Goal: Task Accomplishment & Management: Use online tool/utility

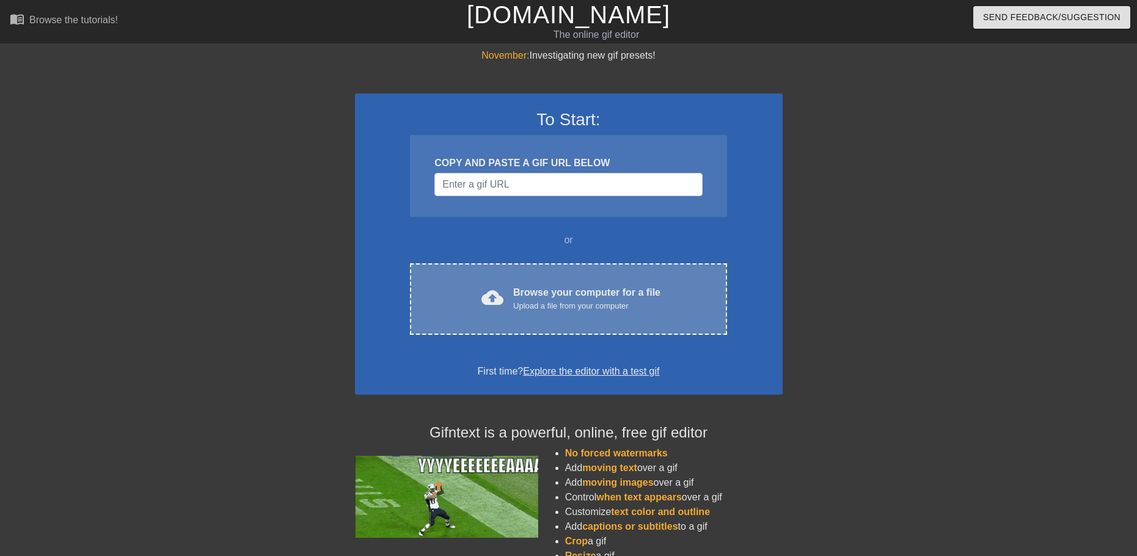
click at [567, 302] on div "Upload a file from your computer" at bounding box center [586, 306] width 147 height 12
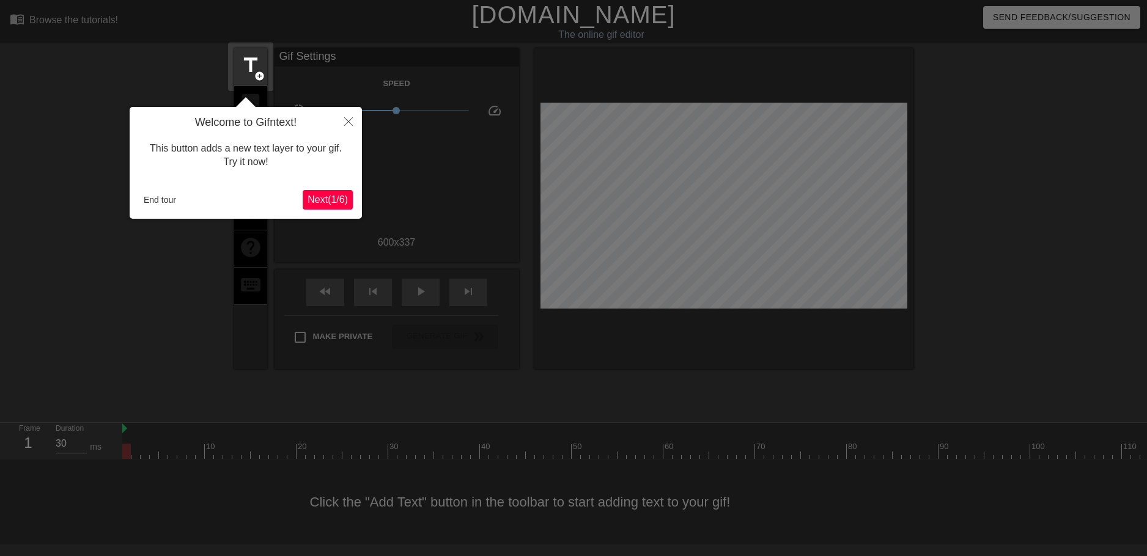
click at [330, 204] on span "Next ( 1 / 6 )" at bounding box center [327, 199] width 40 height 10
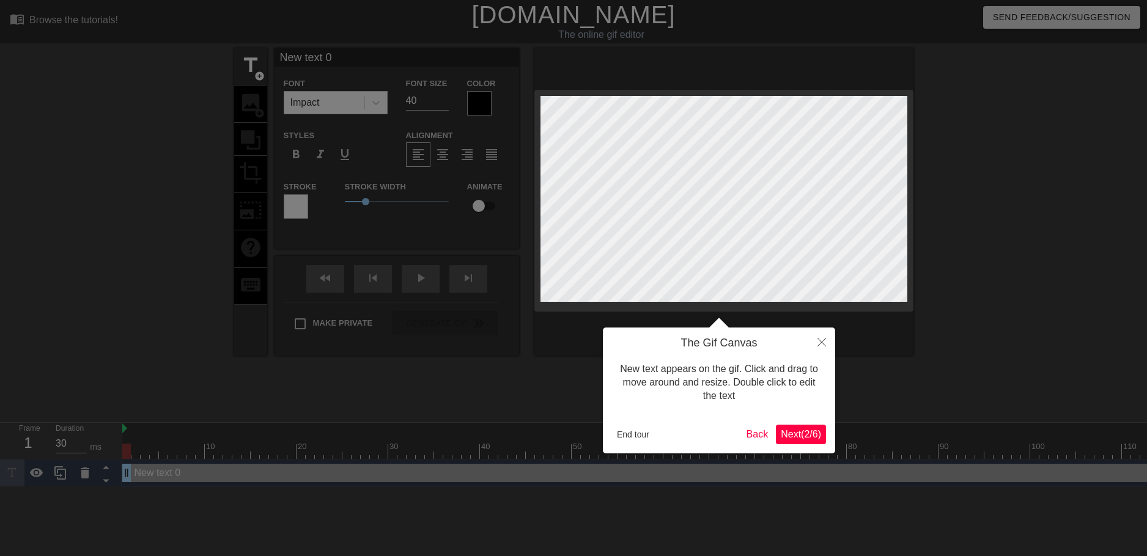
click at [789, 434] on span "Next ( 2 / 6 )" at bounding box center [801, 434] width 40 height 10
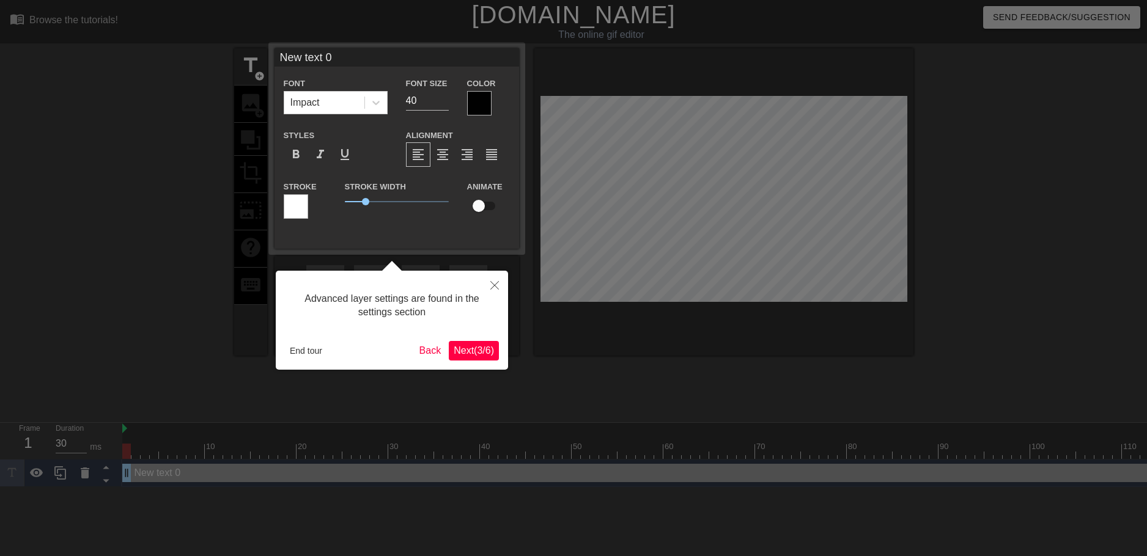
click at [479, 355] on span "Next ( 3 / 6 )" at bounding box center [474, 350] width 40 height 10
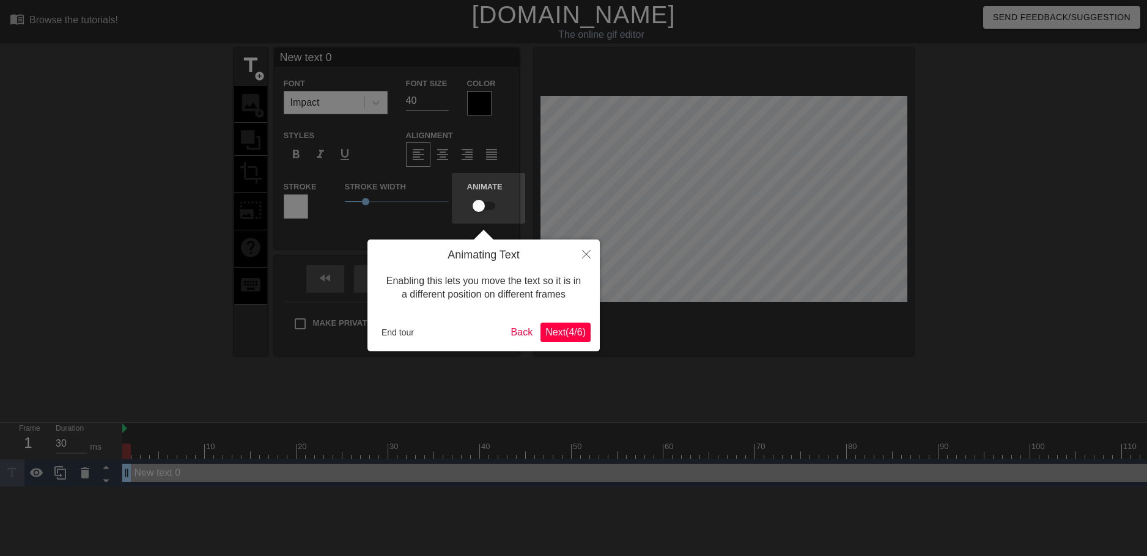
click at [571, 337] on span "Next ( 4 / 6 )" at bounding box center [565, 332] width 40 height 10
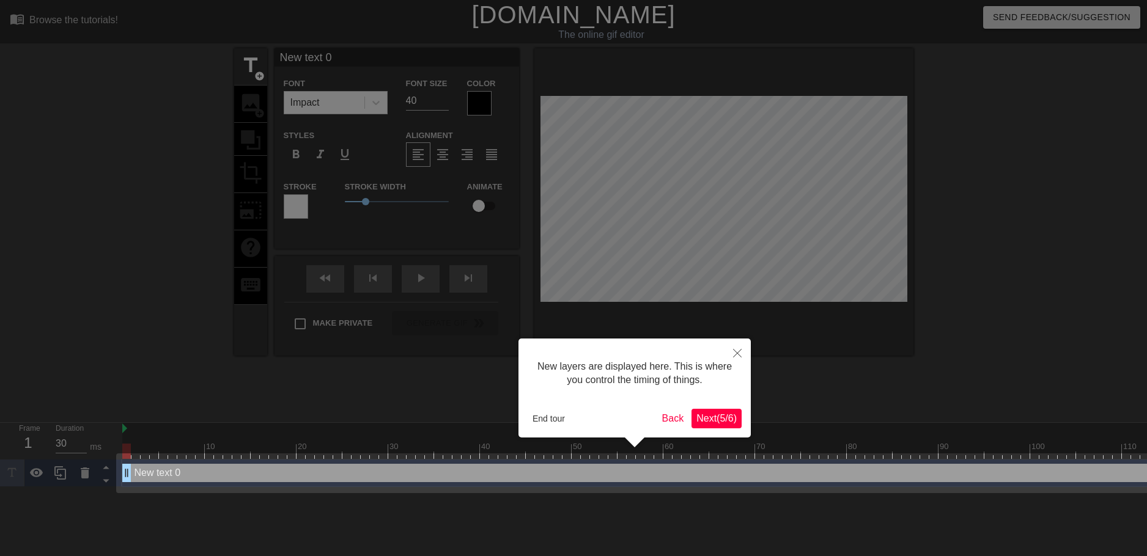
click at [734, 419] on span "Next ( 5 / 6 )" at bounding box center [716, 418] width 40 height 10
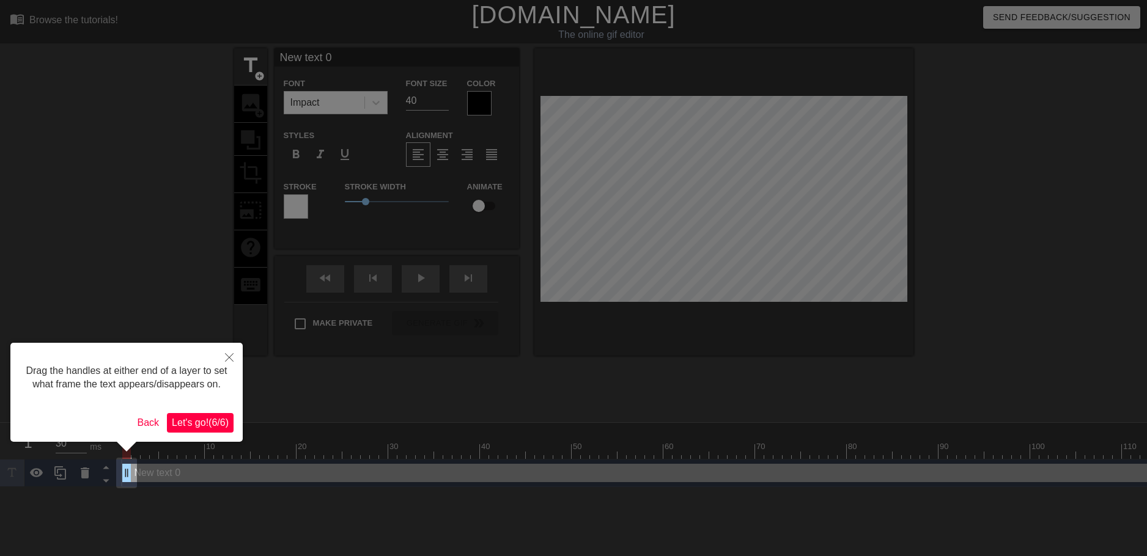
click at [216, 422] on span "Let's go! ( 6 / 6 )" at bounding box center [200, 422] width 57 height 10
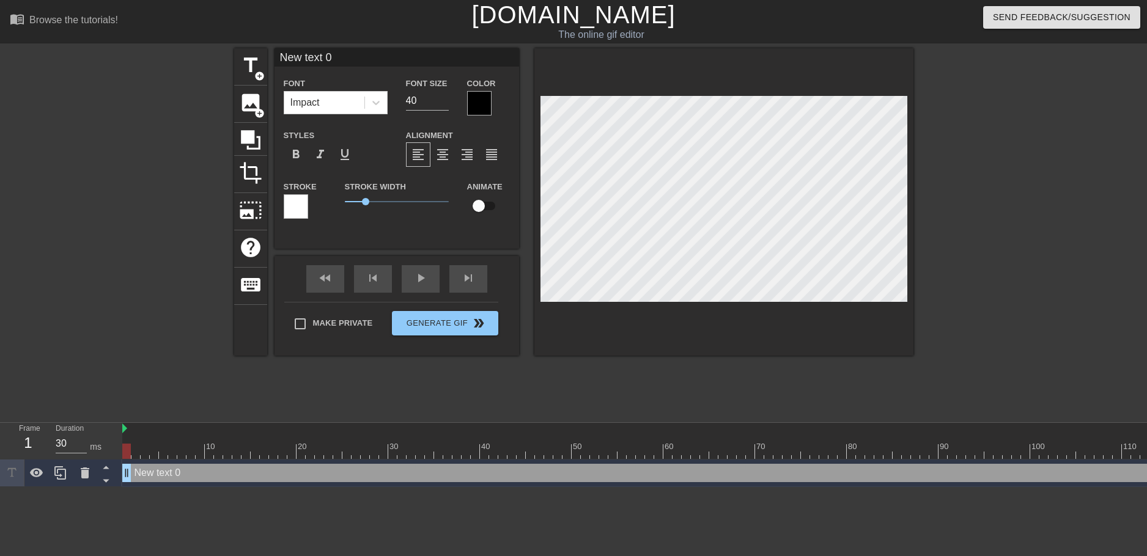
scroll to position [2, 3]
type input "New text"
type textarea "New text"
type input "New text"
type textarea "New text"
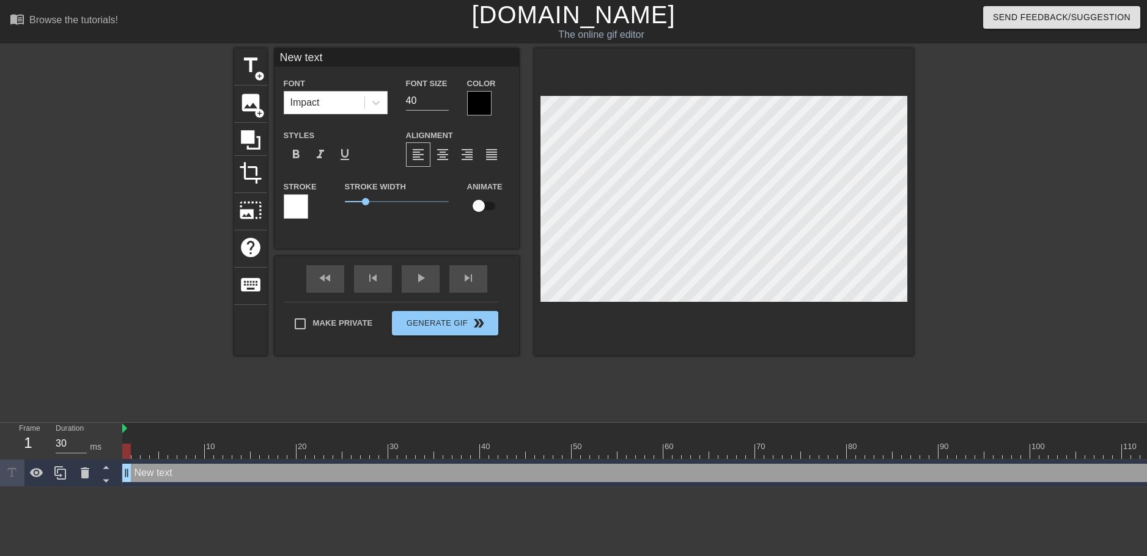
type input "New tex"
type textarea "New tex"
type input "New te"
type textarea "New te"
type input "New t"
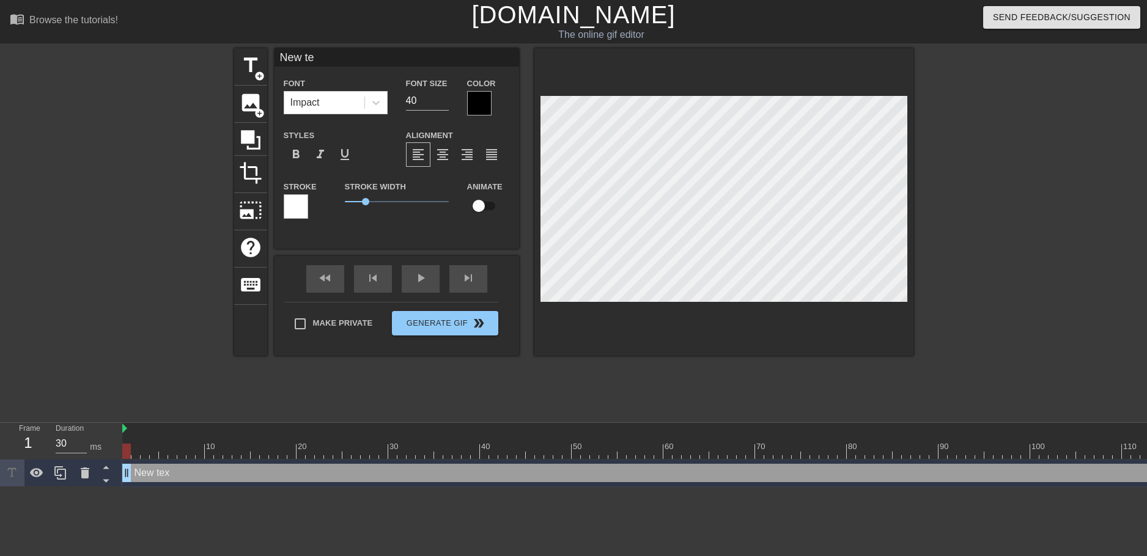
type textarea "New t"
type input "New"
type textarea "New"
type input "New"
type textarea "New"
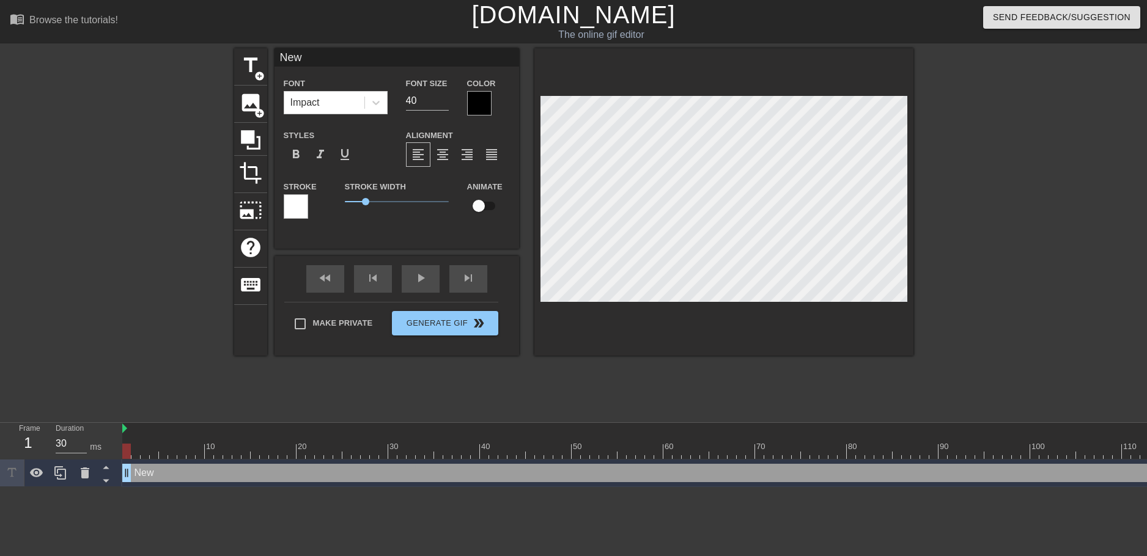
type input "Ne"
type textarea "Ne"
type input "N"
type textarea "N"
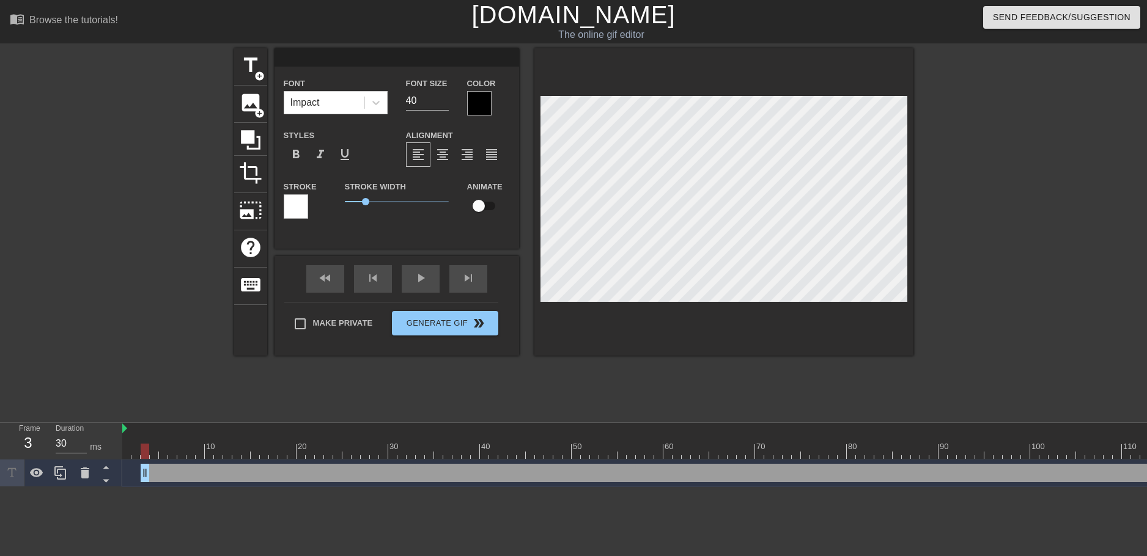
drag, startPoint x: 127, startPoint y: 472, endPoint x: 149, endPoint y: 472, distance: 22.6
drag, startPoint x: 145, startPoint y: 470, endPoint x: 122, endPoint y: 472, distance: 24.0
click at [122, 472] on div "Frame 1 Duration 30 ms 10 20 30 40 50 60 70 80 90 100 110 120 130 140 150" at bounding box center [573, 455] width 1147 height 64
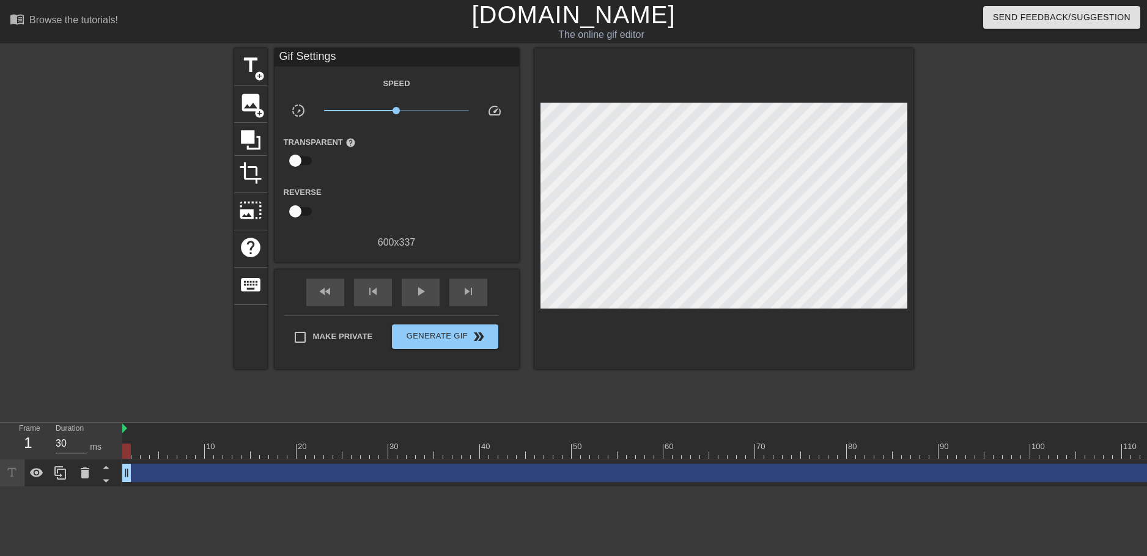
click at [576, 383] on div "title add_circle image add_circle crop photo_size_select_large help keyboard Gi…" at bounding box center [573, 231] width 679 height 367
click at [108, 146] on div at bounding box center [127, 231] width 183 height 367
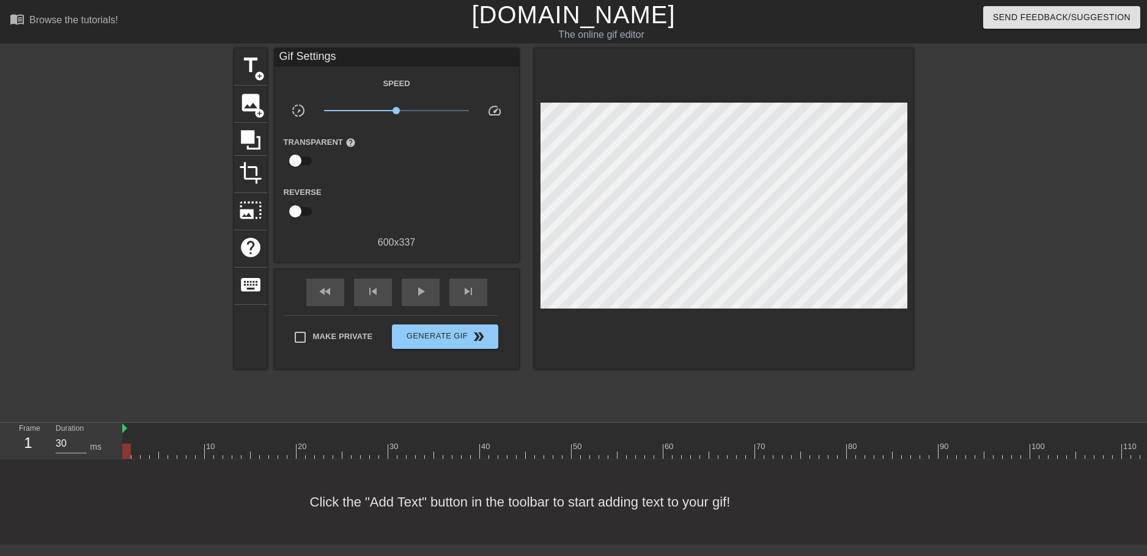
click at [122, 428] on div at bounding box center [122, 429] width 6 height 12
click at [251, 58] on span "title" at bounding box center [250, 65] width 23 height 23
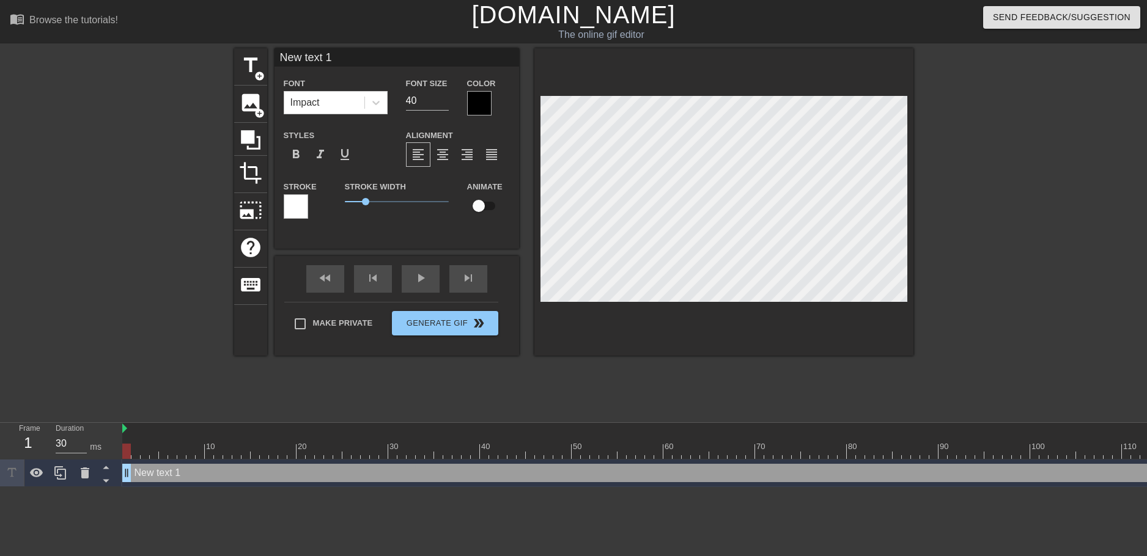
scroll to position [2, 4]
type input "Y"
type textarea "Y"
type input "Yo"
type textarea "Yo"
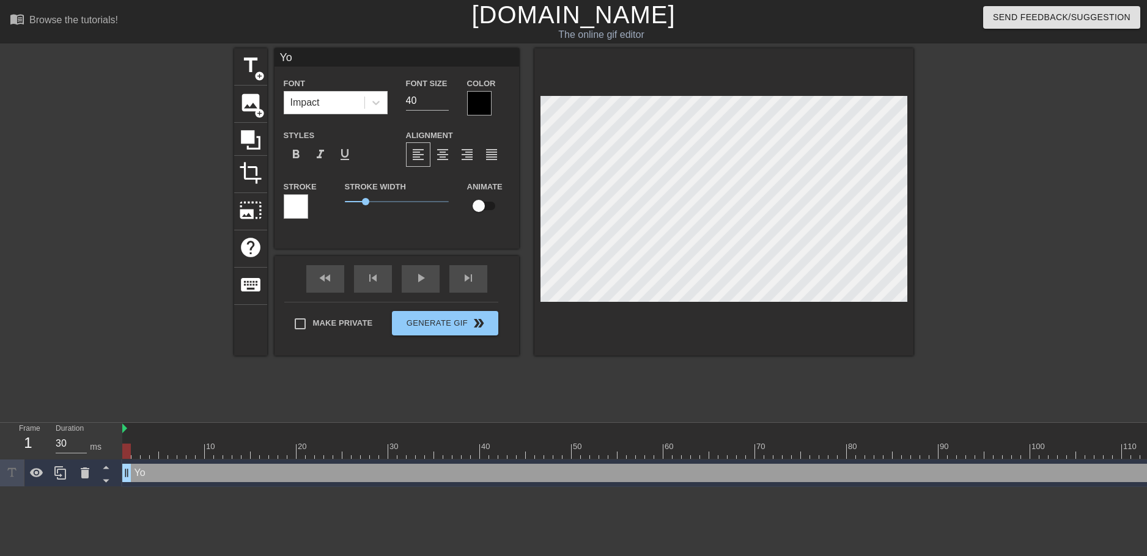
type input "You"
type textarea "You"
type input "You'"
type textarea "You'"
type input "You'r"
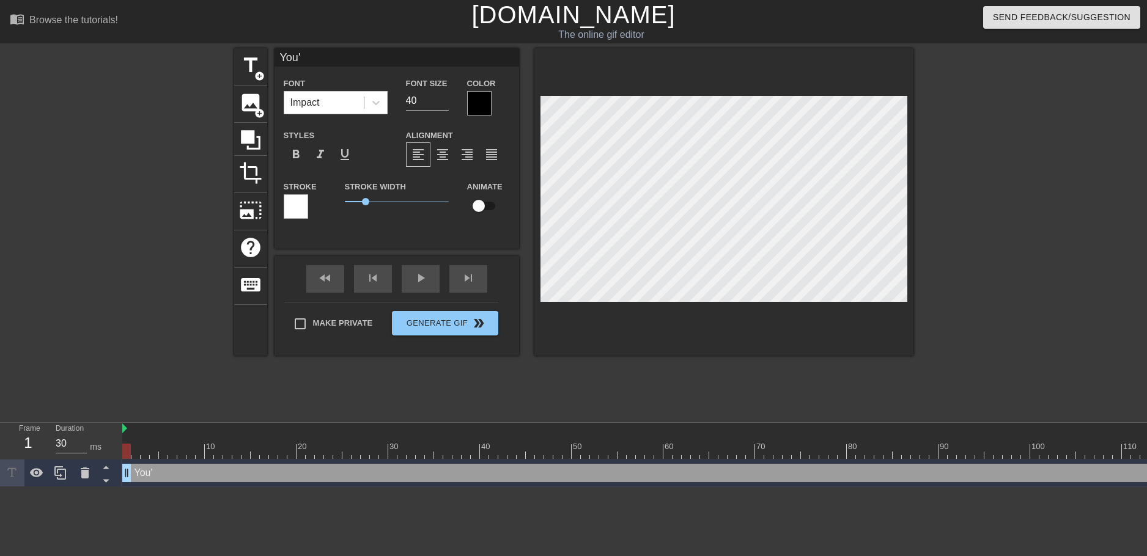
type textarea "You'r"
type input "You're"
type textarea "You're"
type input "You're"
type textarea "You're"
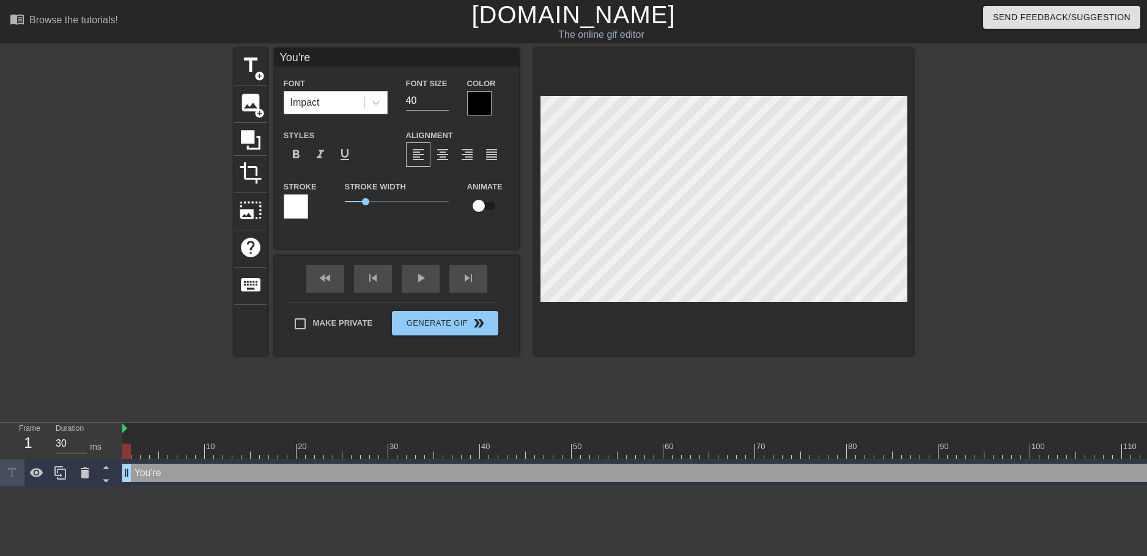
scroll to position [2, 2]
type input "You're a"
type textarea "You're a"
type input "You're al"
type textarea "You're al"
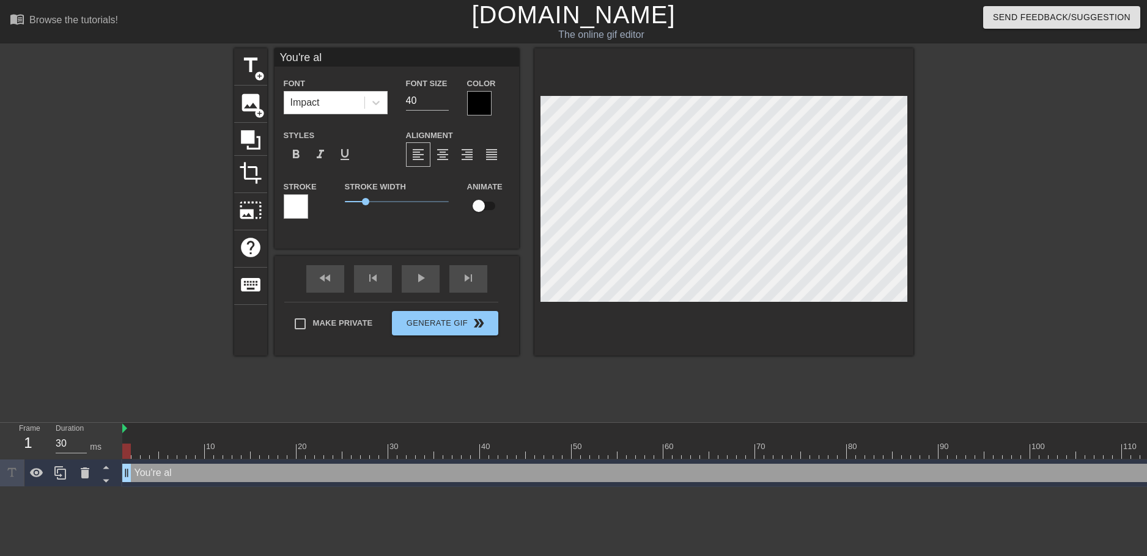
type input "You're all"
type textarea "You're all"
type input "You're all"
type textarea "You're all"
type input "You're all I"
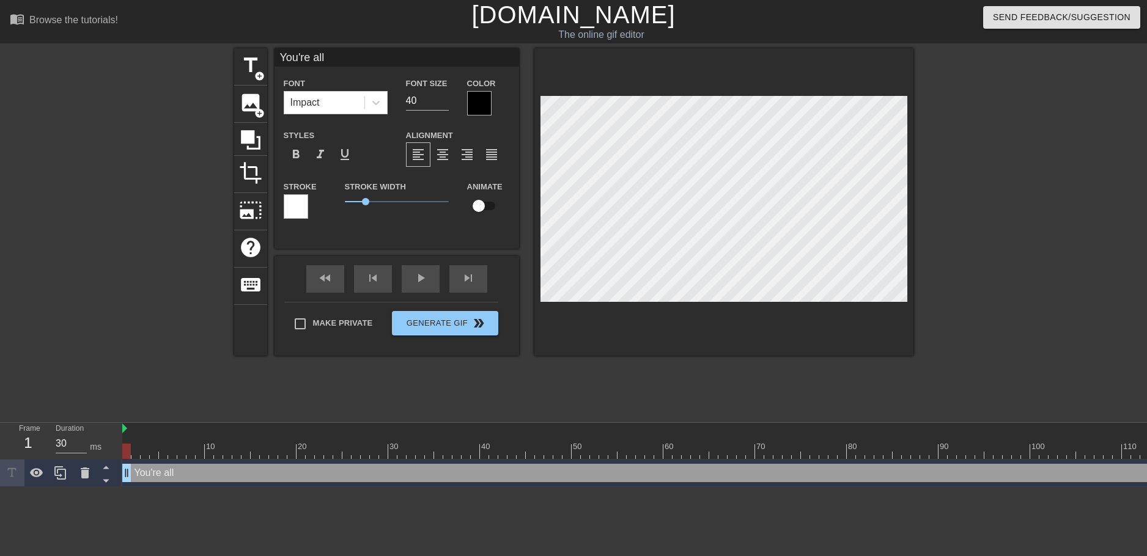
type textarea "You're all I"
type input "You're all"
type textarea "You're all"
type input "You're all"
type textarea "You're all"
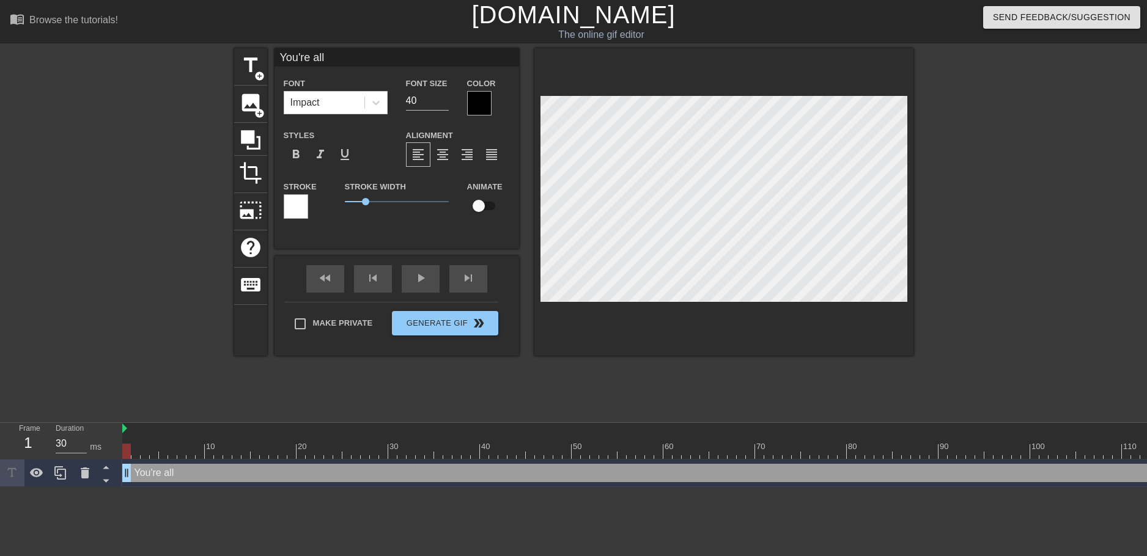
type input "You're al"
type textarea "You're al"
type input "You're a"
type textarea "You're a"
type input "You're"
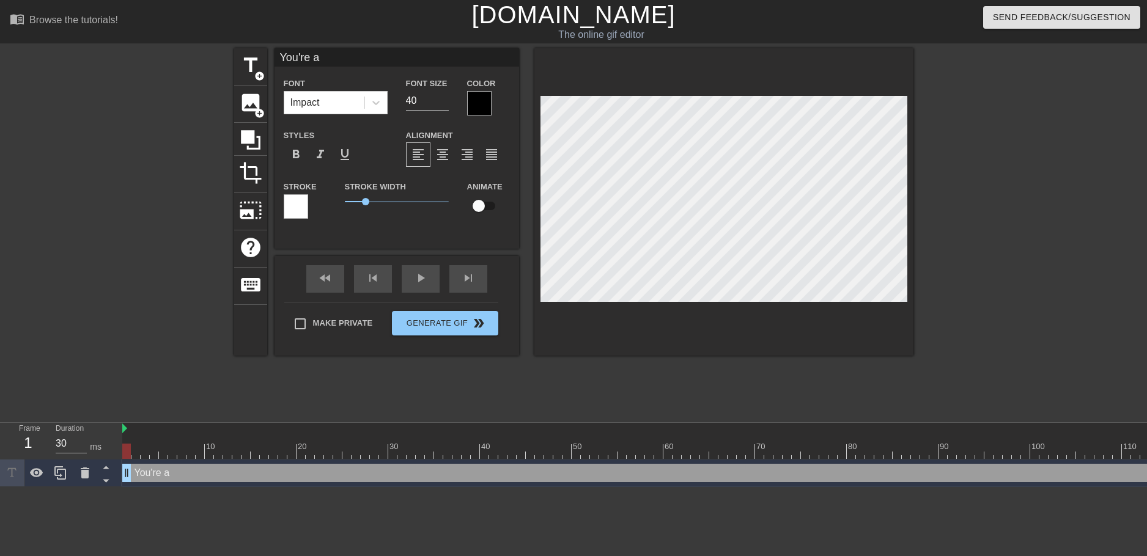
type textarea "You're"
type input "You're A"
type textarea "You're A"
type input "You're [PERSON_NAME]"
type textarea "You're [PERSON_NAME]"
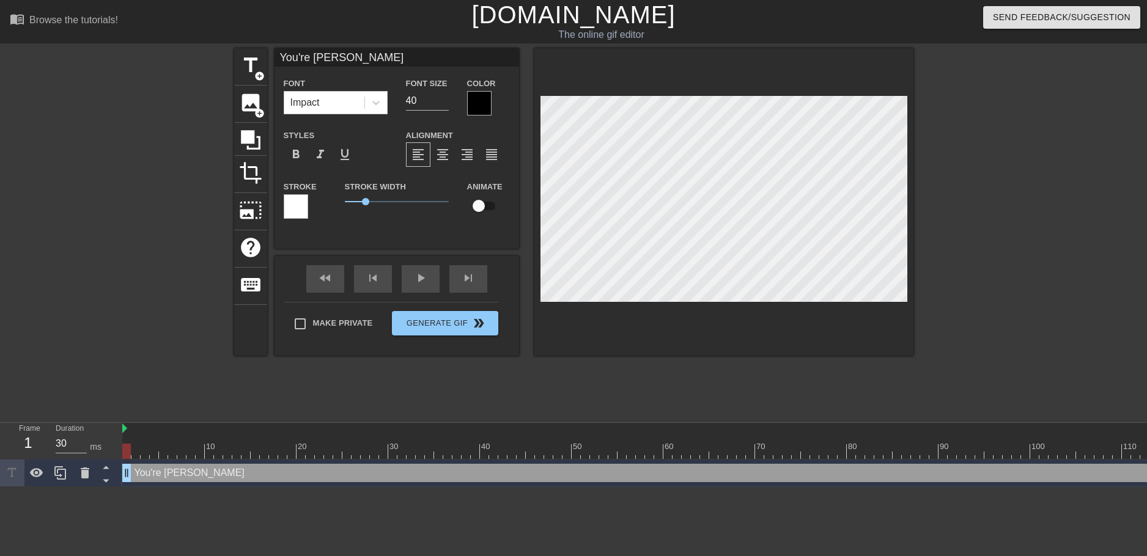
type input "You're All"
type textarea "You're All"
type input "You're All"
type textarea "You're All"
type input "You're All I"
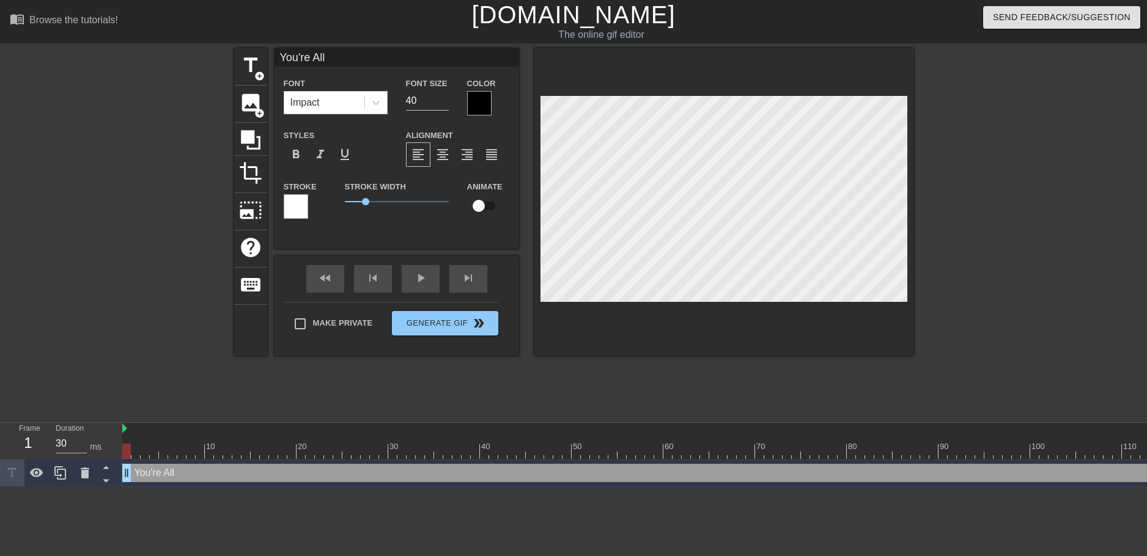
type textarea "You're All I"
type input "You're All I"
type textarea "You're All I"
type input "You're All I c"
type textarea "You're All I c"
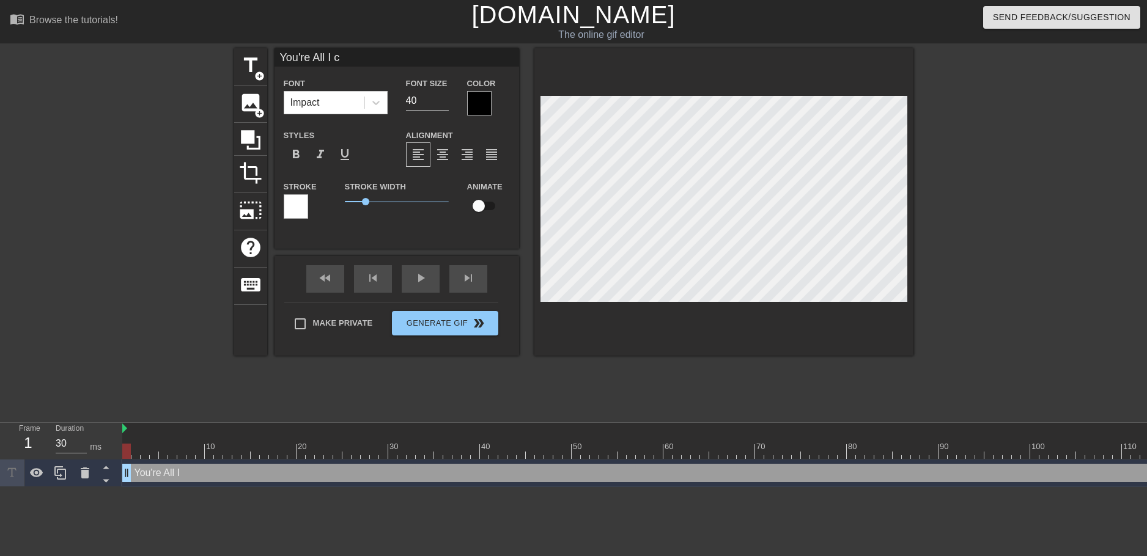
type input "You're All I ca"
type textarea "You're All I ca"
type input "You're All I can"
type textarea "You're All I can"
type input "You're All I can"
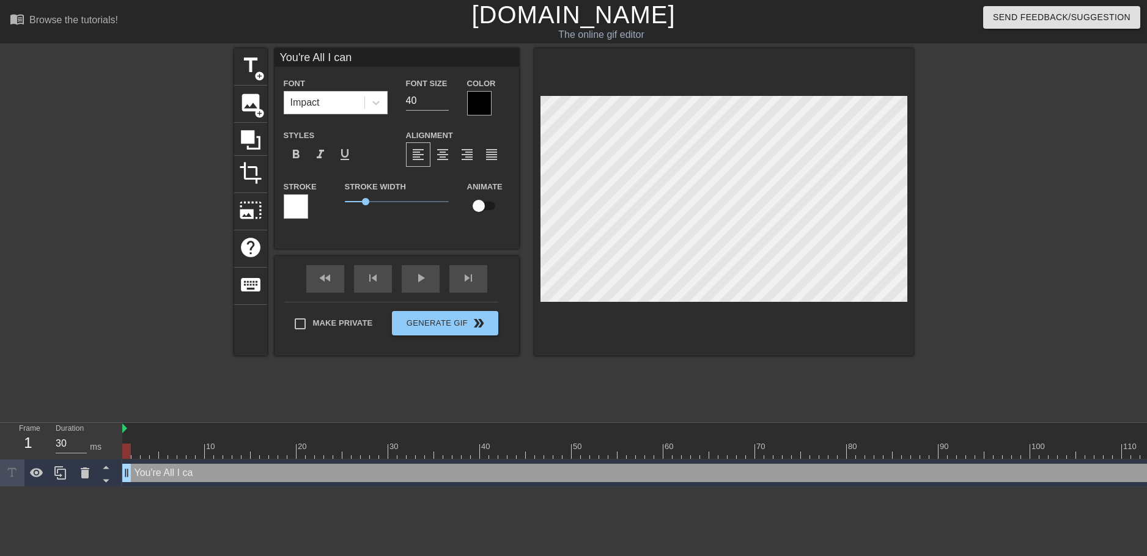
type textarea "You're All I can"
type input "You're All I can T"
type textarea "You're All I can T"
type input "You're All I can Th"
type textarea "You're All I can Th"
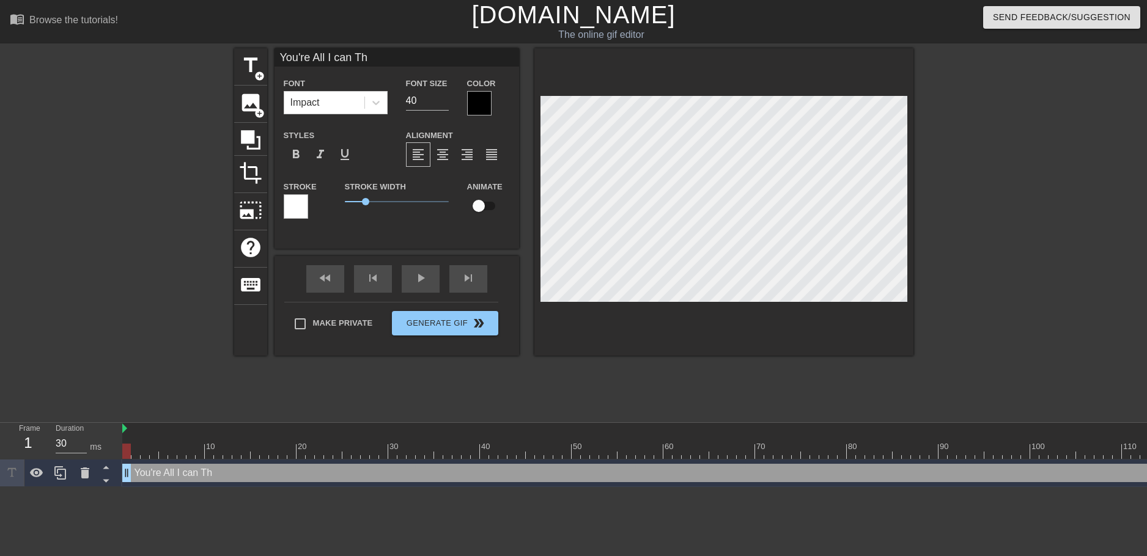
type input "You're All I can Thi"
type textarea "You're All I can Thi"
type input "You're All I can Thin"
type textarea "You're All I can Thin"
type input "You're All I can Think"
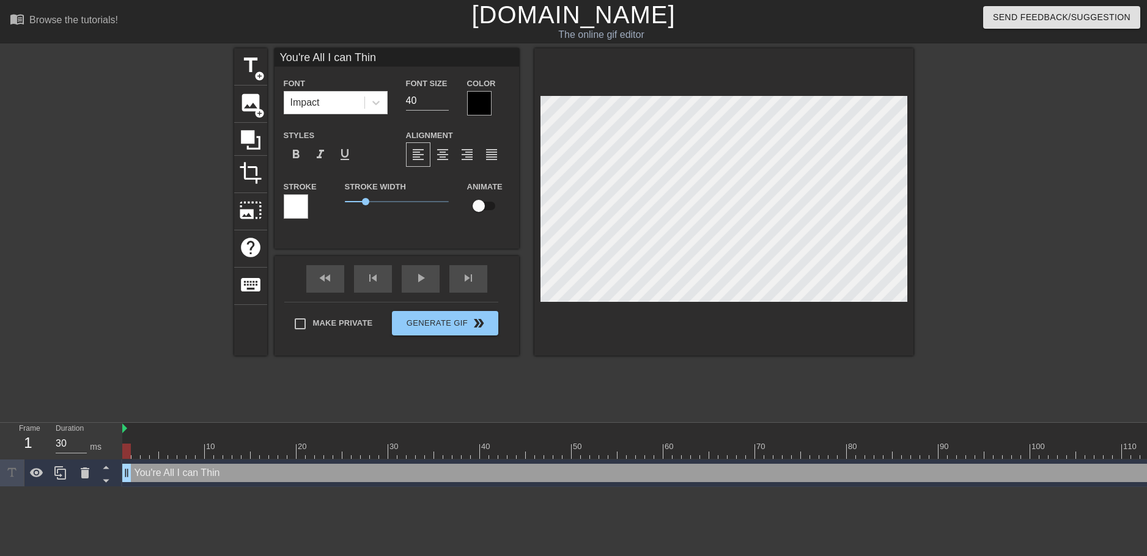
type textarea "You're All I can Think"
type input "You're All I can Think"
type textarea "You're All I can Think"
type input "You're All I can Think O"
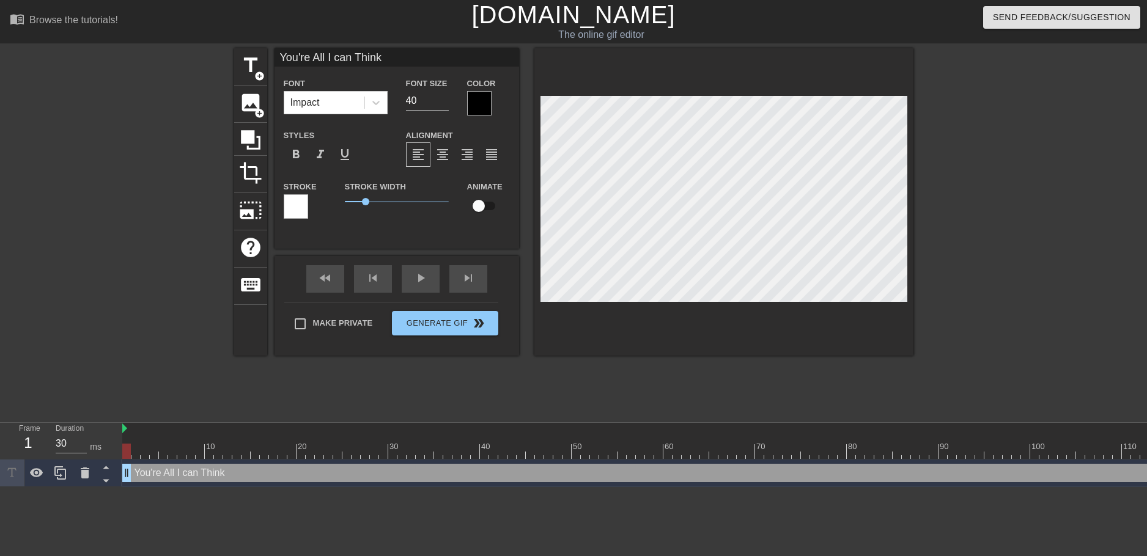
type textarea "You're All I can Think O"
type input "You're All I can Think Of"
type textarea "You're All I can Think Of"
type input "You're All I can Think Of!"
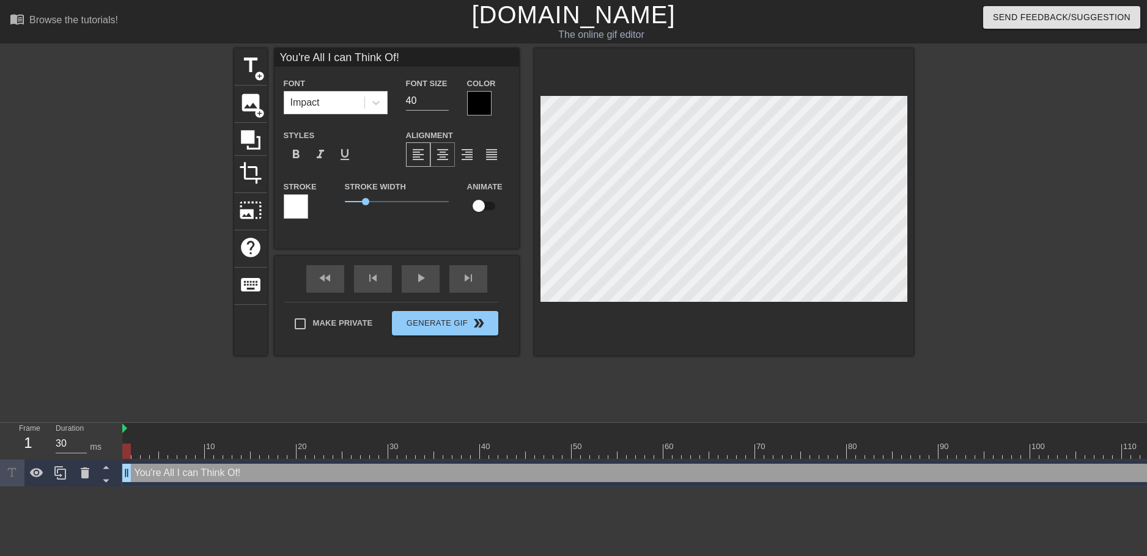
type textarea "You're All I can Think Of!"
click at [445, 158] on span "format_align_center" at bounding box center [442, 154] width 15 height 15
click at [477, 100] on div at bounding box center [479, 103] width 24 height 24
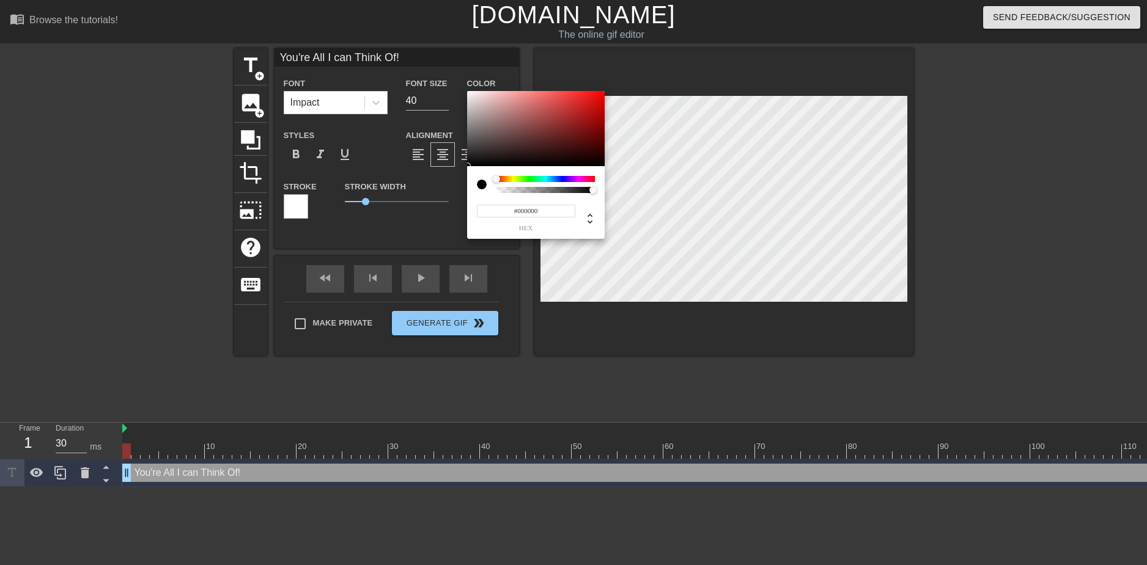
type input "0"
drag, startPoint x: 556, startPoint y: 188, endPoint x: 480, endPoint y: 193, distance: 76.6
click at [480, 193] on div at bounding box center [536, 184] width 118 height 17
click at [486, 198] on div "0 r 0 g 0 b 0 a" at bounding box center [536, 212] width 118 height 39
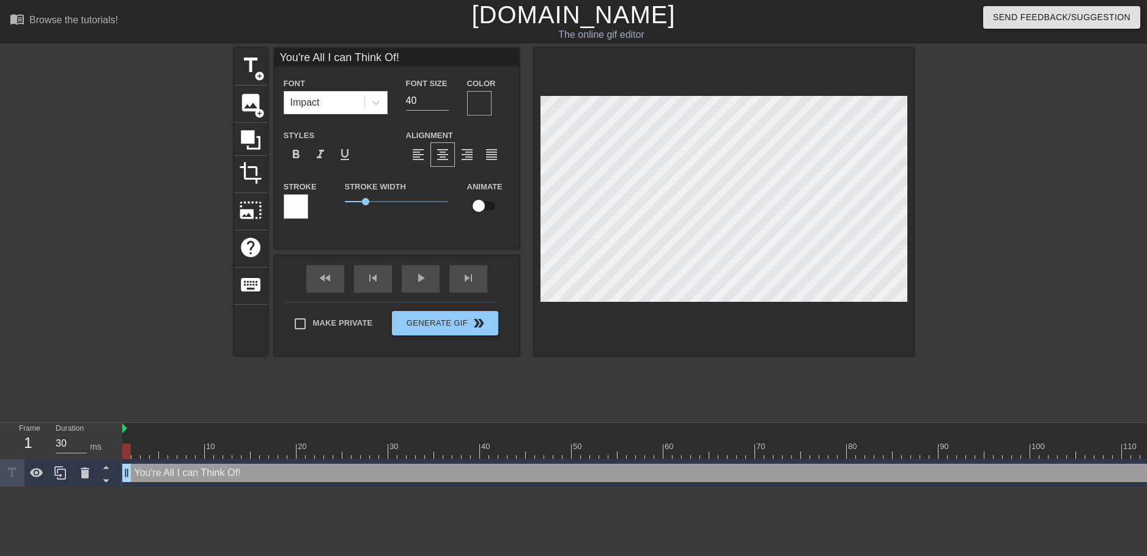
click at [482, 99] on div at bounding box center [479, 103] width 24 height 24
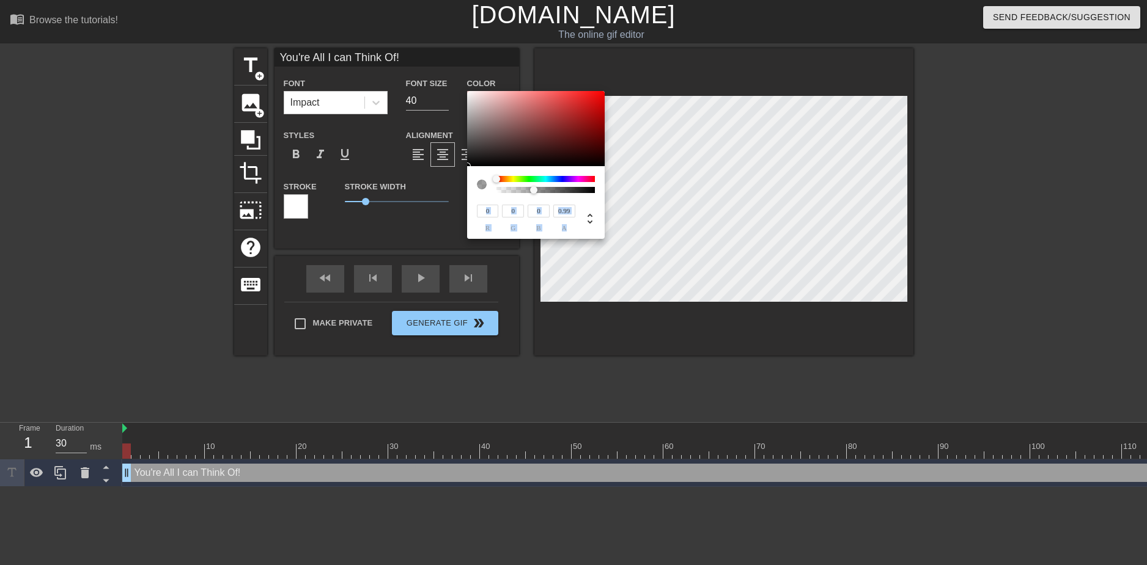
type input "1"
drag, startPoint x: 504, startPoint y: 189, endPoint x: 606, endPoint y: 194, distance: 102.8
click at [606, 194] on div "0 r 0 g 0 b 1 a" at bounding box center [573, 282] width 1147 height 565
type input "147"
type input "126"
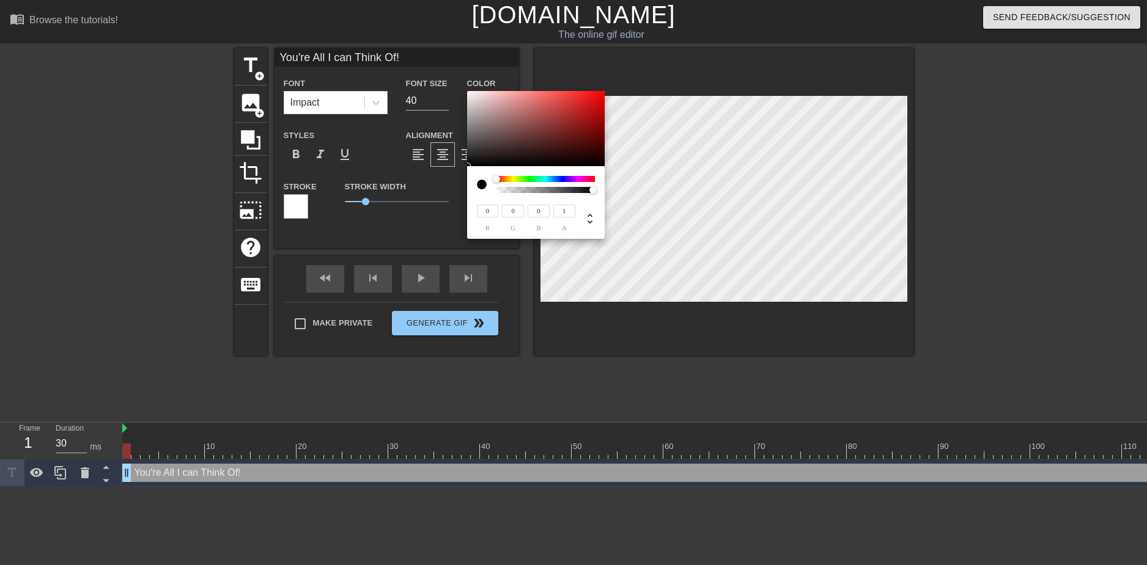
type input "126"
type input "149"
type input "127"
type input "155"
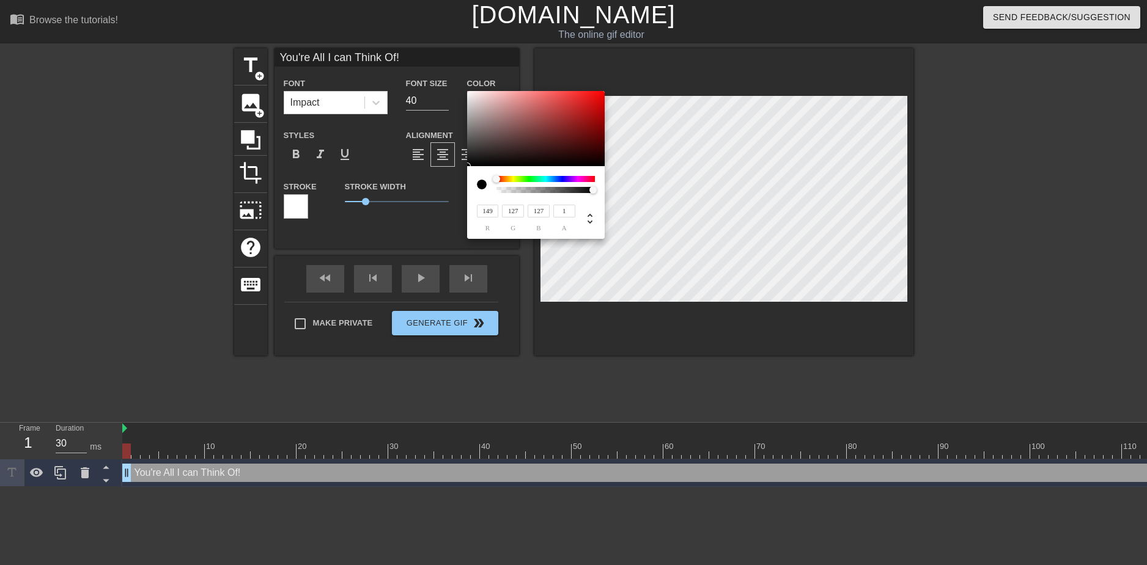
type input "134"
type input "248"
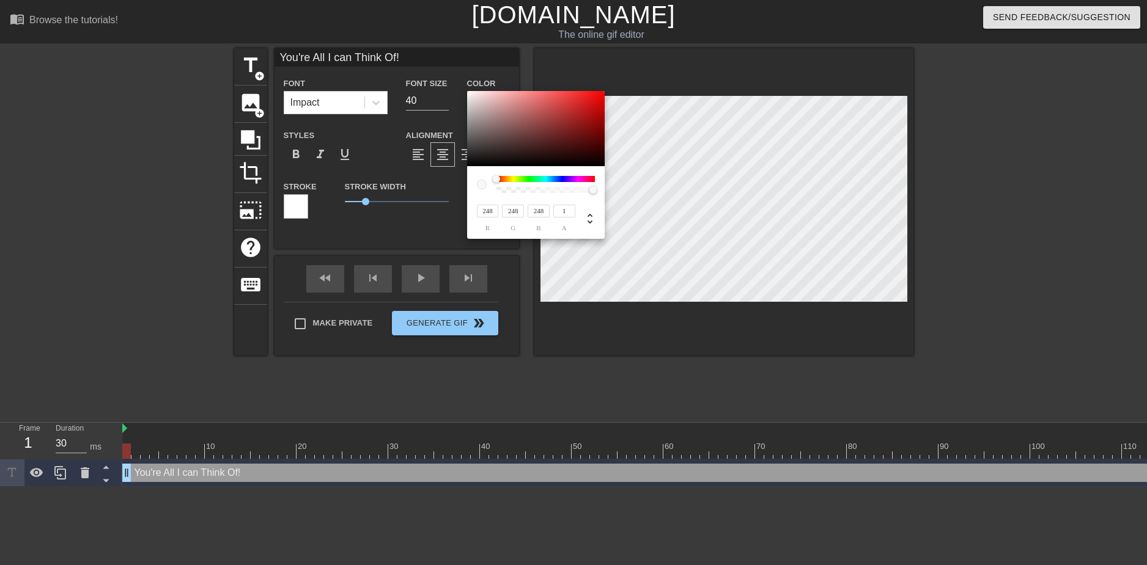
type input "246"
type input "233"
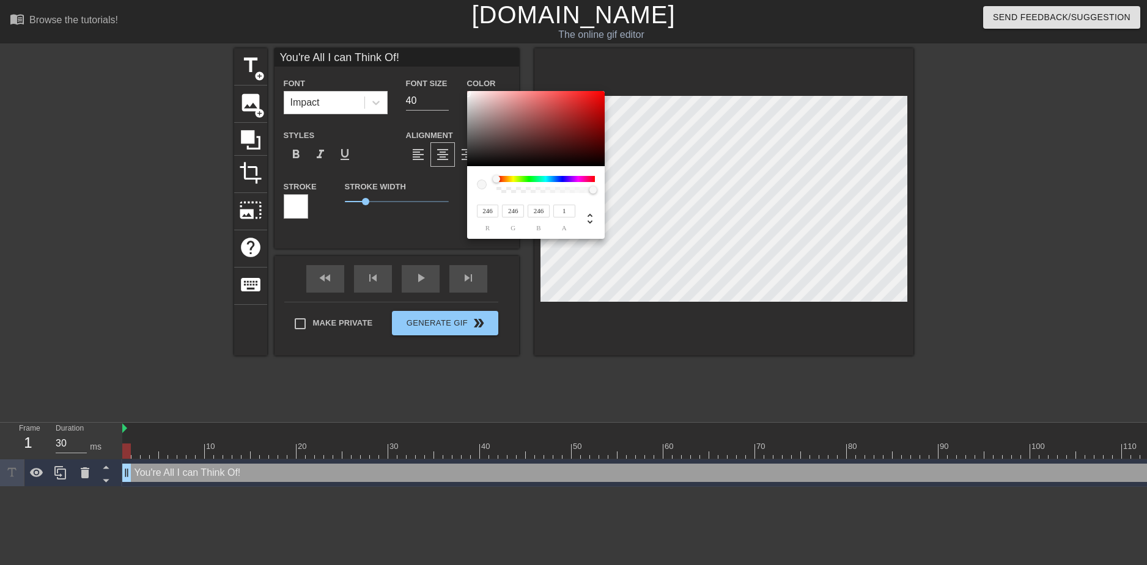
type input "233"
type input "128"
type input "121"
type input "0"
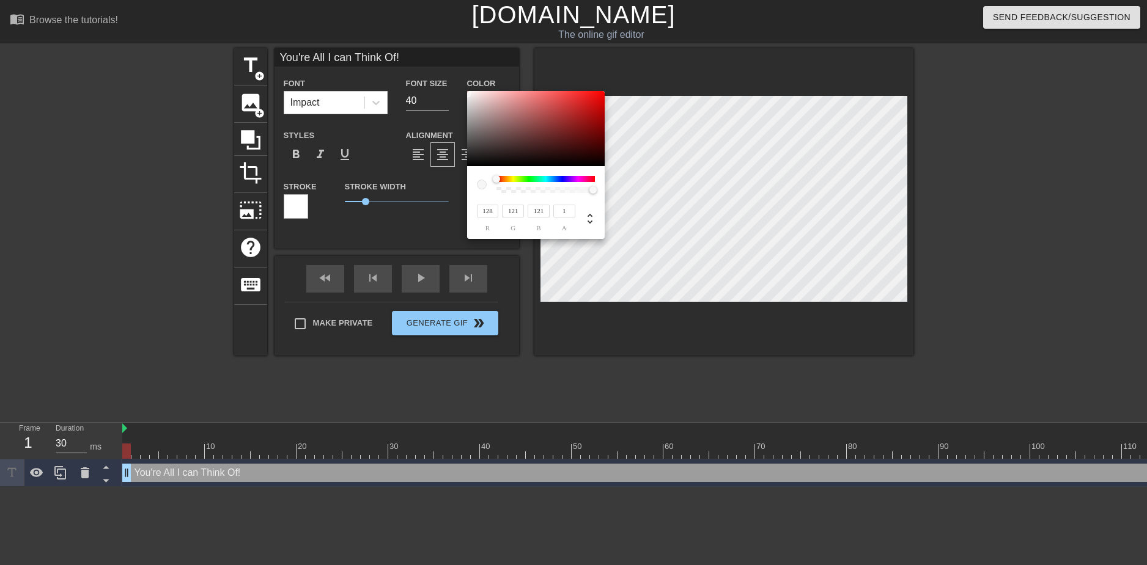
type input "0"
type input "87"
type input "75"
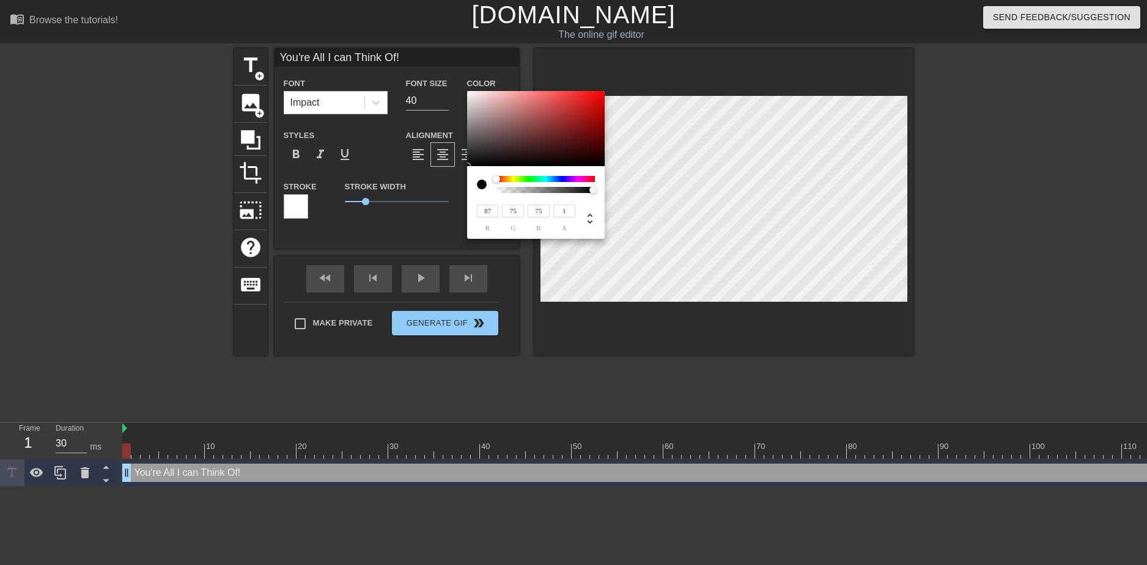
type input "137"
type input "122"
type input "149"
type input "135"
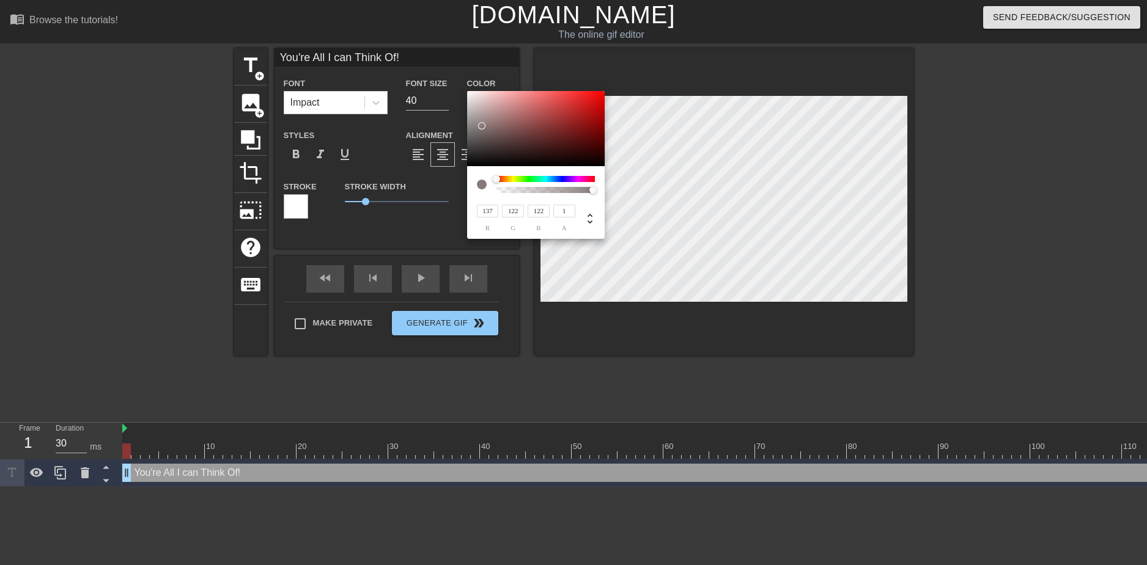
type input "135"
type input "192"
type input "176"
type input "219"
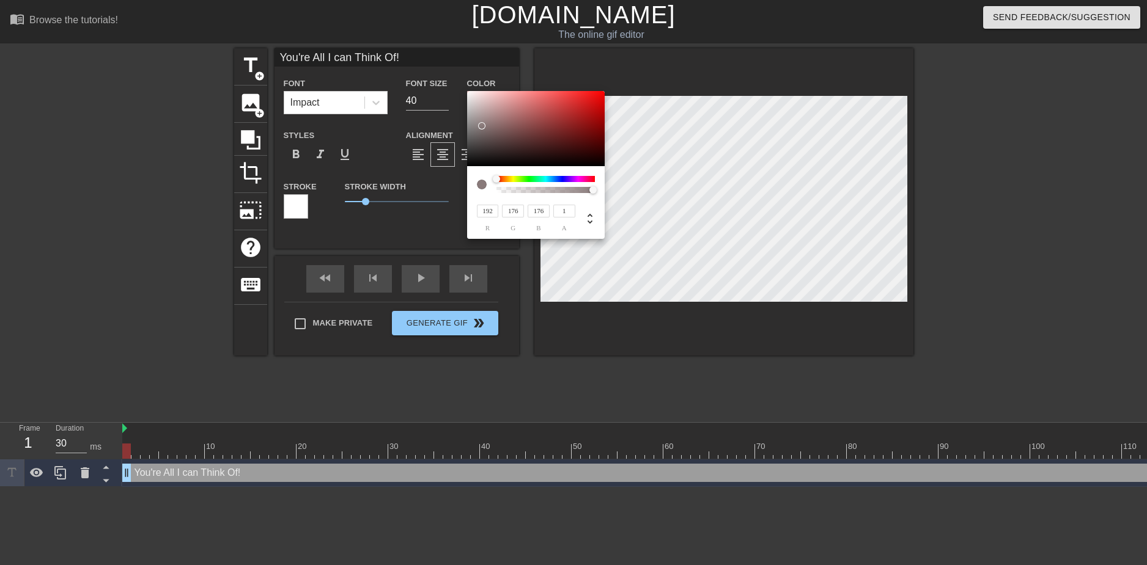
type input "204"
type input "231"
type input "222"
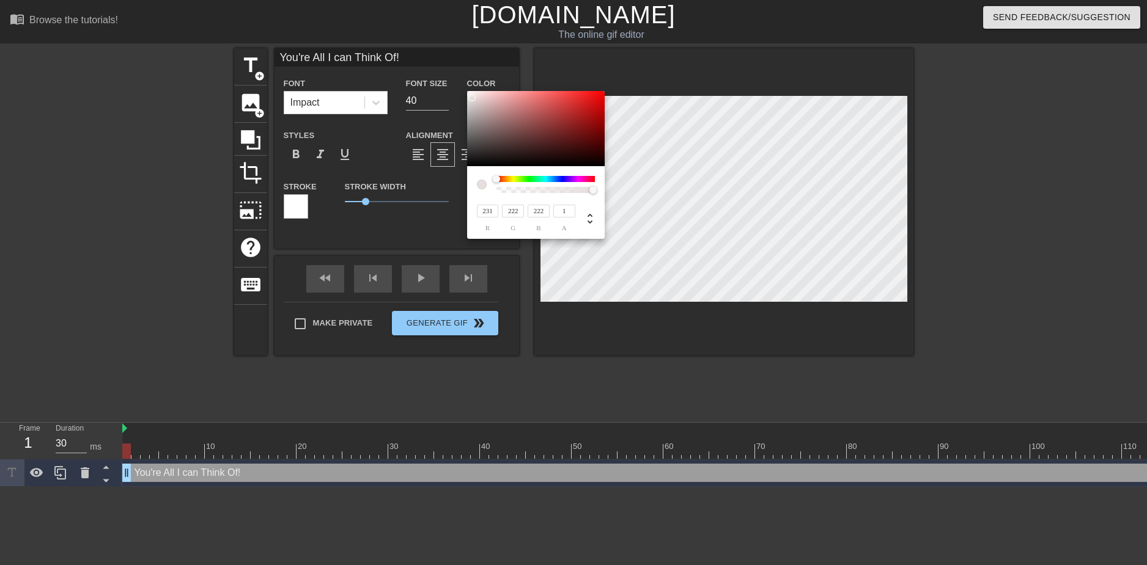
type input "237"
type input "231"
type input "234"
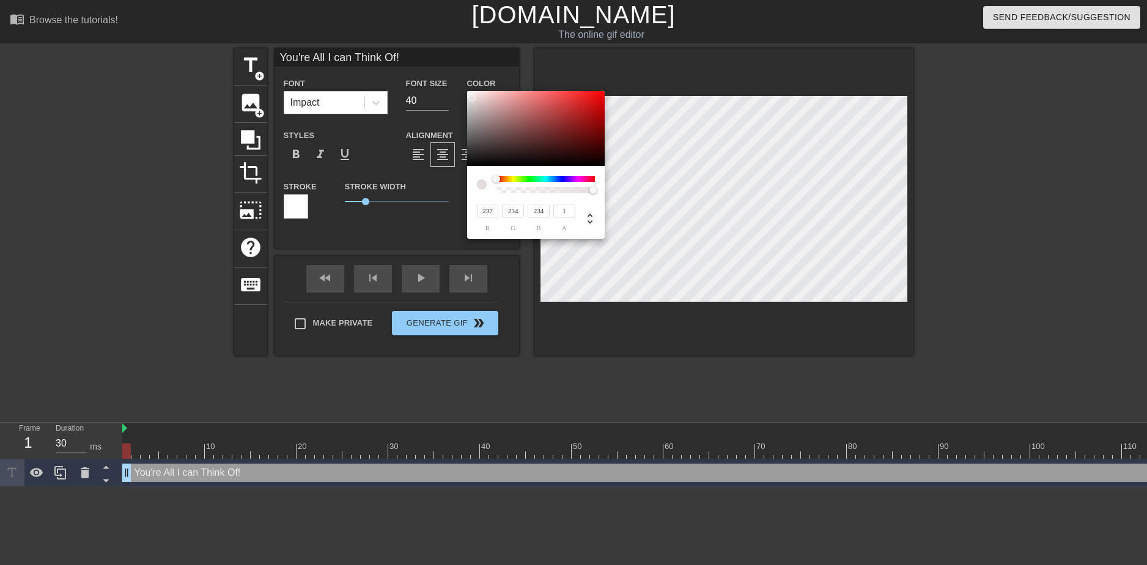
type input "237"
type input "240"
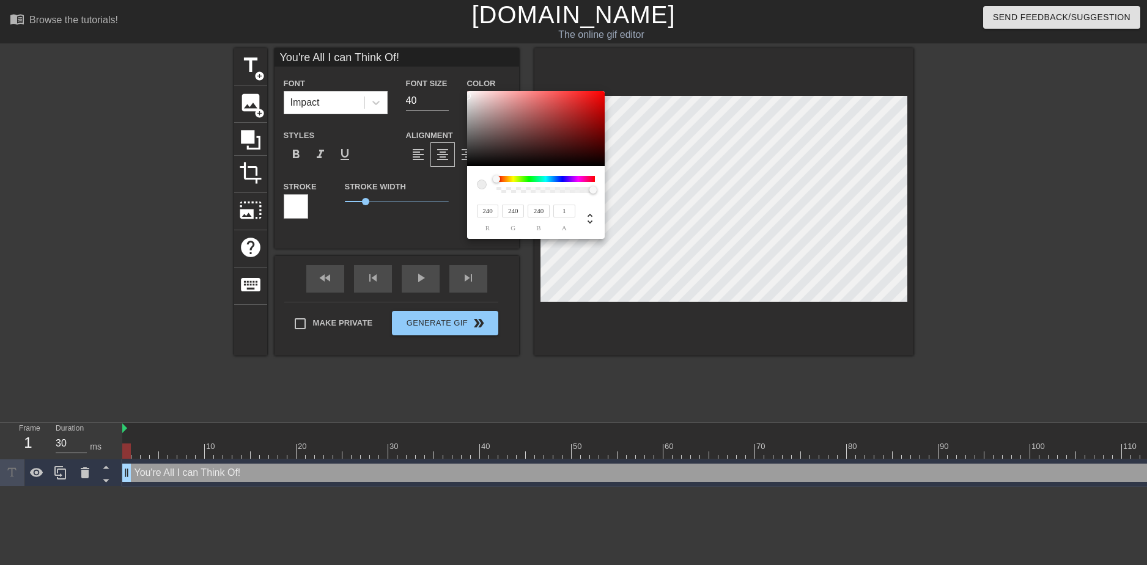
type input "244"
type input "248"
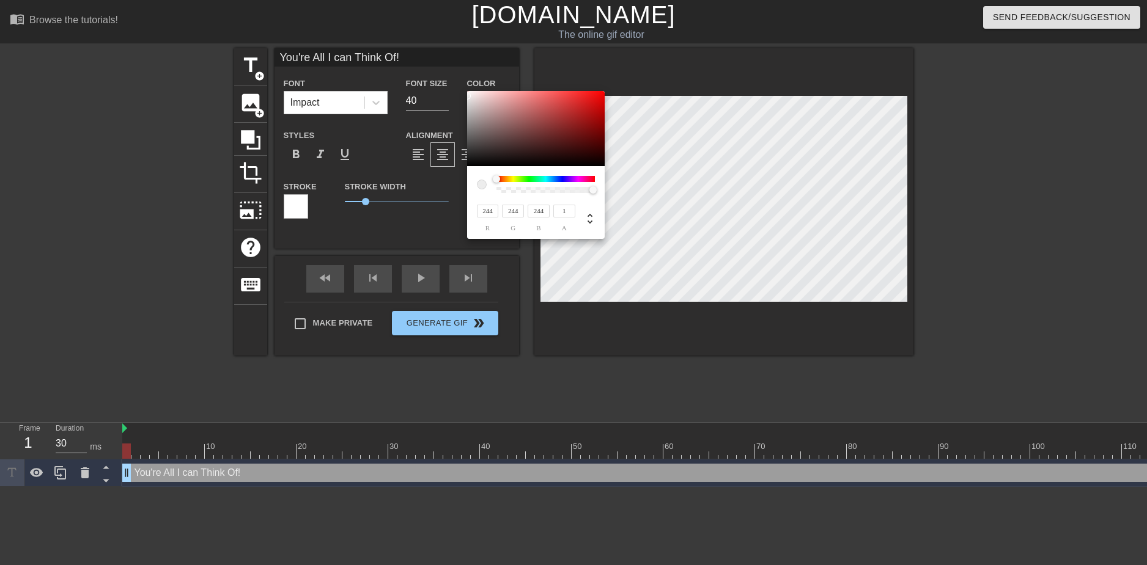
type input "248"
type input "250"
type input "246"
type input "245"
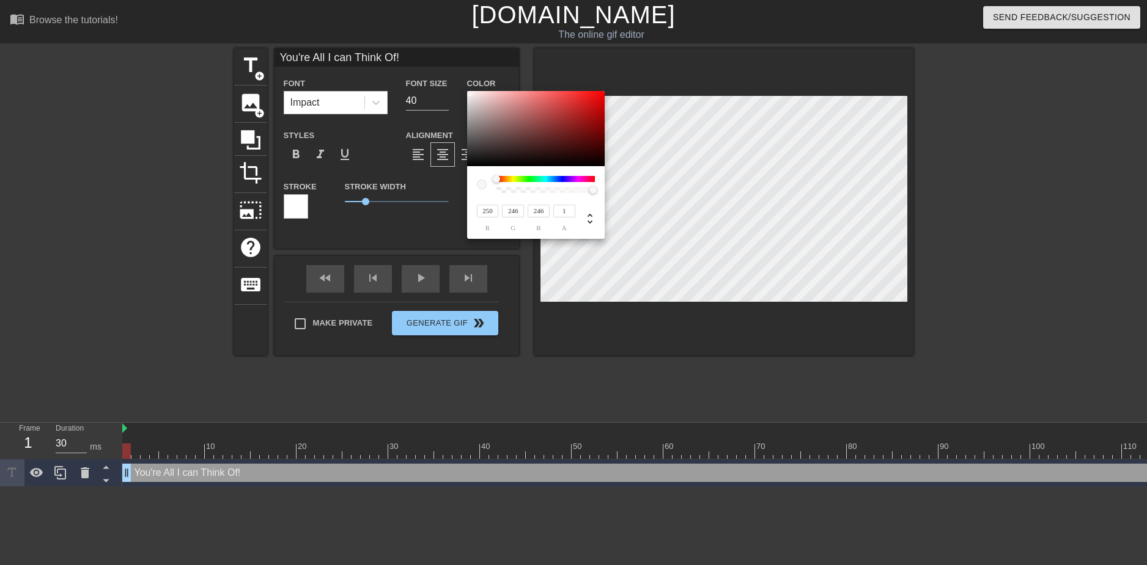
type input "245"
type input "252"
type input "247"
click at [469, 92] on div at bounding box center [469, 91] width 7 height 7
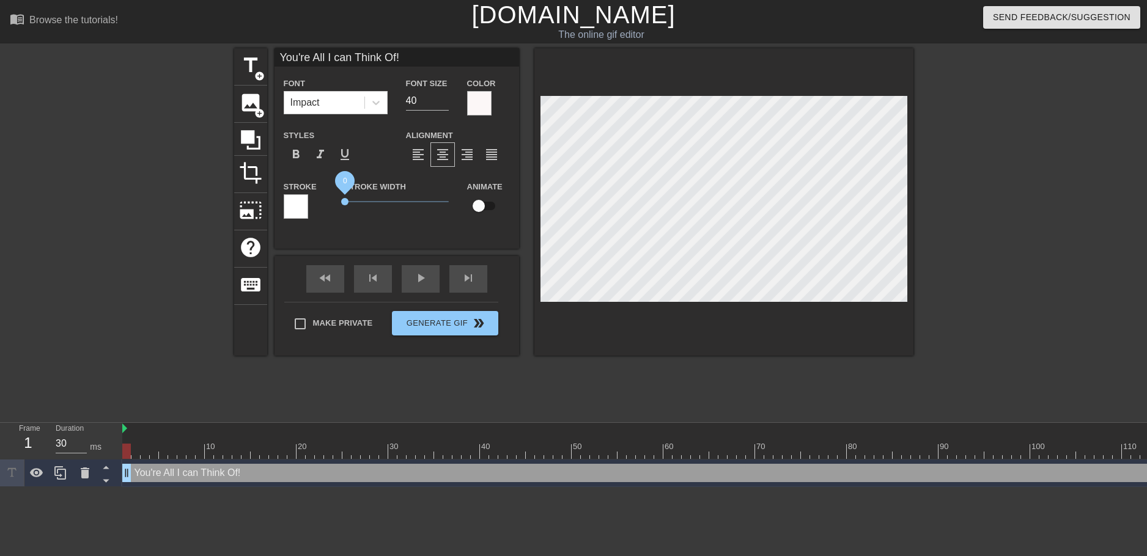
drag, startPoint x: 363, startPoint y: 204, endPoint x: 321, endPoint y: 197, distance: 42.6
click at [321, 197] on div "Stroke Stroke Width 0 Animate" at bounding box center [396, 204] width 244 height 51
click at [295, 206] on div at bounding box center [296, 206] width 24 height 24
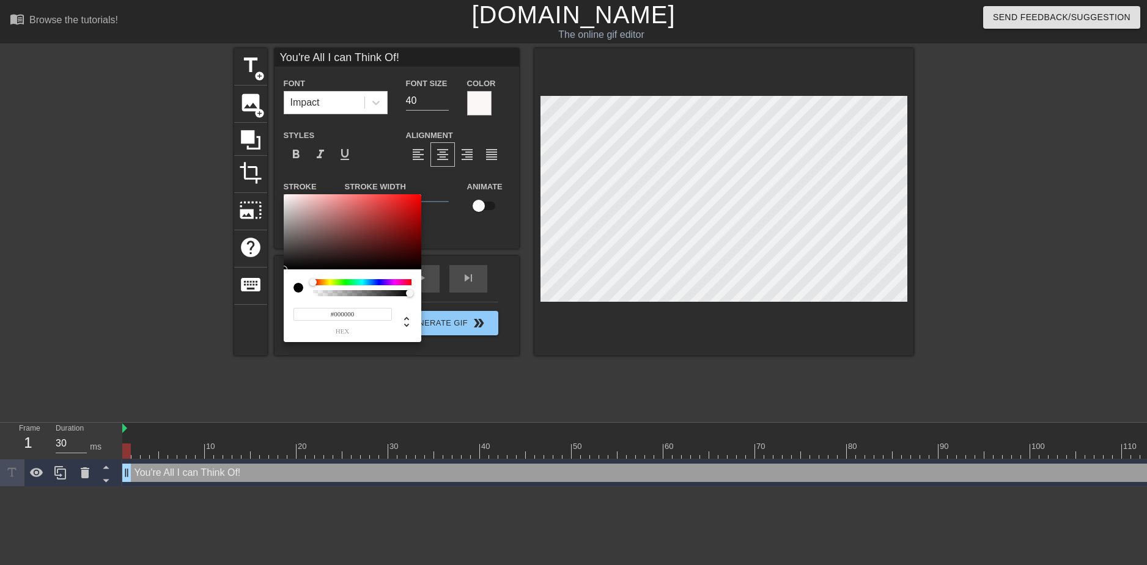
drag, startPoint x: 288, startPoint y: 237, endPoint x: 285, endPoint y: 271, distance: 33.8
click at [285, 271] on div "#000000 hex" at bounding box center [353, 268] width 138 height 149
type input "#0F0F0F"
click at [286, 265] on div at bounding box center [353, 232] width 138 height 76
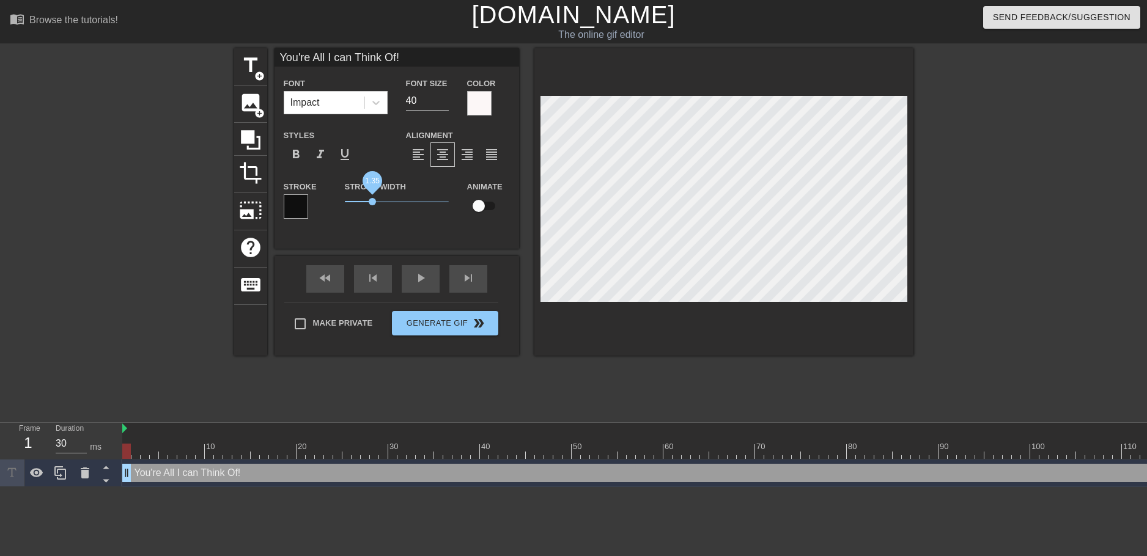
drag, startPoint x: 344, startPoint y: 200, endPoint x: 373, endPoint y: 199, distance: 28.8
click at [373, 199] on span "1.35" at bounding box center [372, 201] width 7 height 7
type input "You're All I can Think Of"
type textarea "You're All I can Think Of"
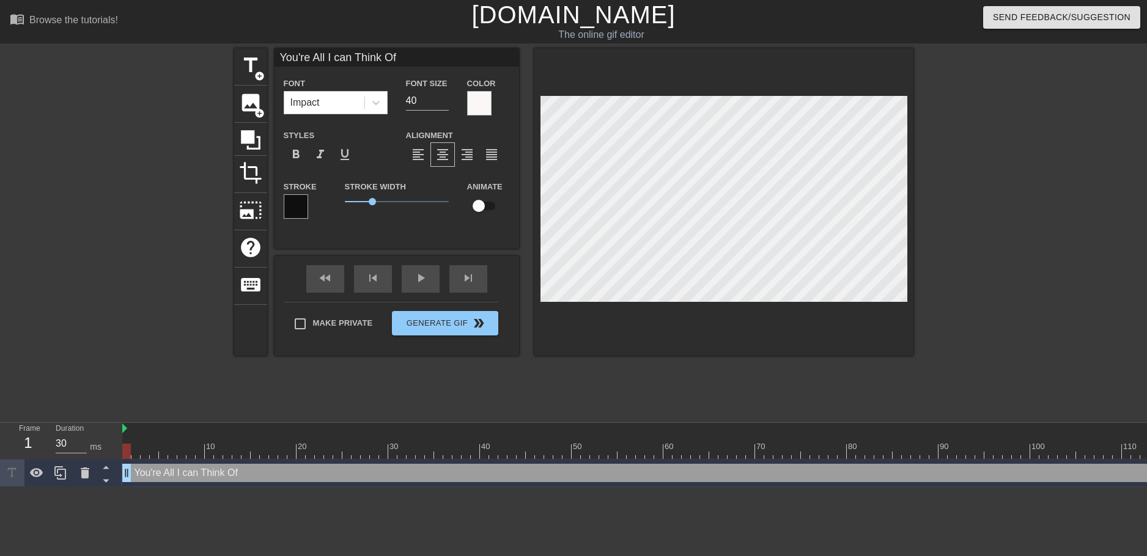
click at [617, 399] on div "title add_circle image add_circle crop photo_size_select_large help keyboard Yo…" at bounding box center [573, 231] width 679 height 367
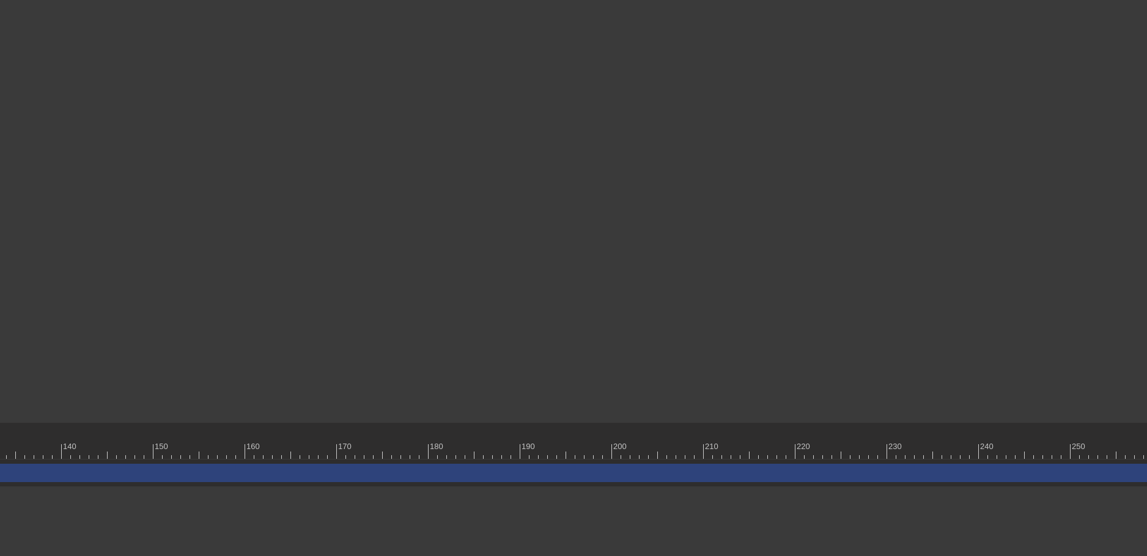
scroll to position [0, 1390]
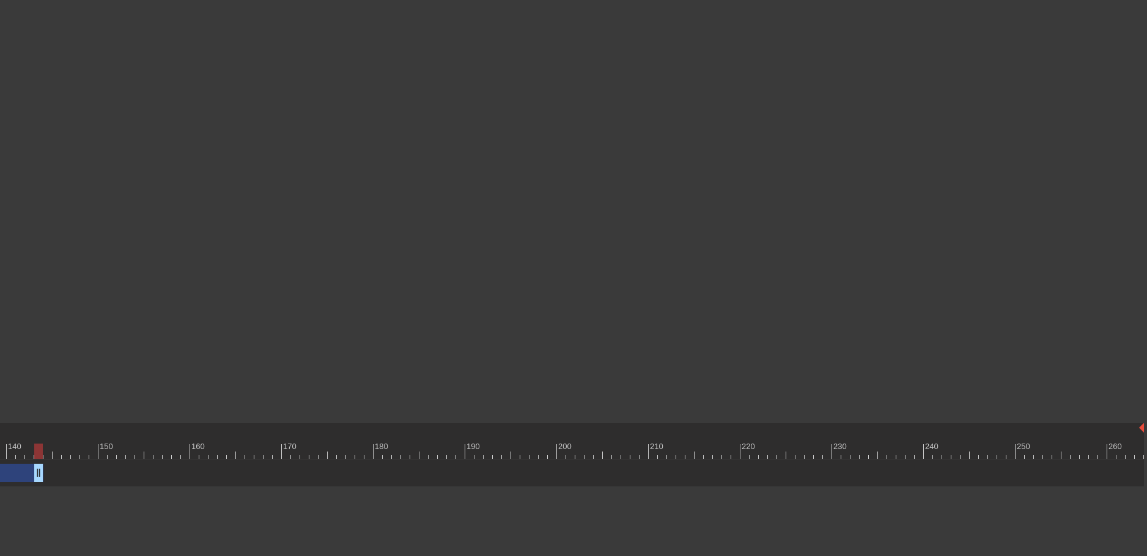
drag, startPoint x: 1141, startPoint y: 470, endPoint x: 24, endPoint y: 498, distance: 1116.4
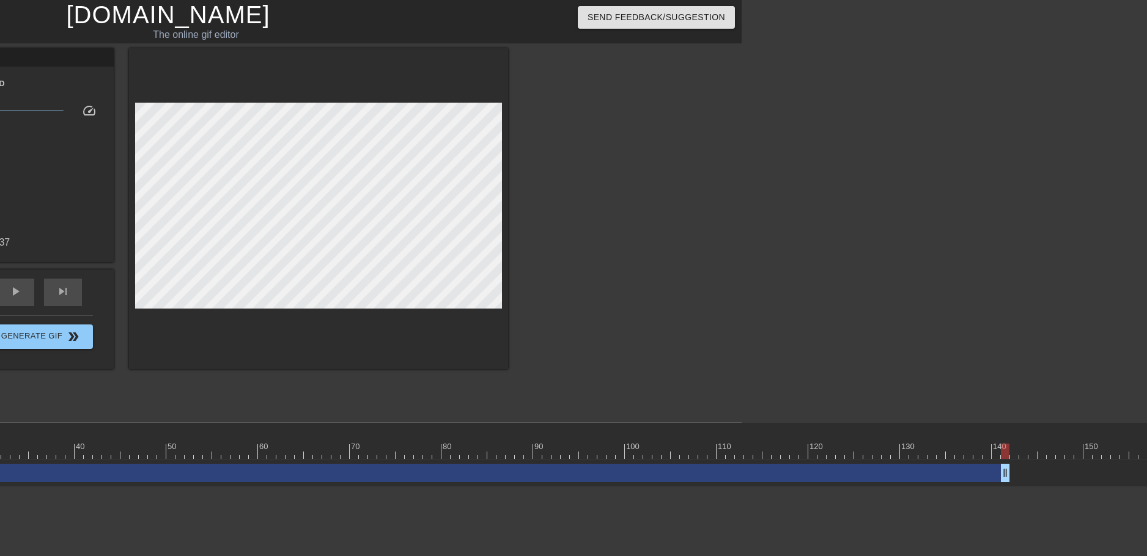
scroll to position [0, 411]
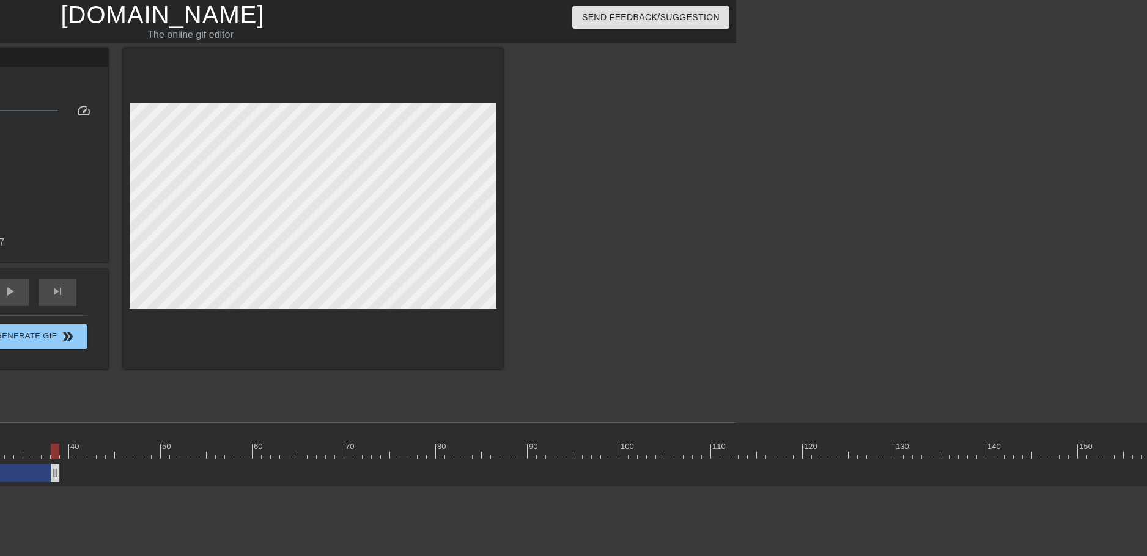
drag, startPoint x: 1002, startPoint y: 477, endPoint x: 57, endPoint y: 477, distance: 945.5
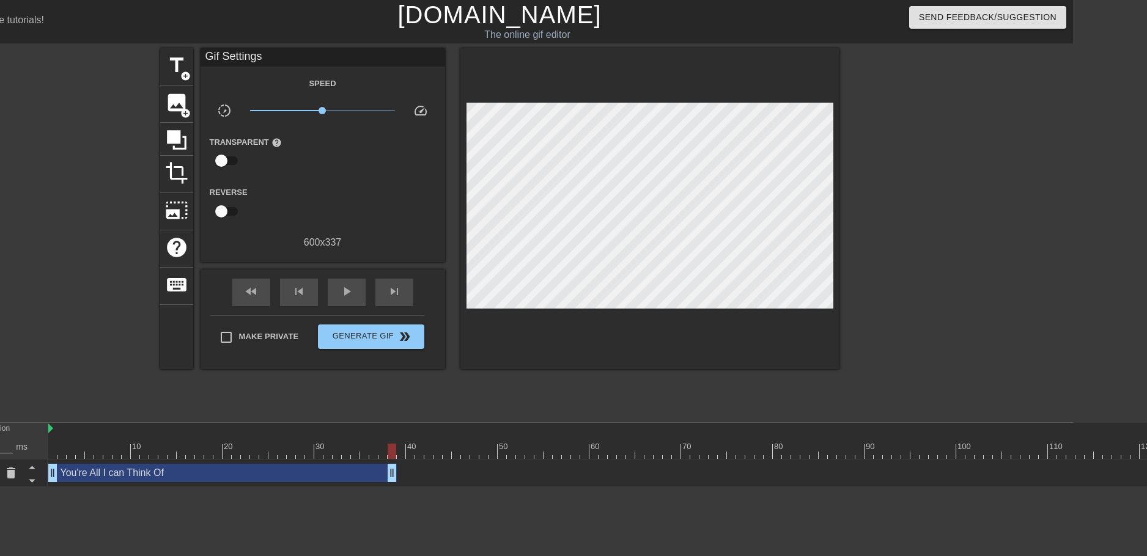
scroll to position [0, 0]
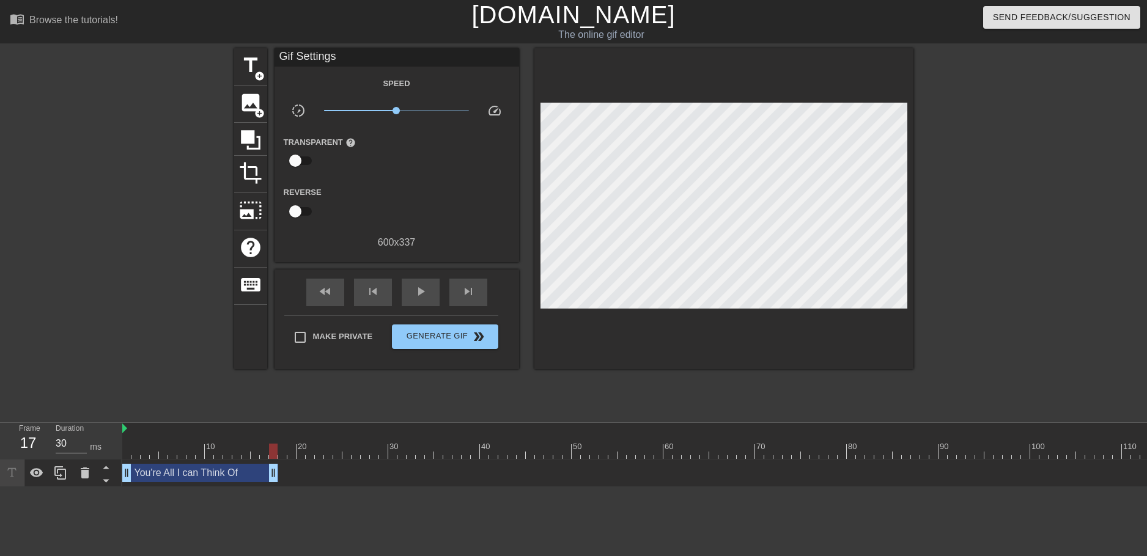
drag, startPoint x: 467, startPoint y: 473, endPoint x: 218, endPoint y: 469, distance: 249.4
drag, startPoint x: 124, startPoint y: 476, endPoint x: 223, endPoint y: 466, distance: 99.6
drag, startPoint x: 283, startPoint y: 474, endPoint x: 354, endPoint y: 477, distance: 71.0
drag, startPoint x: 229, startPoint y: 474, endPoint x: 253, endPoint y: 472, distance: 24.0
drag, startPoint x: 366, startPoint y: 472, endPoint x: 451, endPoint y: 477, distance: 85.1
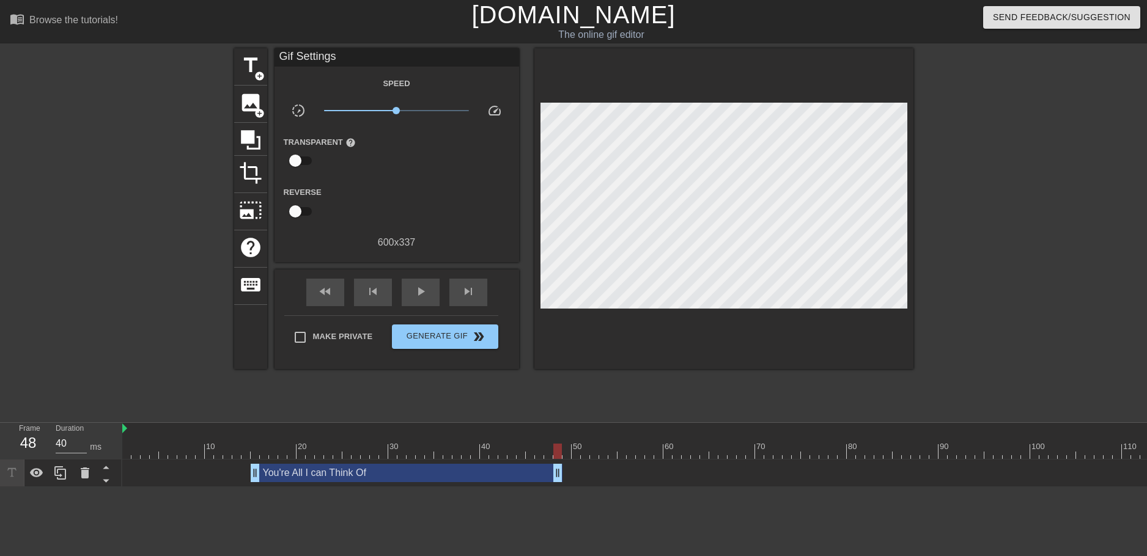
type input "30"
drag, startPoint x: 444, startPoint y: 472, endPoint x: 793, endPoint y: 477, distance: 349.7
click at [665, 399] on div "title add_circle image add_circle crop photo_size_select_large help keyboard Gi…" at bounding box center [573, 231] width 679 height 367
click at [255, 65] on span "title" at bounding box center [250, 65] width 23 height 23
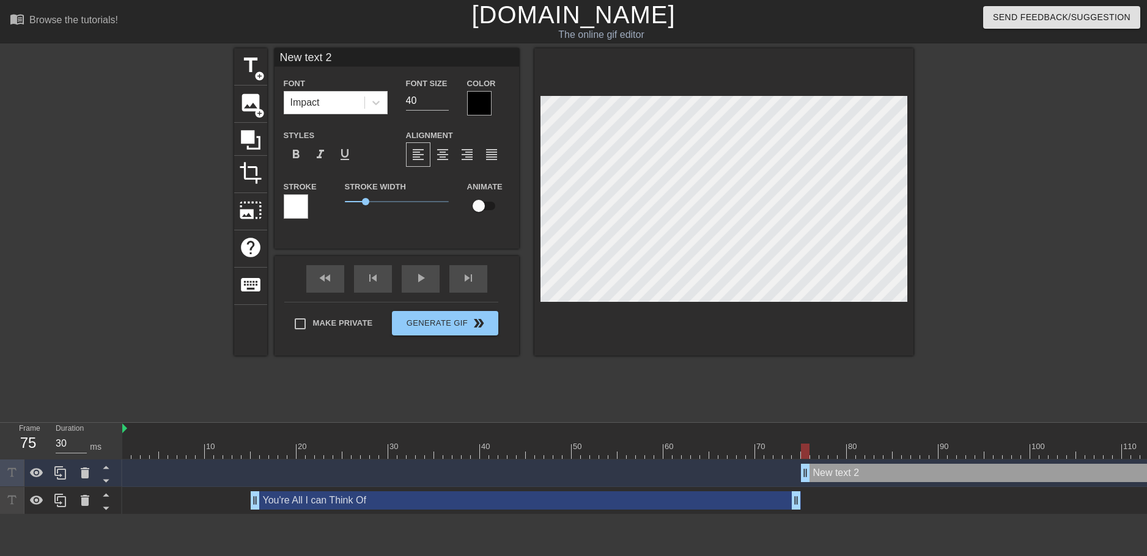
drag, startPoint x: 796, startPoint y: 477, endPoint x: 809, endPoint y: 476, distance: 12.4
click at [487, 101] on div at bounding box center [479, 103] width 24 height 24
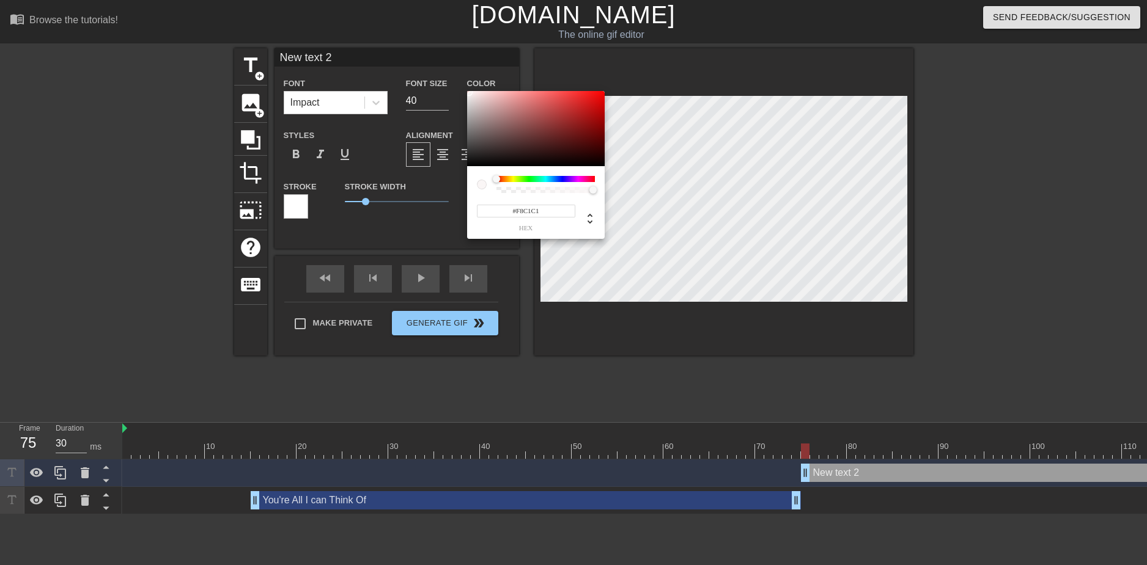
type input "#F6F6F6"
click at [467, 94] on div at bounding box center [536, 129] width 138 height 76
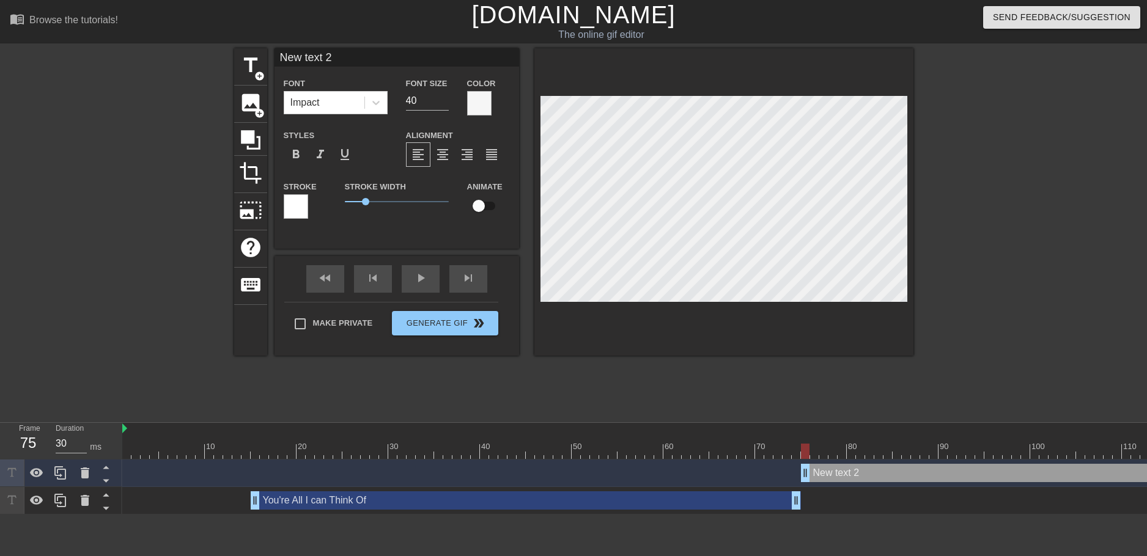
click at [301, 200] on div at bounding box center [296, 206] width 24 height 24
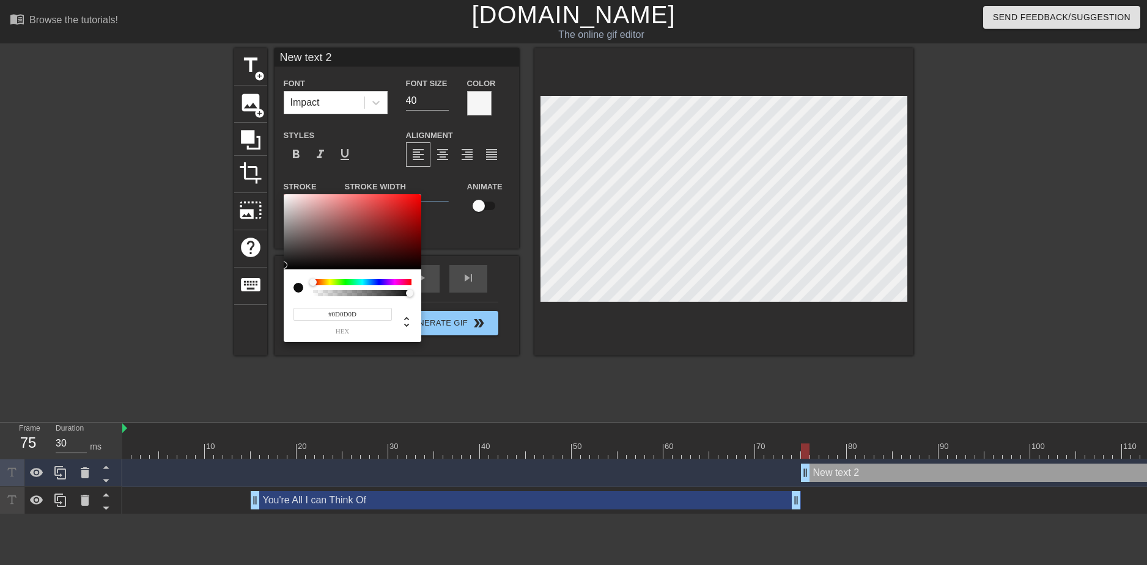
type input "#0B0B0B"
drag, startPoint x: 322, startPoint y: 230, endPoint x: 285, endPoint y: 266, distance: 52.3
click at [285, 266] on div at bounding box center [353, 232] width 138 height 76
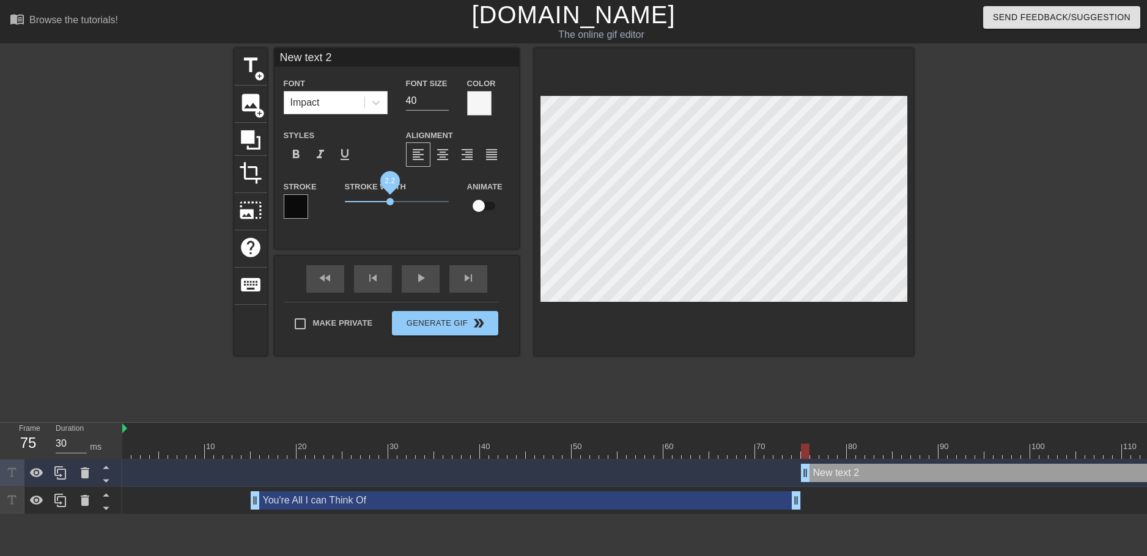
drag, startPoint x: 366, startPoint y: 202, endPoint x: 391, endPoint y: 201, distance: 25.1
click at [391, 201] on span "2.2" at bounding box center [389, 201] width 7 height 7
click at [441, 153] on span "format_align_center" at bounding box center [442, 154] width 15 height 15
type input "E"
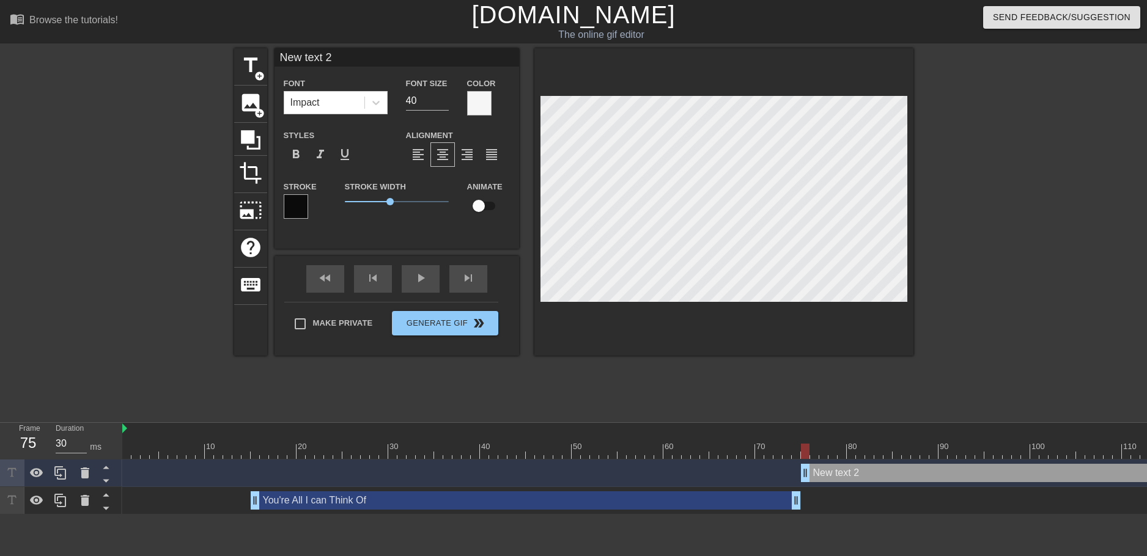
type textarea "E"
type input "Ev"
type textarea "Ev"
type input "Eve"
type textarea "Eve"
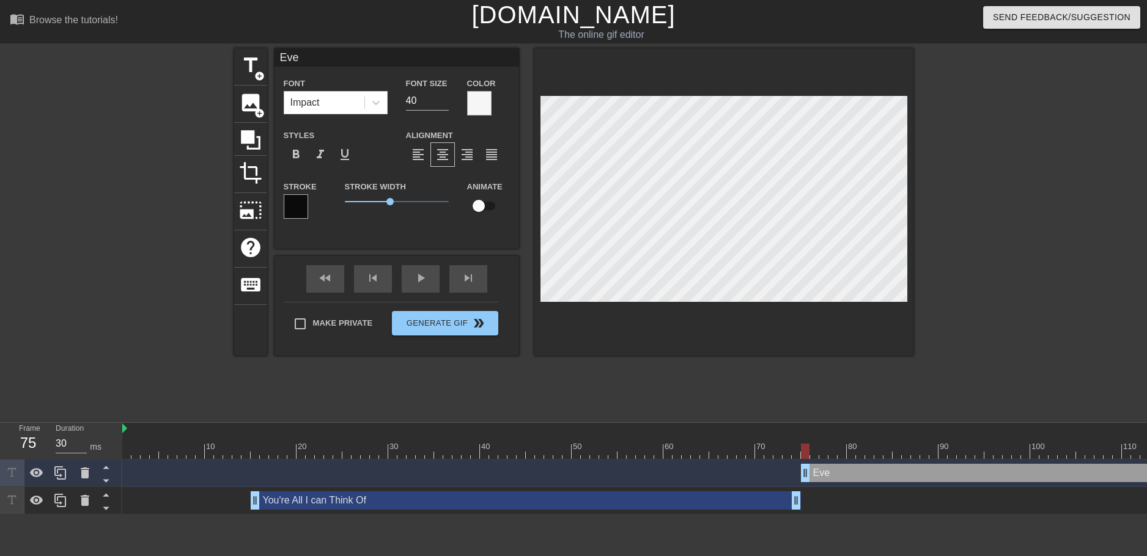
type input "Ever"
type textarea "Ever"
type input "Every"
type textarea "Every"
type input "Every"
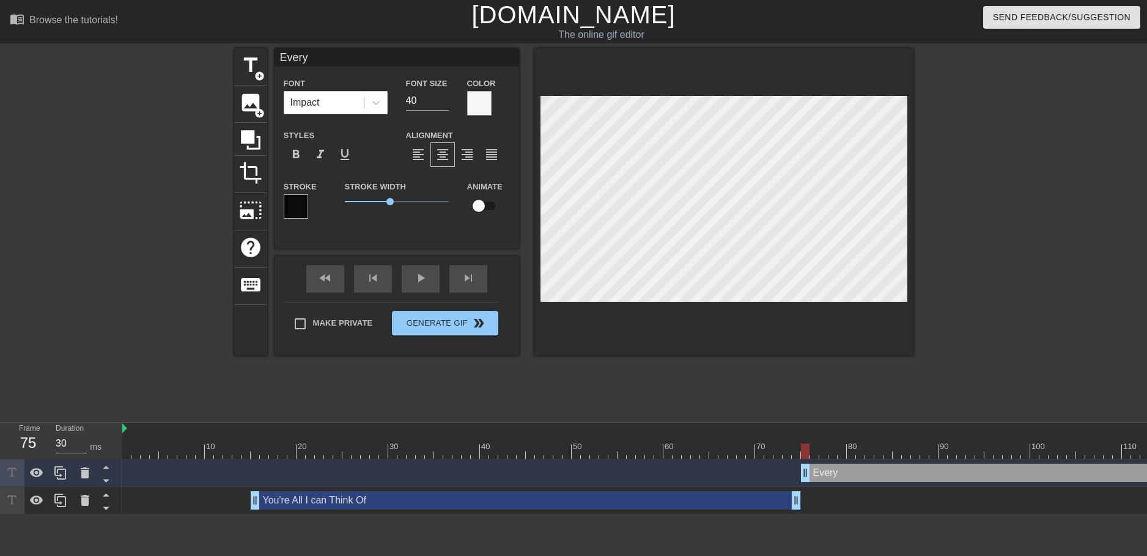
type textarea "Every"
type input "Every D"
type textarea "Every D"
type input "Every Dr"
type textarea "Every Dr"
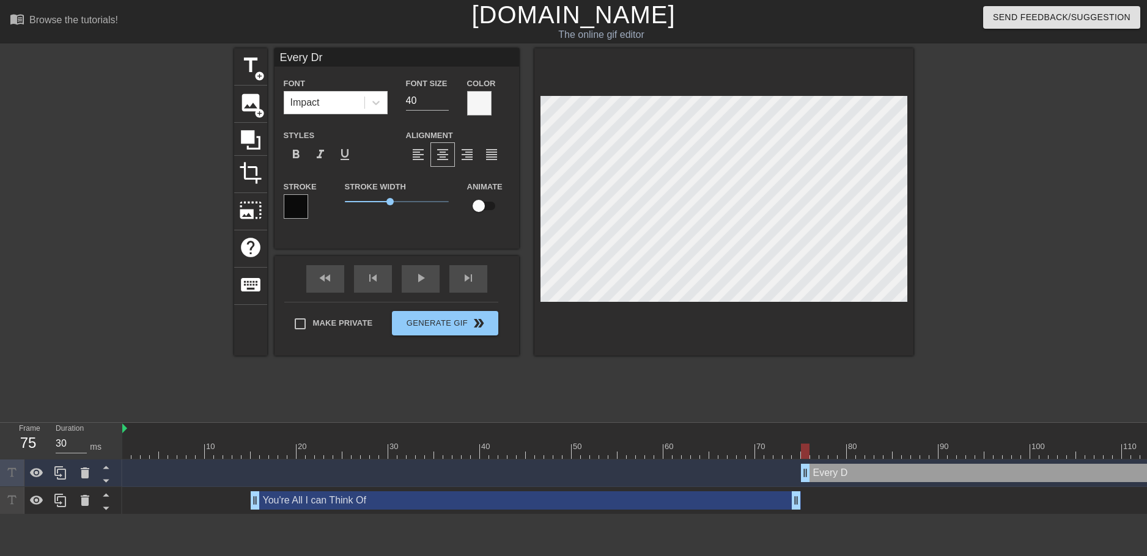
type input "Every Dro"
type textarea "Every Dro"
type input "Every Drop"
type textarea "Every Drop"
type input "Every Drop"
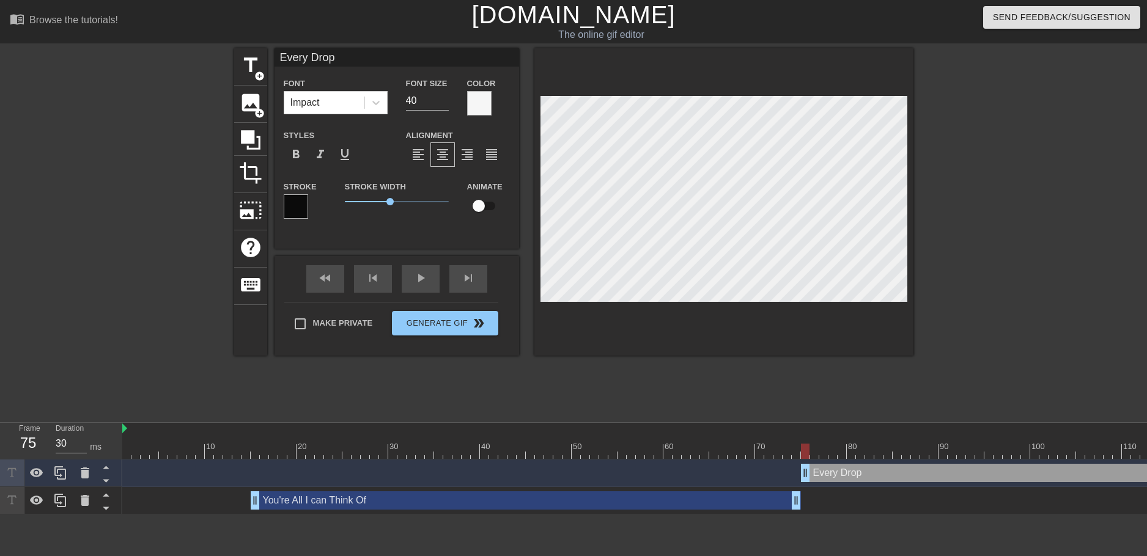
type textarea "Every Drop"
type input "Every Drop I"
type textarea "Every Drop I"
type input "Every Drop I"
type textarea "Every Drop I"
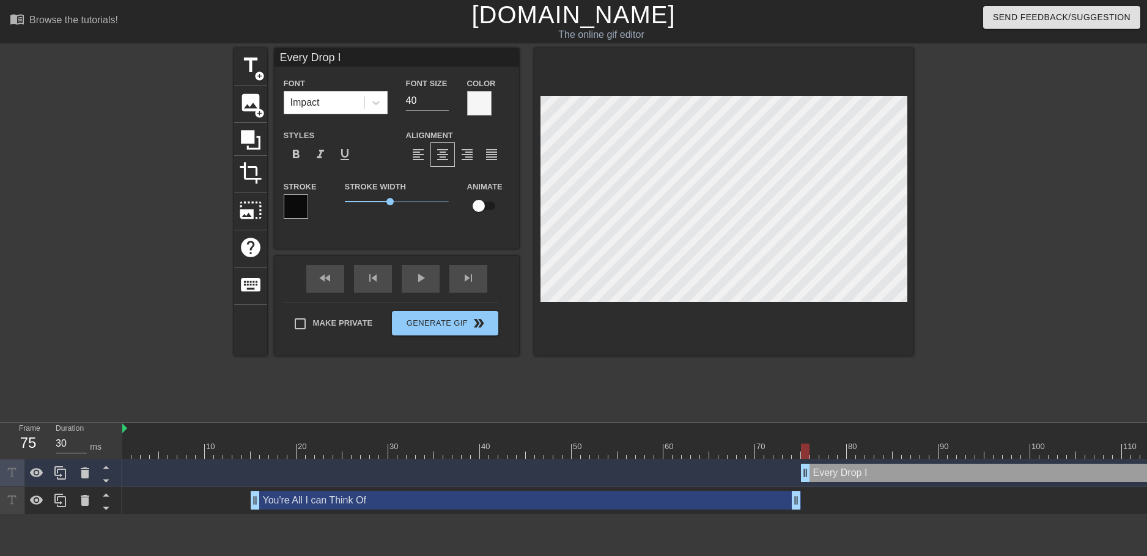
type input "Every Drop I d"
type textarea "Every Drop I d"
type input "Every Drop I dr"
type textarea "Every Drop I dr"
type input "Every Drop I dri"
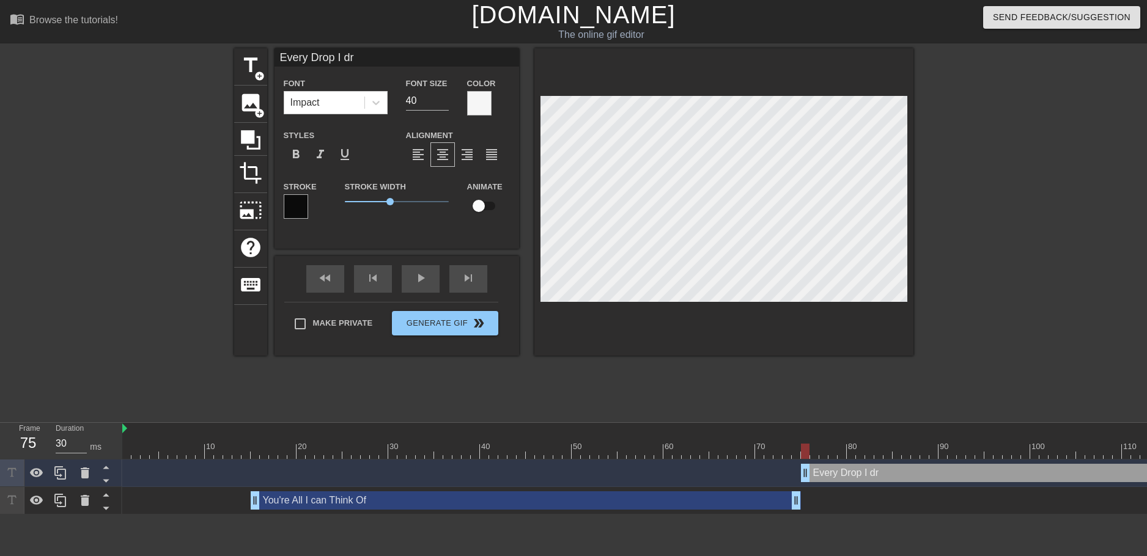
type textarea "Every Drop I dri"
type input "Every Drop I drin"
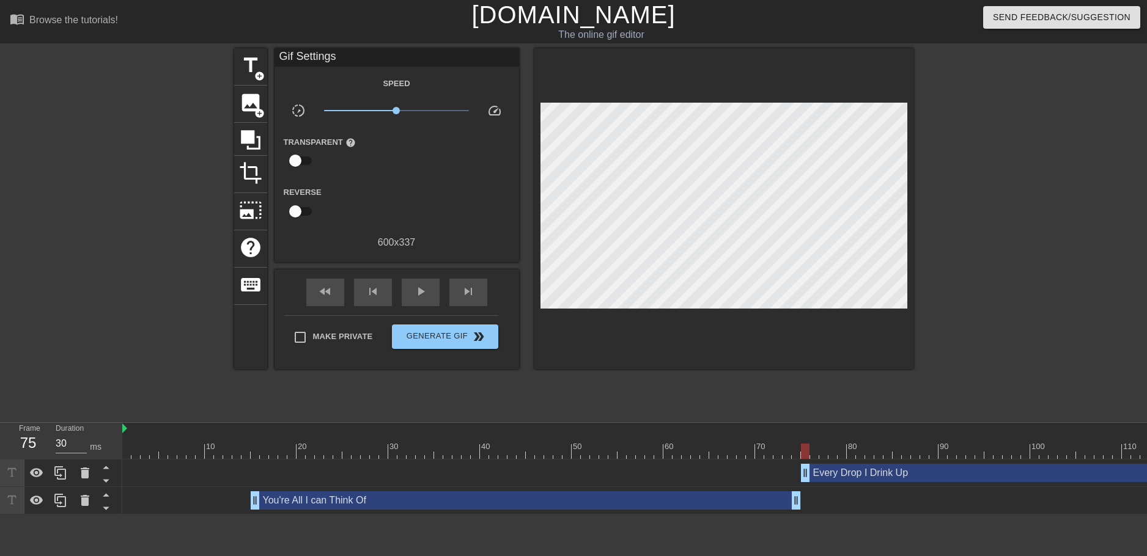
click at [818, 371] on div "title add_circle image add_circle crop photo_size_select_large help keyboard Gi…" at bounding box center [573, 231] width 679 height 367
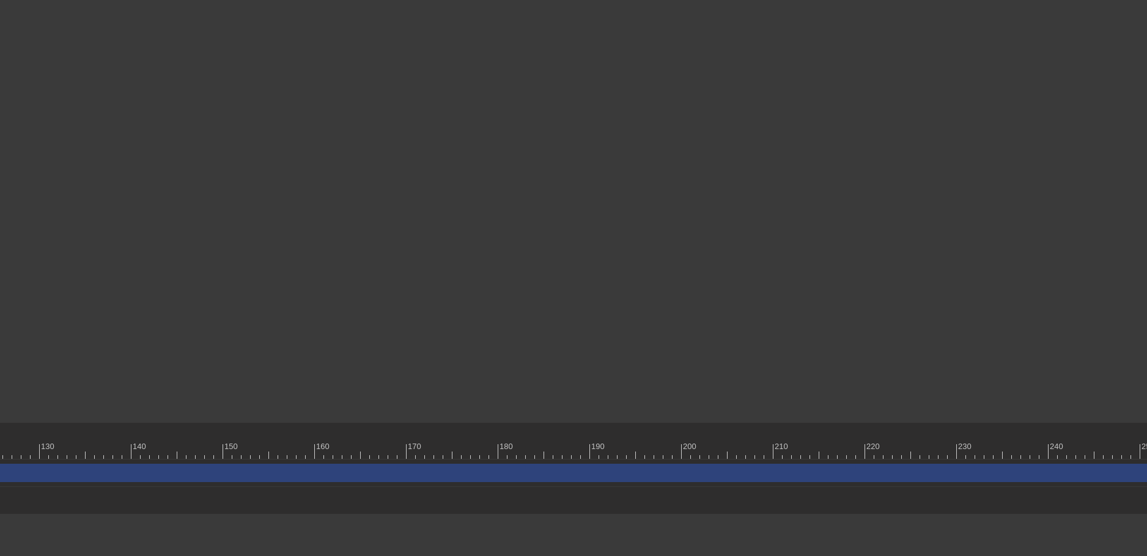
scroll to position [0, 1390]
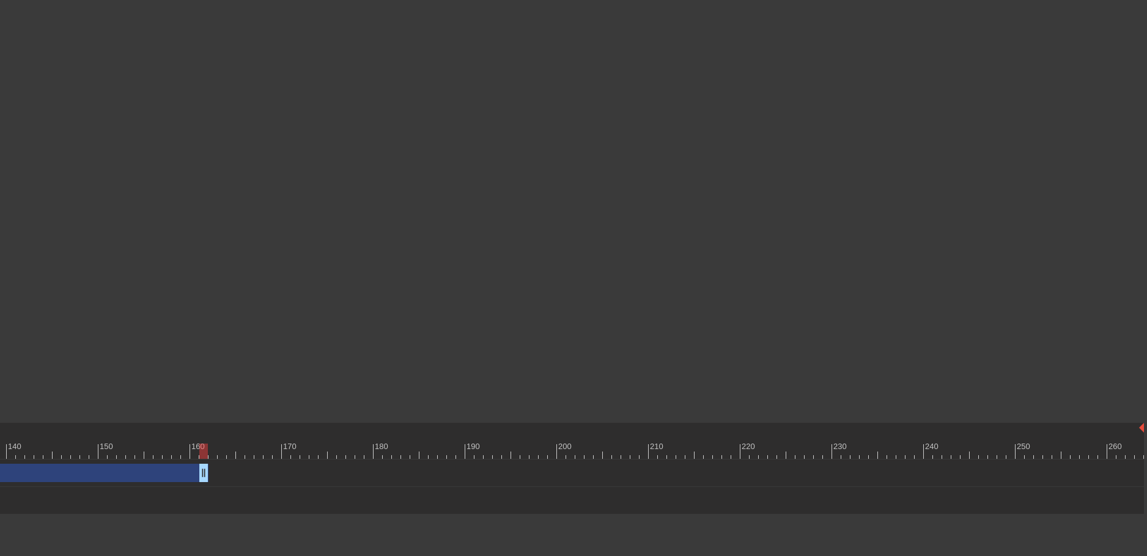
drag, startPoint x: 1141, startPoint y: 474, endPoint x: 204, endPoint y: 458, distance: 936.5
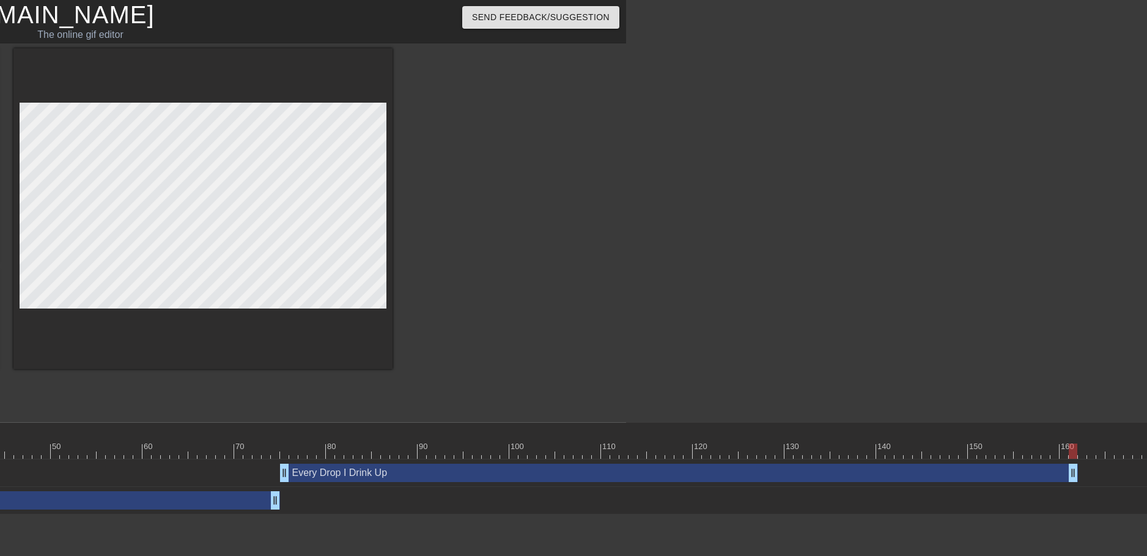
scroll to position [0, 515]
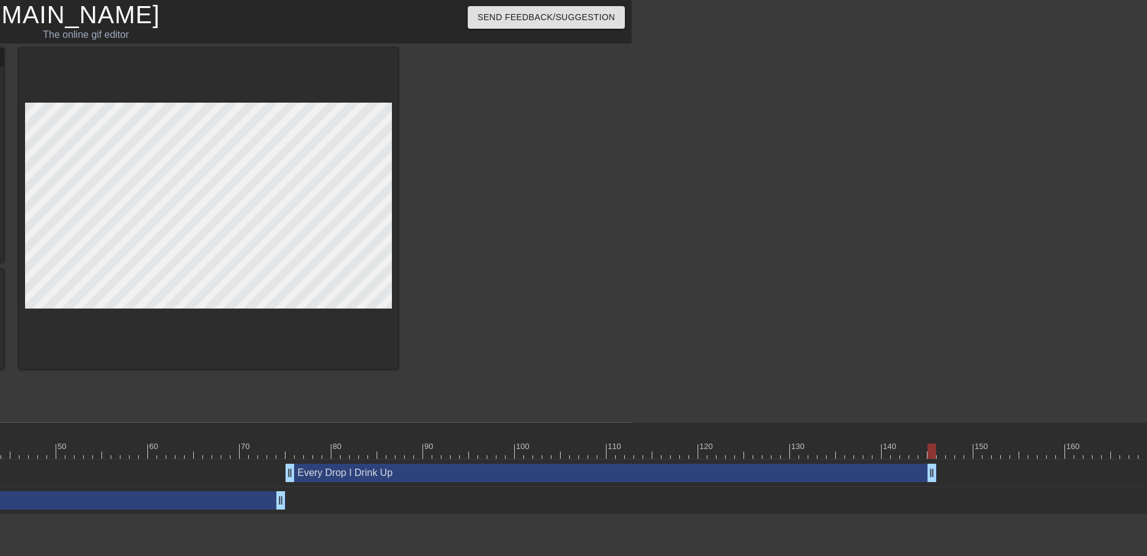
drag, startPoint x: 1080, startPoint y: 477, endPoint x: 936, endPoint y: 465, distance: 144.7
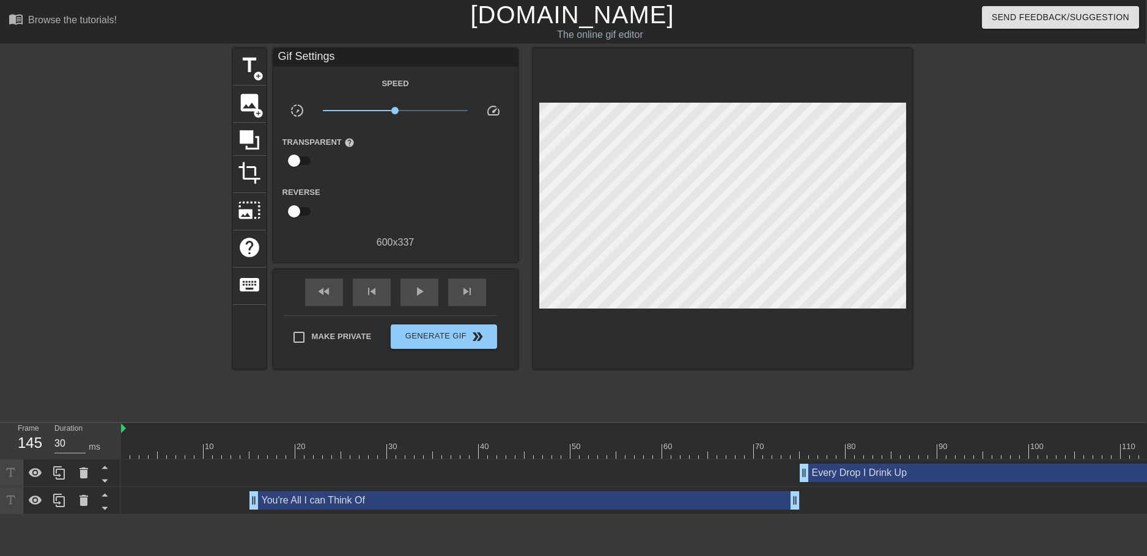
scroll to position [0, 0]
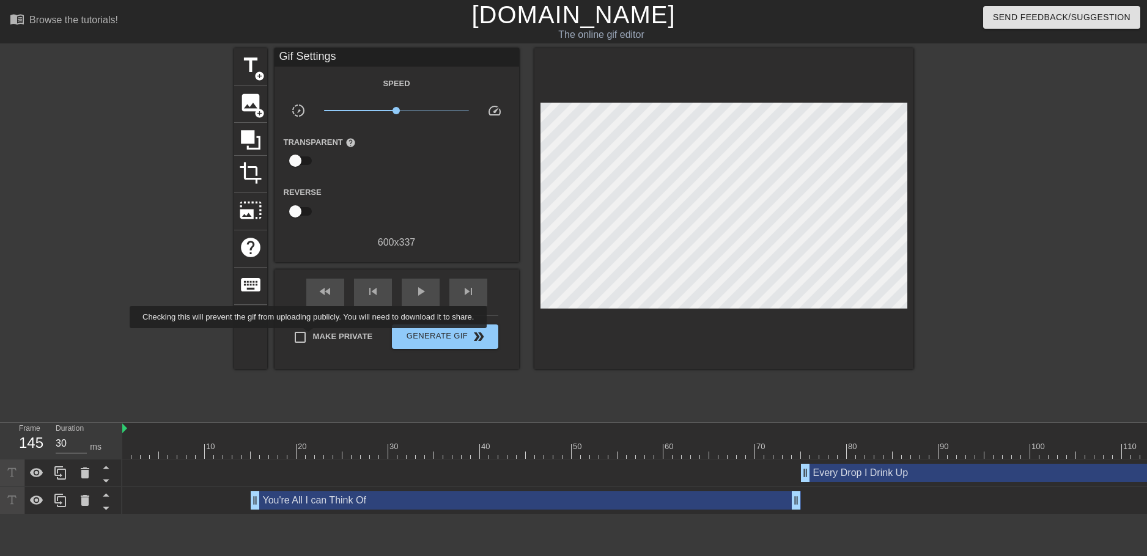
click at [310, 337] on input "Make Private" at bounding box center [300, 338] width 26 height 26
click at [288, 164] on input "checkbox" at bounding box center [295, 160] width 70 height 23
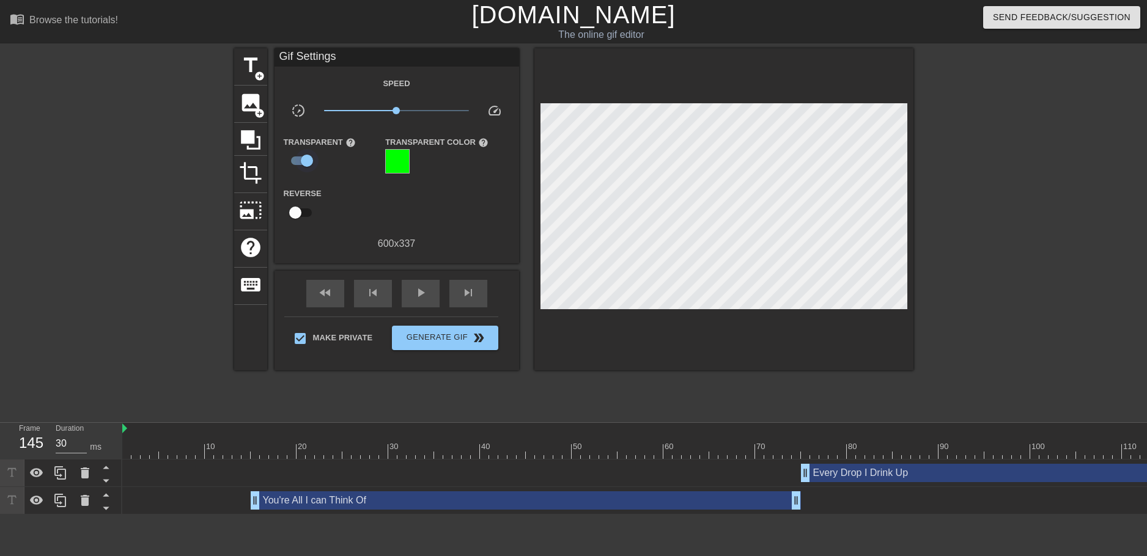
click at [295, 165] on input "checkbox" at bounding box center [307, 160] width 70 height 23
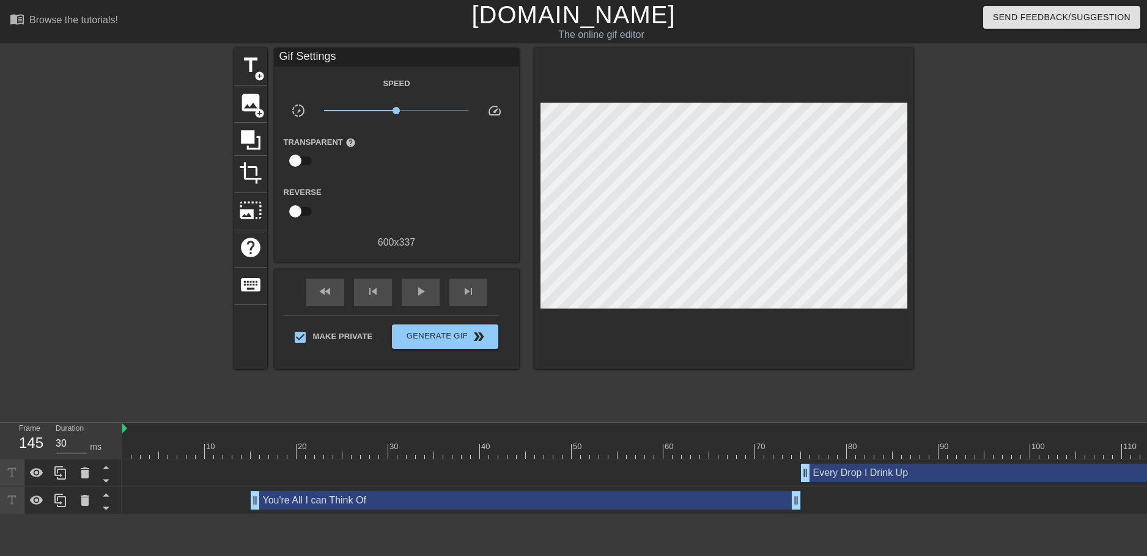
click at [161, 210] on div at bounding box center [127, 231] width 183 height 367
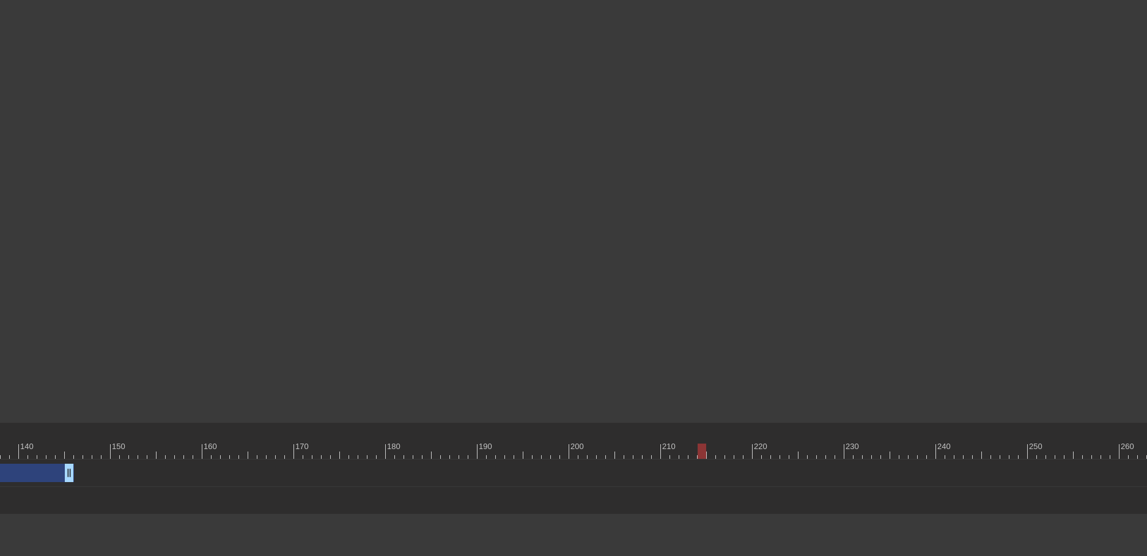
scroll to position [0, 1390]
drag, startPoint x: 690, startPoint y: 451, endPoint x: -480, endPoint y: 405, distance: 1170.8
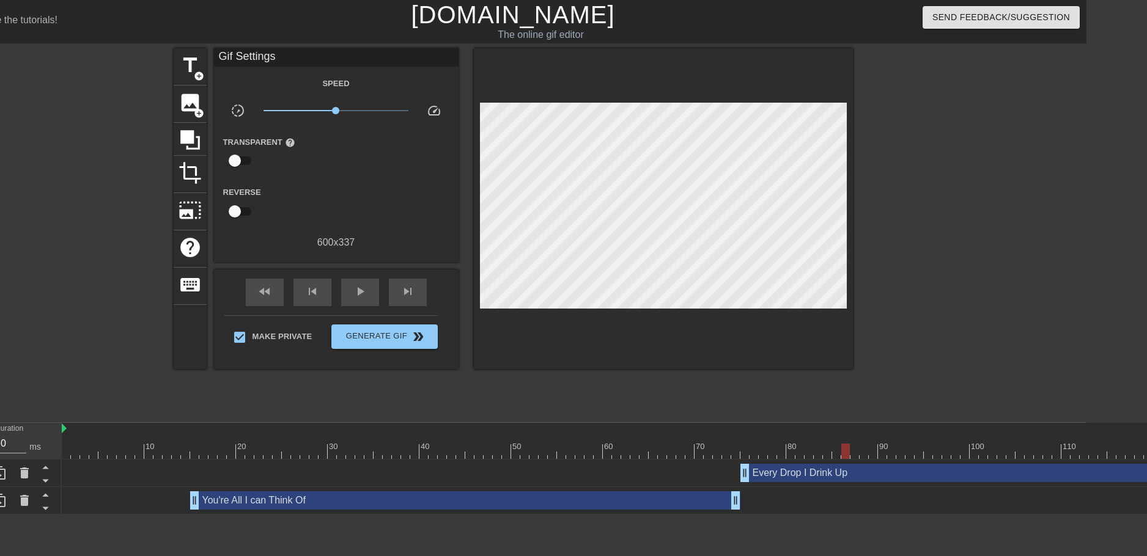
scroll to position [0, 56]
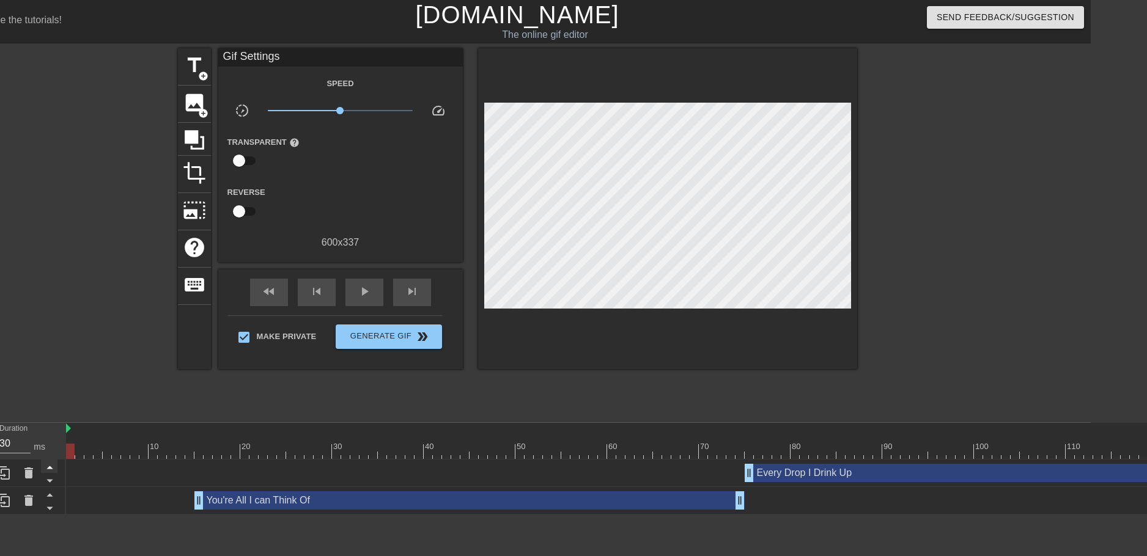
drag, startPoint x: 849, startPoint y: 450, endPoint x: 51, endPoint y: 463, distance: 797.7
click at [57, 460] on div "Frame 1 Duration 30 ms 10 20 30 40 50 60 70 80 90 100 110 120 130 140 150" at bounding box center [517, 469] width 1147 height 92
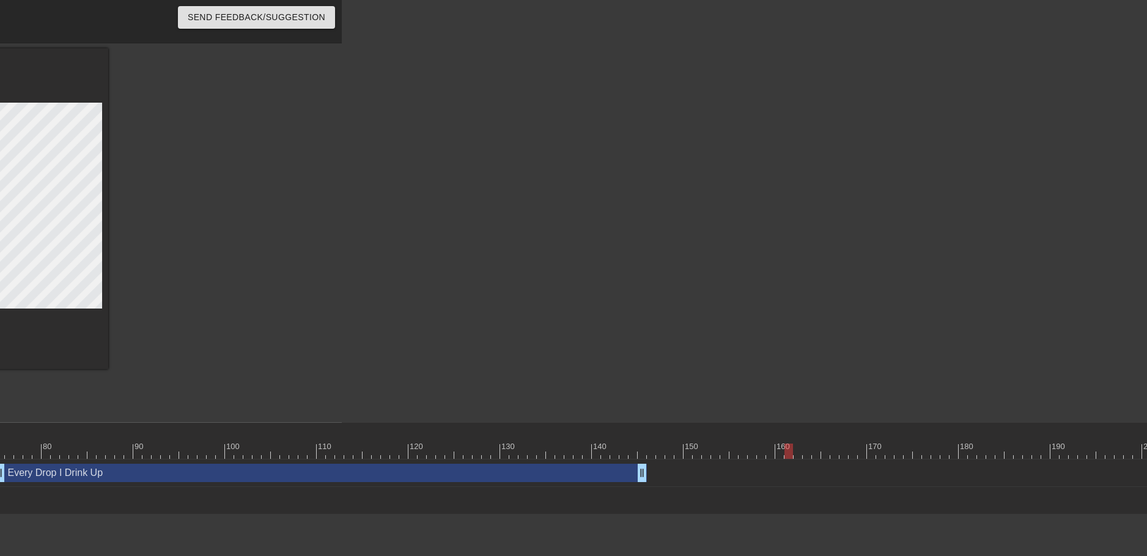
scroll to position [0, 867]
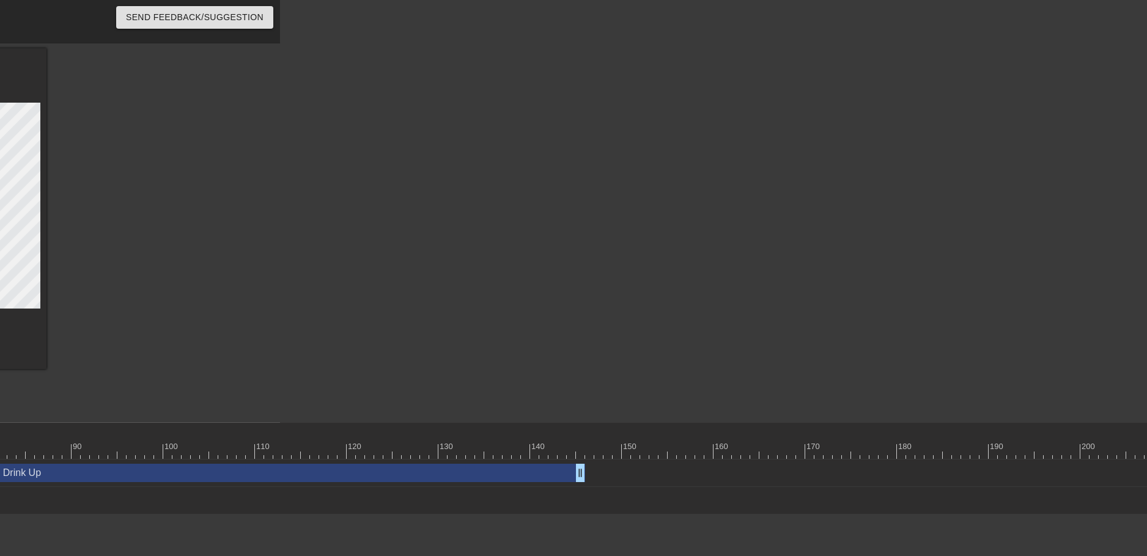
drag, startPoint x: 726, startPoint y: 449, endPoint x: -382, endPoint y: 439, distance: 1107.6
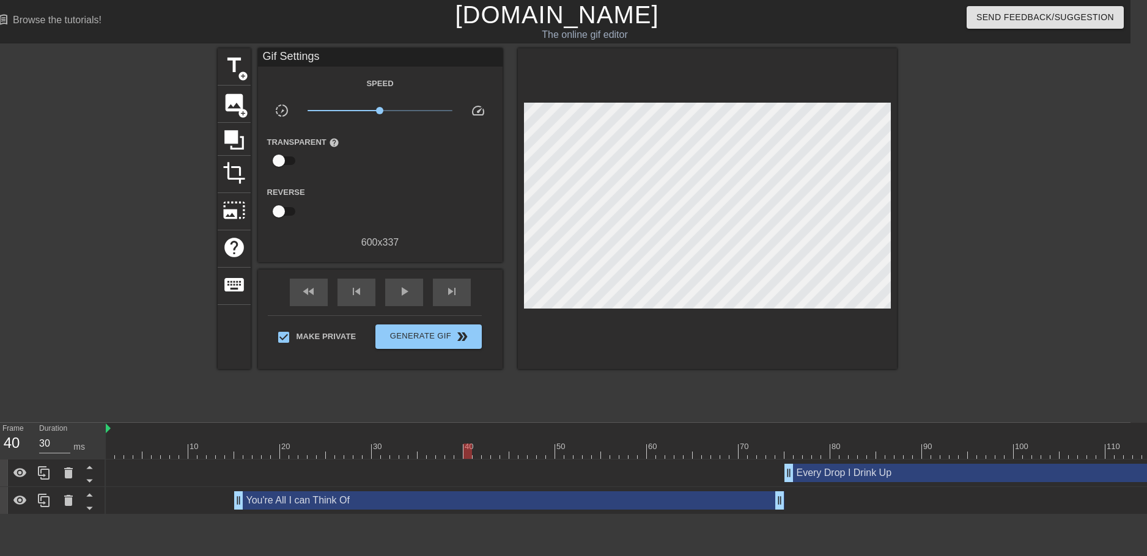
scroll to position [0, 0]
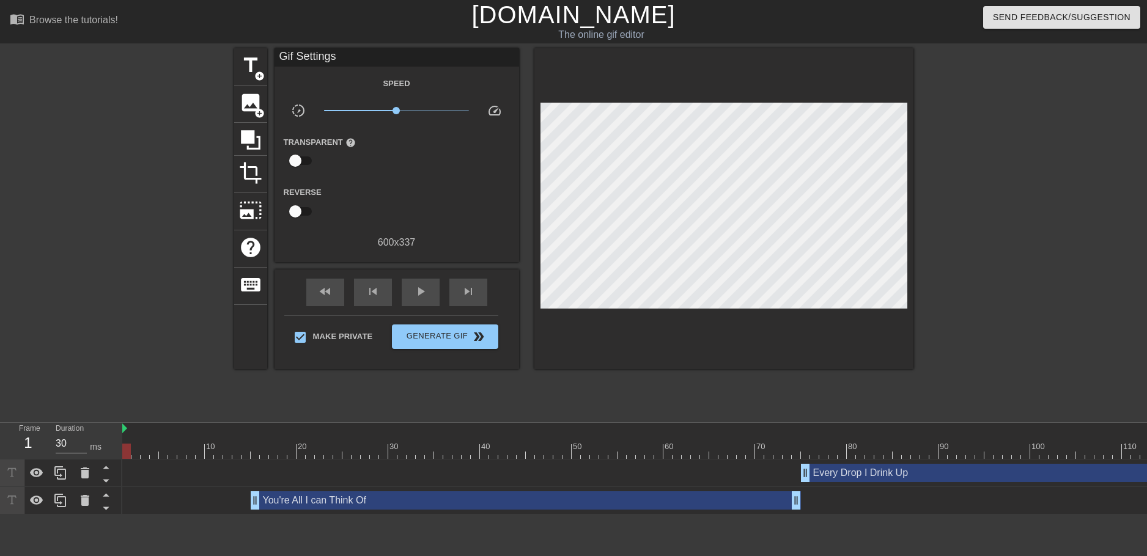
drag, startPoint x: 486, startPoint y: 452, endPoint x: 90, endPoint y: 435, distance: 395.8
click at [94, 434] on div "Frame 1 Duration 30 ms 10 20 30 40 50 60 70 80 90 100 110 120 130 140 150" at bounding box center [573, 469] width 1147 height 92
click at [254, 70] on span "title" at bounding box center [250, 65] width 23 height 23
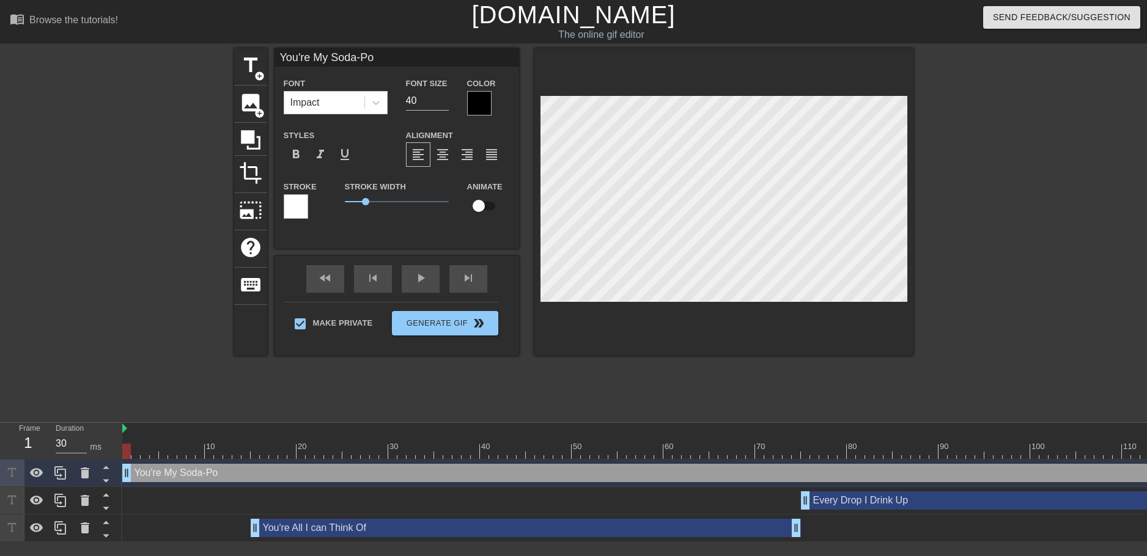
scroll to position [2, 6]
click at [482, 100] on div at bounding box center [479, 103] width 24 height 24
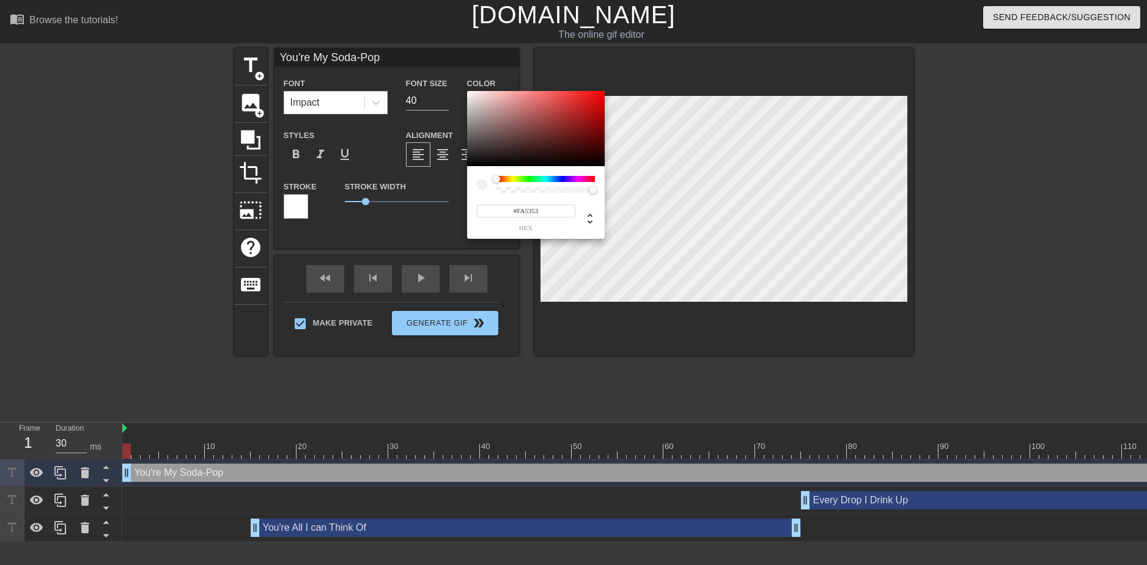
drag, startPoint x: 470, startPoint y: 98, endPoint x: 467, endPoint y: 92, distance: 6.8
click at [468, 92] on div at bounding box center [536, 129] width 138 height 76
drag, startPoint x: 474, startPoint y: 96, endPoint x: 466, endPoint y: 92, distance: 9.0
click at [466, 92] on div "#FCFCFC hex" at bounding box center [573, 282] width 1147 height 565
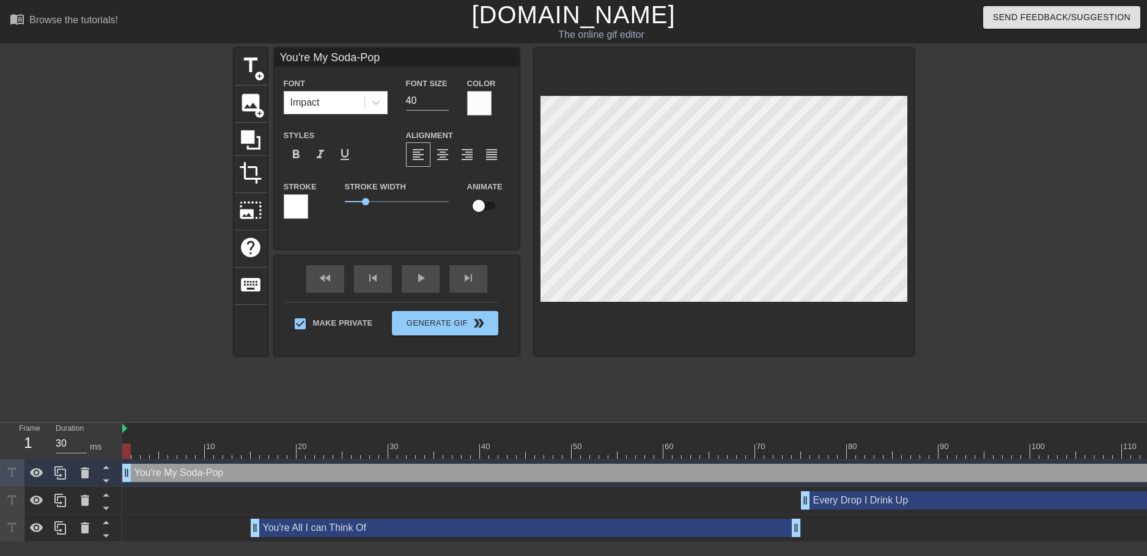
click at [300, 207] on div at bounding box center [296, 206] width 24 height 24
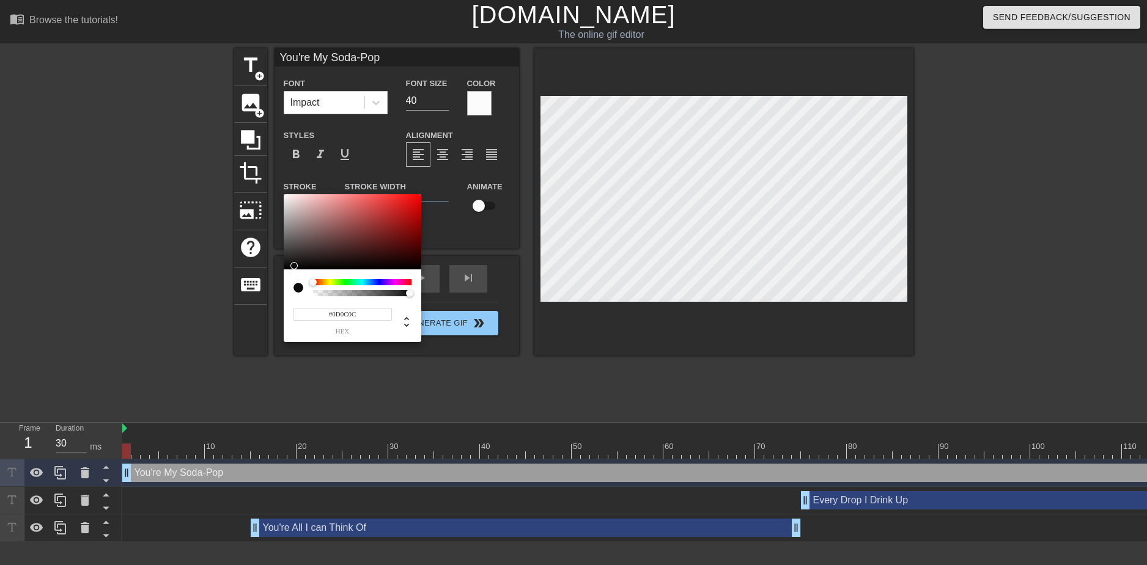
drag, startPoint x: 303, startPoint y: 218, endPoint x: 295, endPoint y: 266, distance: 48.4
click at [295, 266] on div at bounding box center [353, 232] width 138 height 76
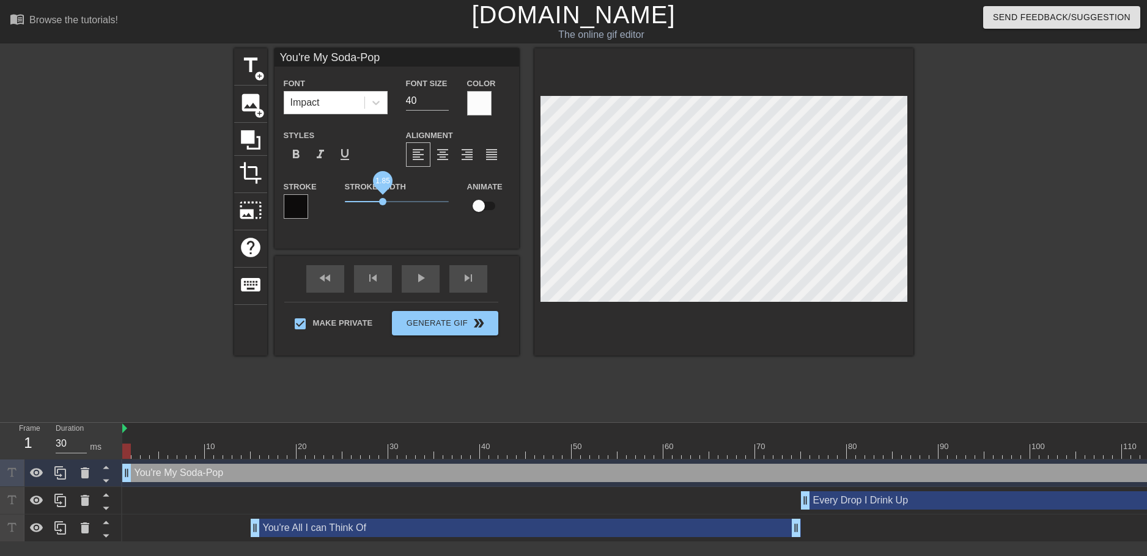
drag, startPoint x: 366, startPoint y: 201, endPoint x: 383, endPoint y: 201, distance: 17.1
click at [383, 201] on span "1.85" at bounding box center [382, 201] width 7 height 7
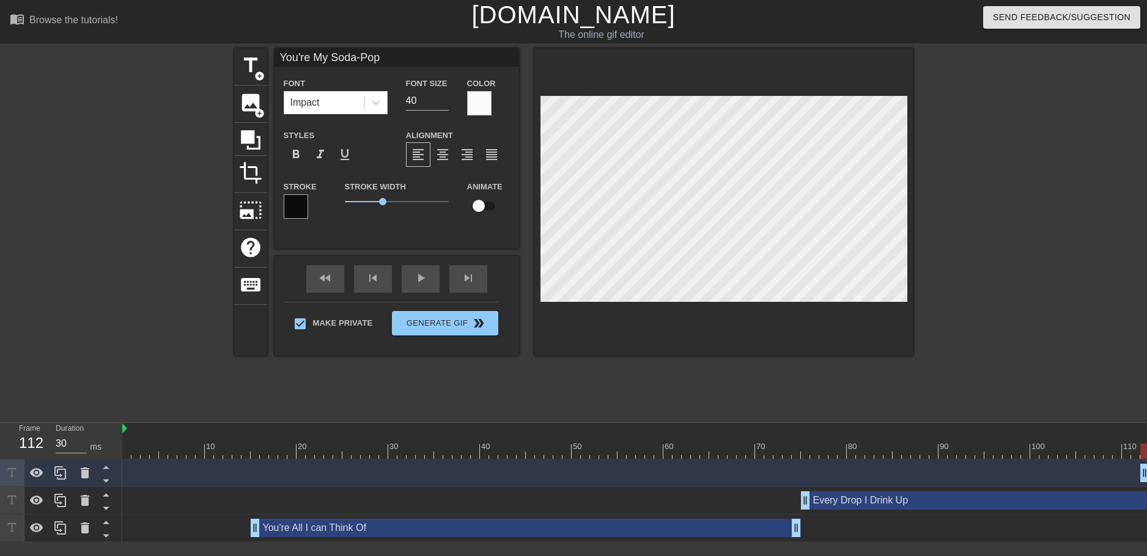
drag, startPoint x: 126, startPoint y: 474, endPoint x: 1146, endPoint y: 478, distance: 1020.1
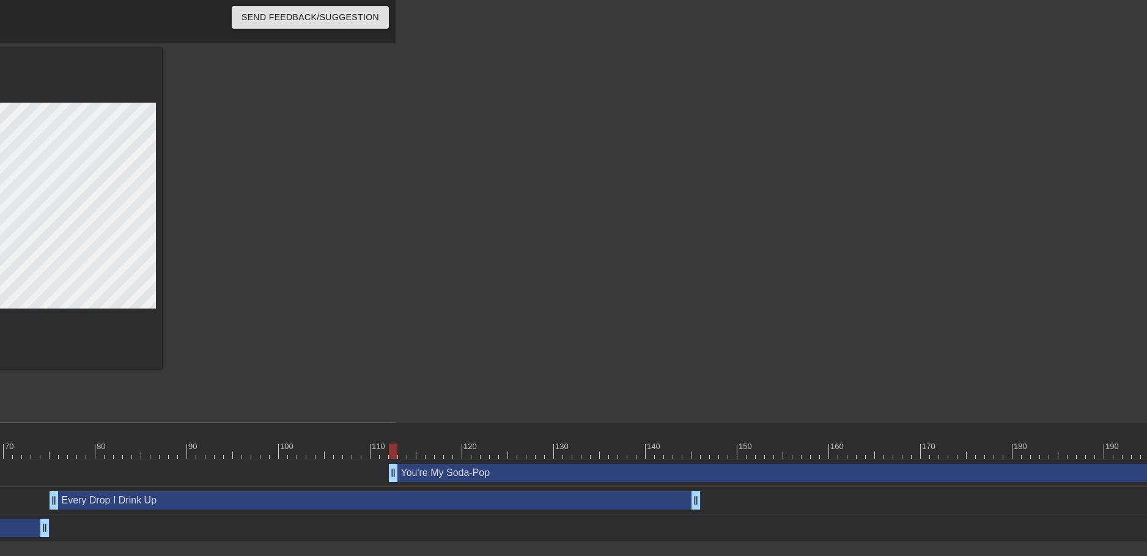
scroll to position [0, 741]
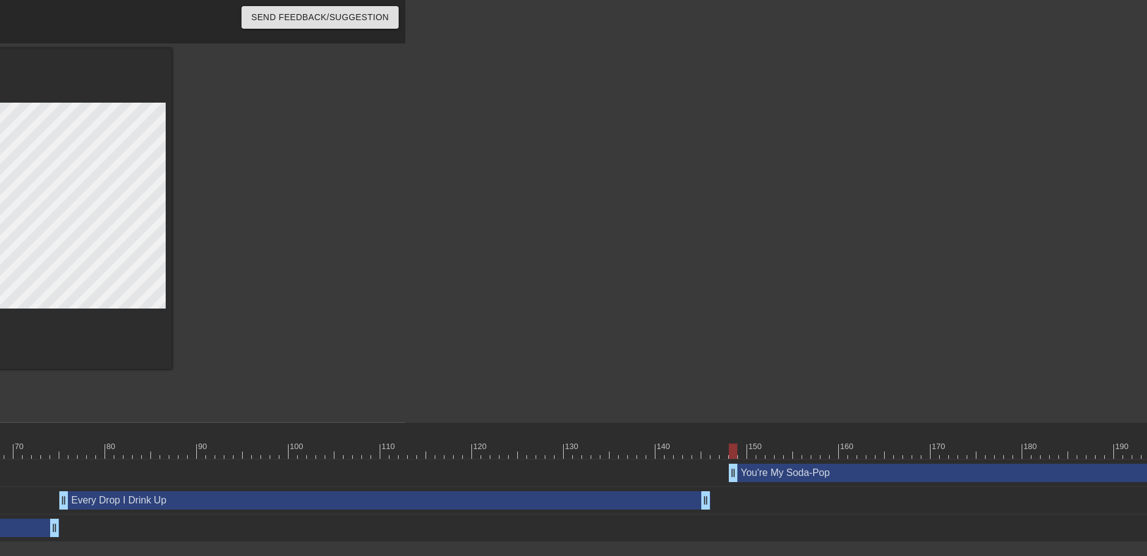
drag, startPoint x: 404, startPoint y: 478, endPoint x: 730, endPoint y: 489, distance: 326.0
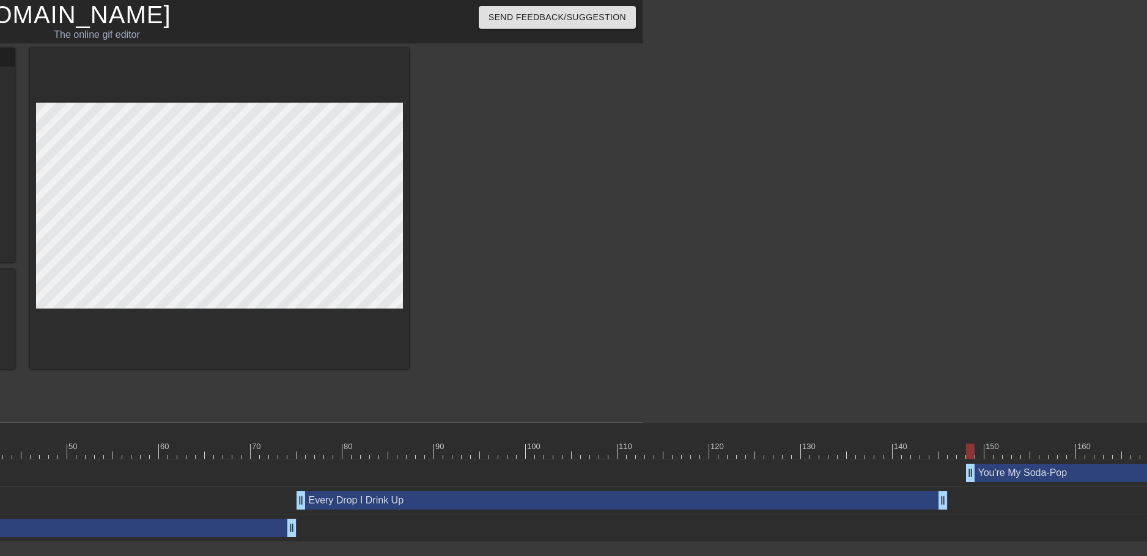
scroll to position [0, 505]
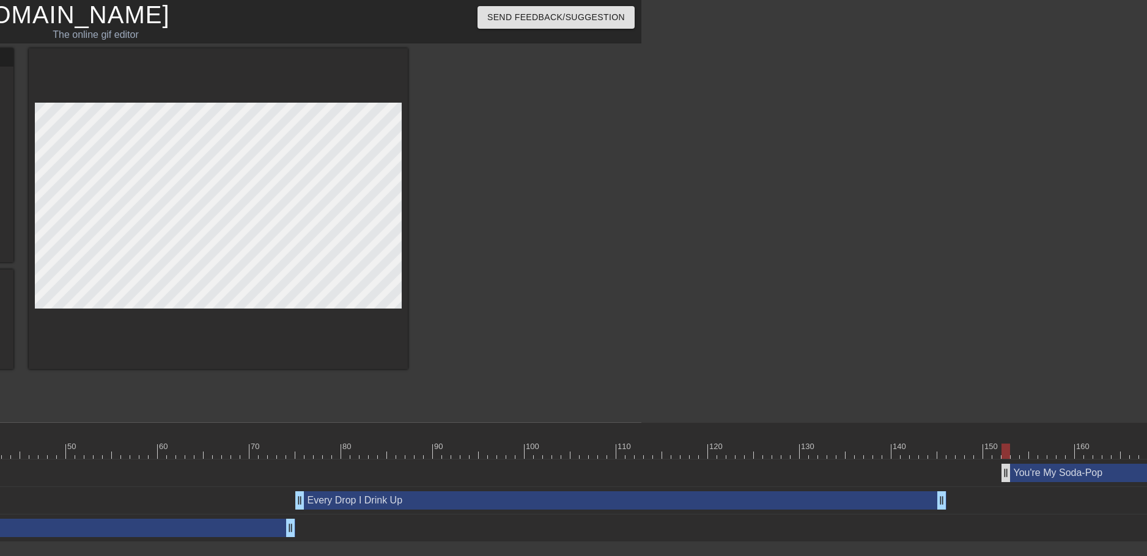
drag, startPoint x: 971, startPoint y: 474, endPoint x: 1008, endPoint y: 480, distance: 38.5
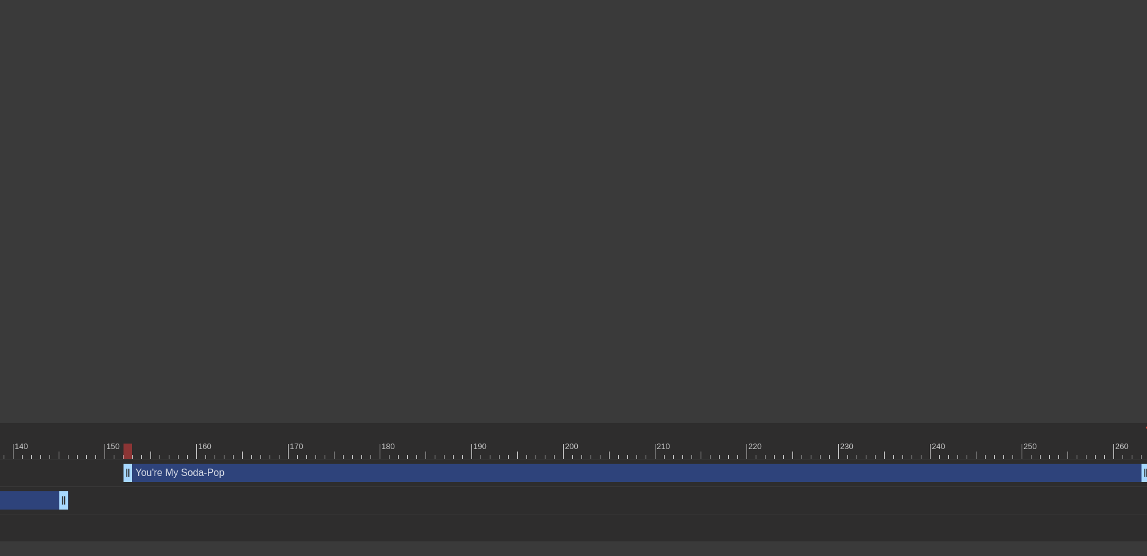
scroll to position [0, 1390]
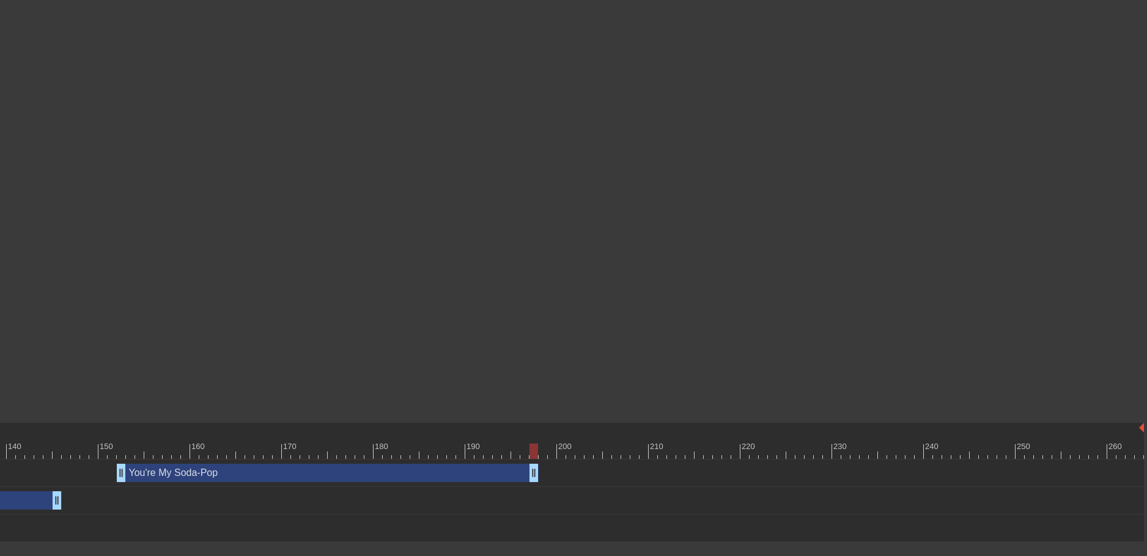
drag, startPoint x: 1142, startPoint y: 474, endPoint x: 532, endPoint y: 486, distance: 609.5
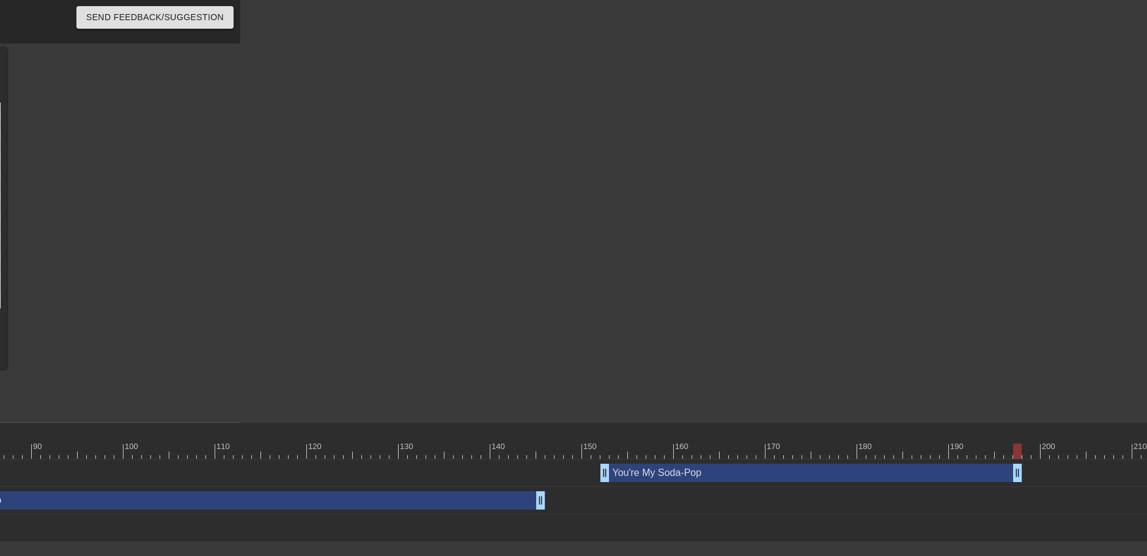
scroll to position [0, 909]
drag, startPoint x: 1016, startPoint y: 473, endPoint x: 946, endPoint y: 474, distance: 70.9
click at [946, 474] on div "You're My Soda-Pop drag_handle drag_handle" at bounding box center [418, 473] width 2411 height 18
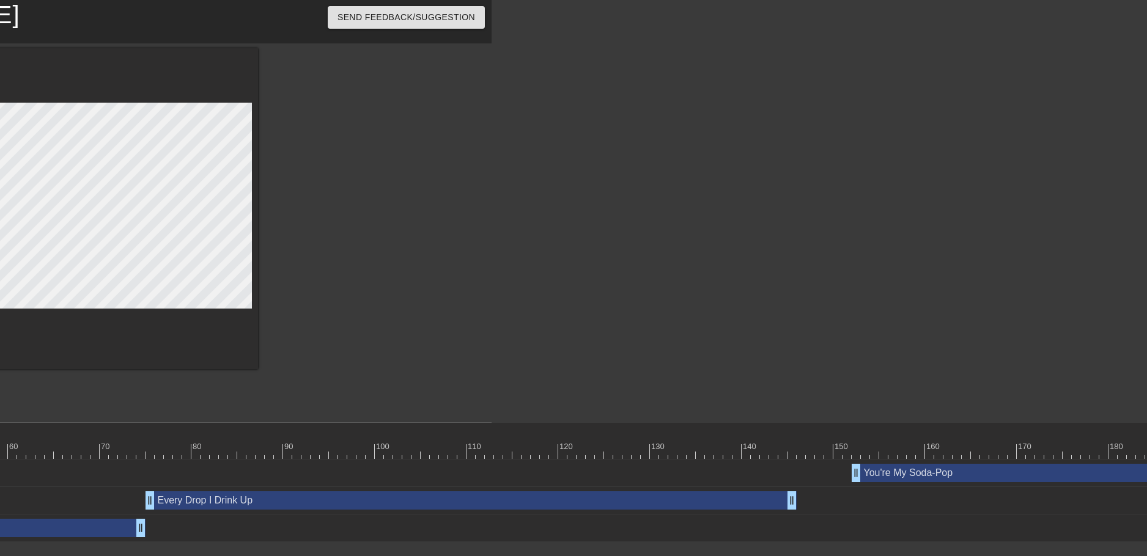
scroll to position [0, 716]
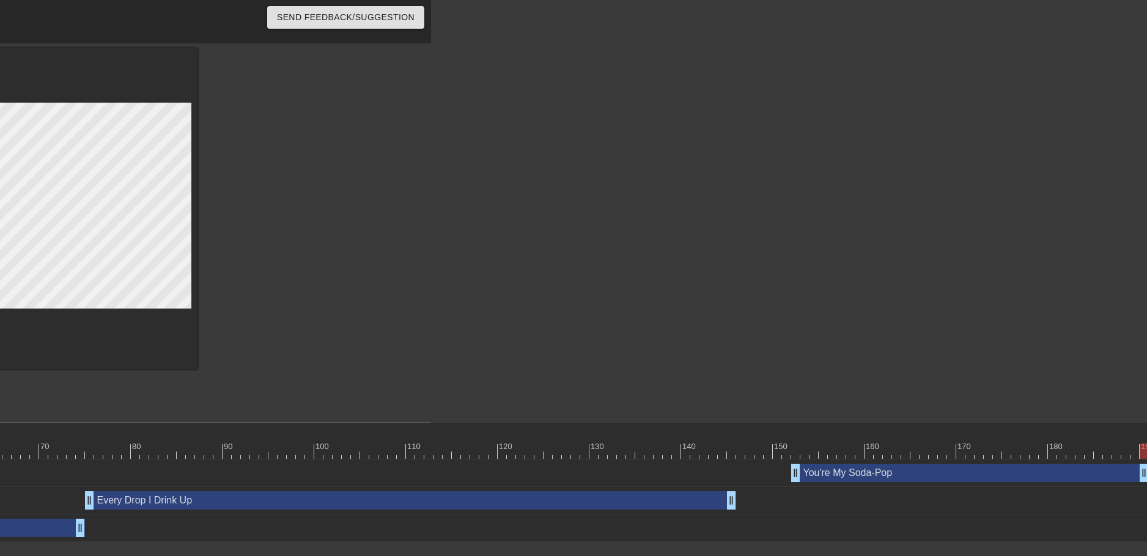
drag, startPoint x: 1135, startPoint y: 476, endPoint x: 1146, endPoint y: 472, distance: 11.4
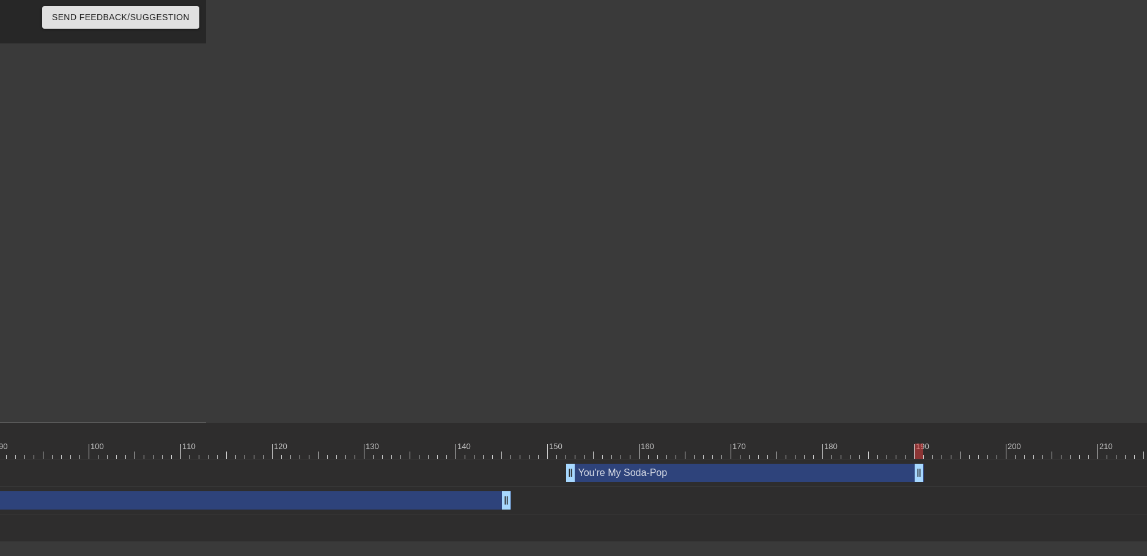
scroll to position [0, 971]
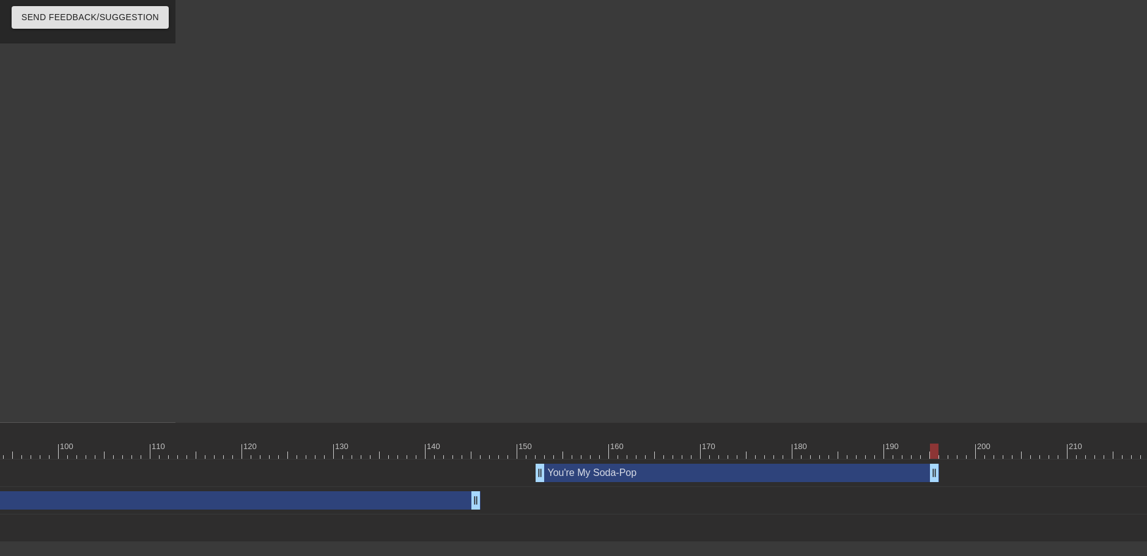
drag, startPoint x: 886, startPoint y: 476, endPoint x: 928, endPoint y: 476, distance: 42.8
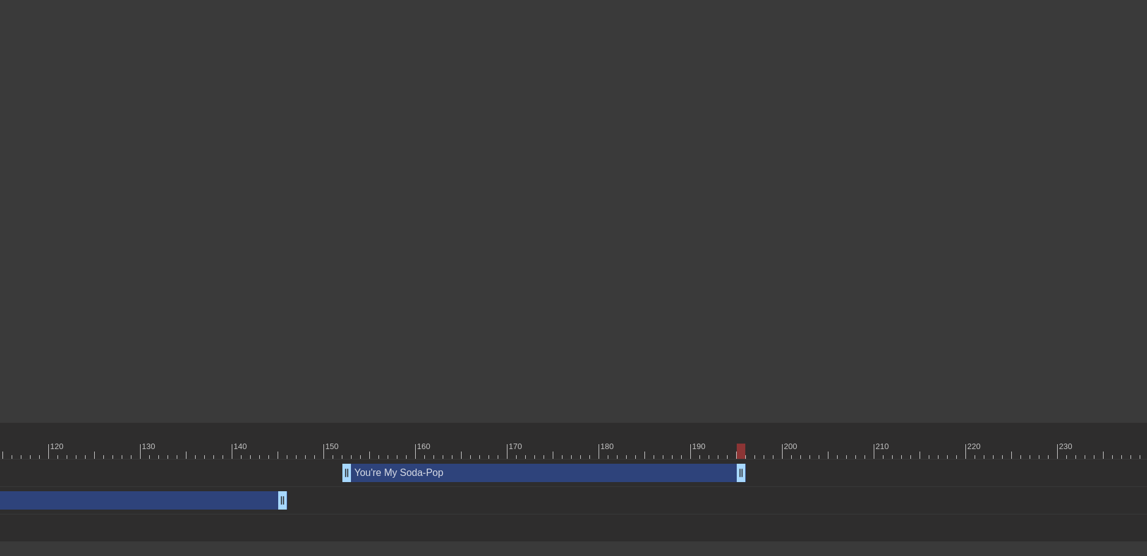
scroll to position [0, 1181]
drag, startPoint x: 707, startPoint y: 453, endPoint x: 47, endPoint y: 462, distance: 659.6
click at [69, 444] on div at bounding box center [73, 451] width 9 height 15
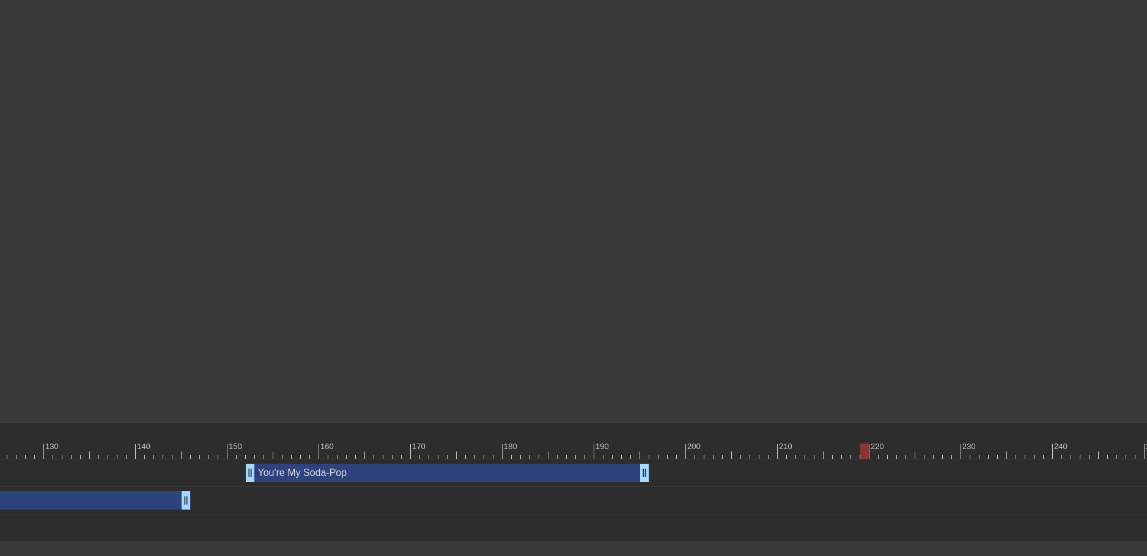
scroll to position [0, 1324]
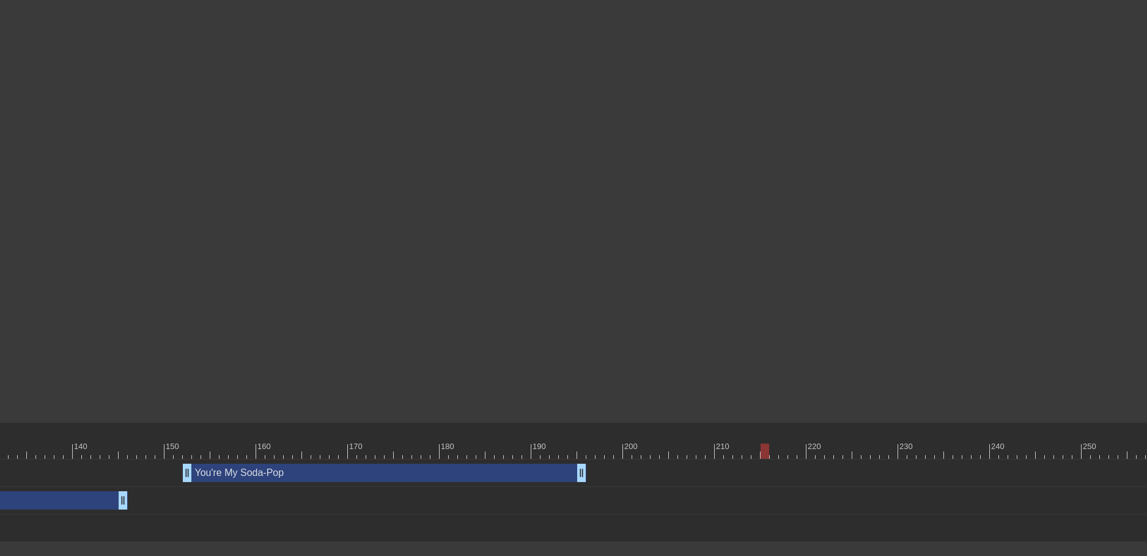
drag, startPoint x: 803, startPoint y: 450, endPoint x: 767, endPoint y: 453, distance: 35.5
click at [767, 453] on div at bounding box center [764, 451] width 9 height 15
drag, startPoint x: 771, startPoint y: 449, endPoint x: 780, endPoint y: 455, distance: 11.0
click at [783, 450] on div at bounding box center [783, 451] width 9 height 15
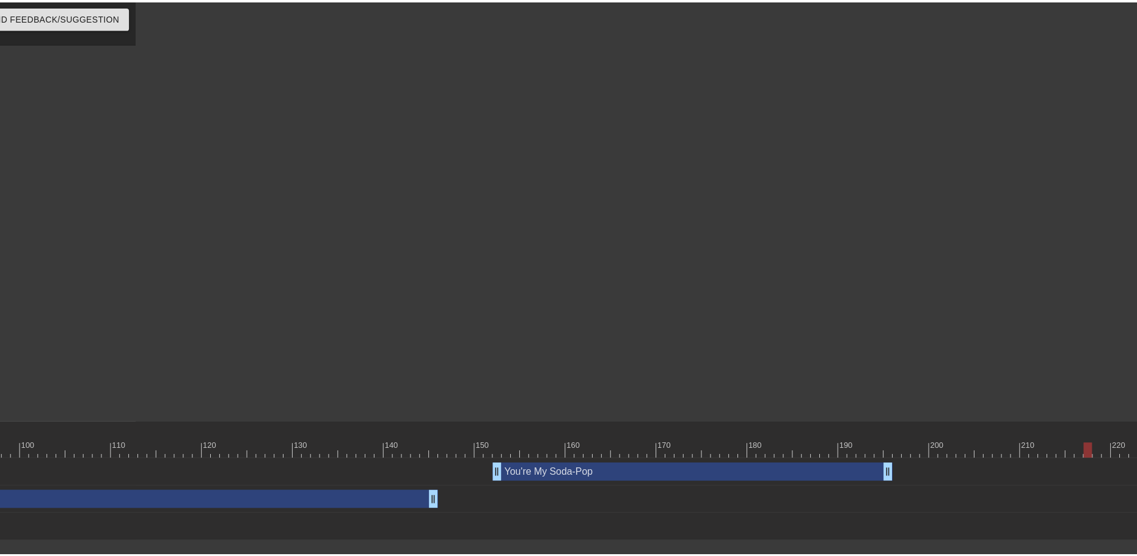
scroll to position [0, 0]
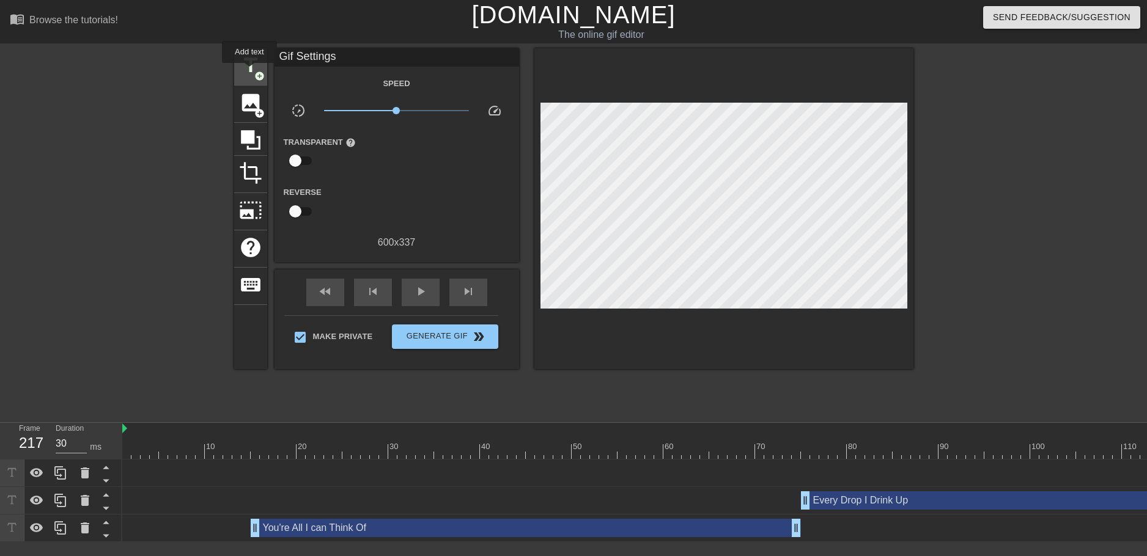
click at [249, 71] on span "title" at bounding box center [250, 65] width 23 height 23
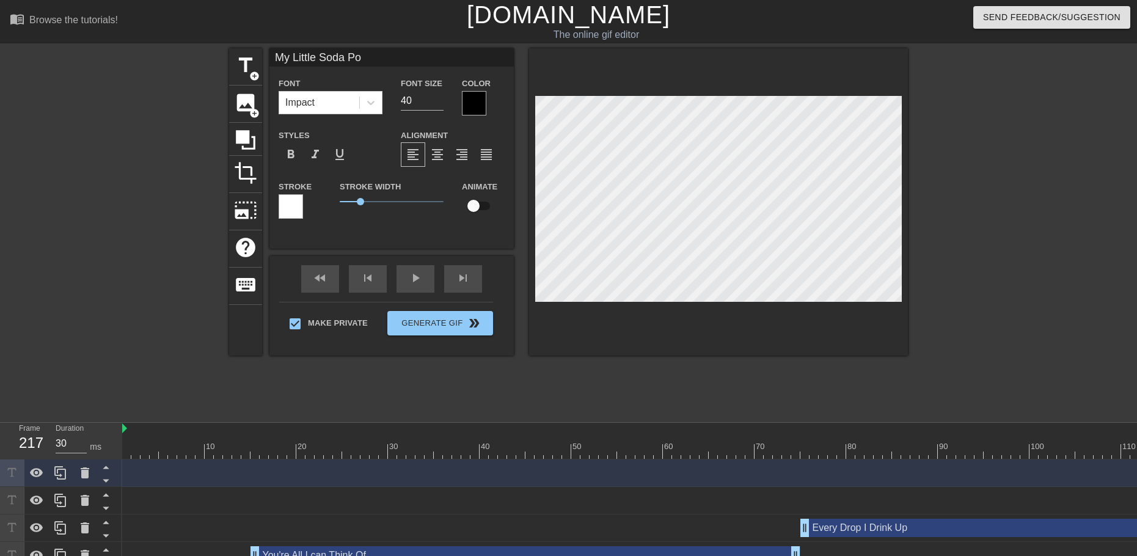
scroll to position [2, 5]
click at [469, 105] on div at bounding box center [474, 103] width 24 height 24
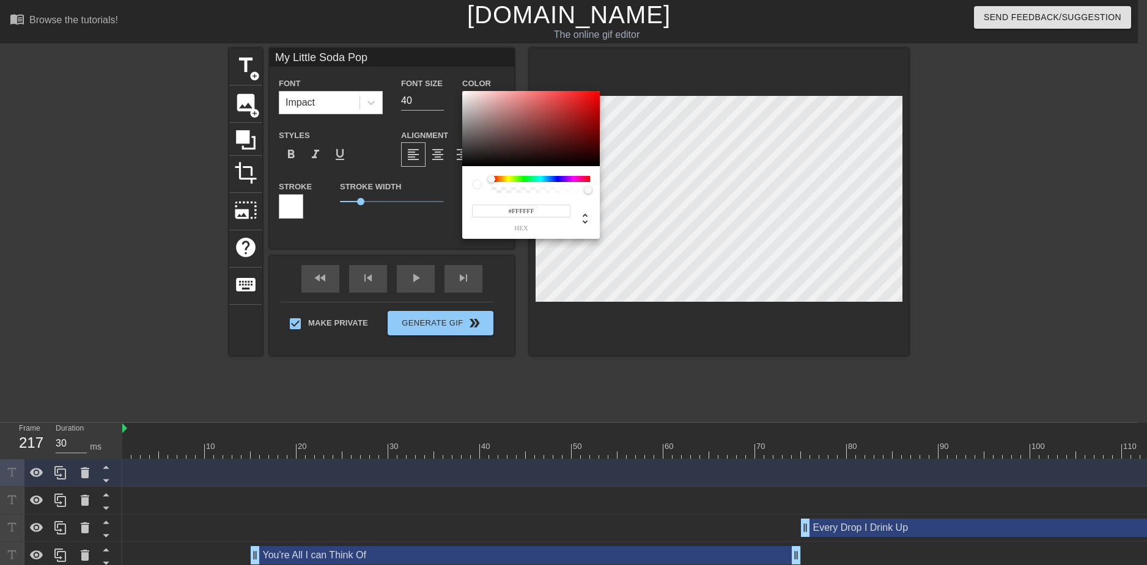
drag, startPoint x: 461, startPoint y: 103, endPoint x: 462, endPoint y: 87, distance: 15.3
click at [462, 87] on div "#FFFFFF hex" at bounding box center [573, 282] width 1147 height 565
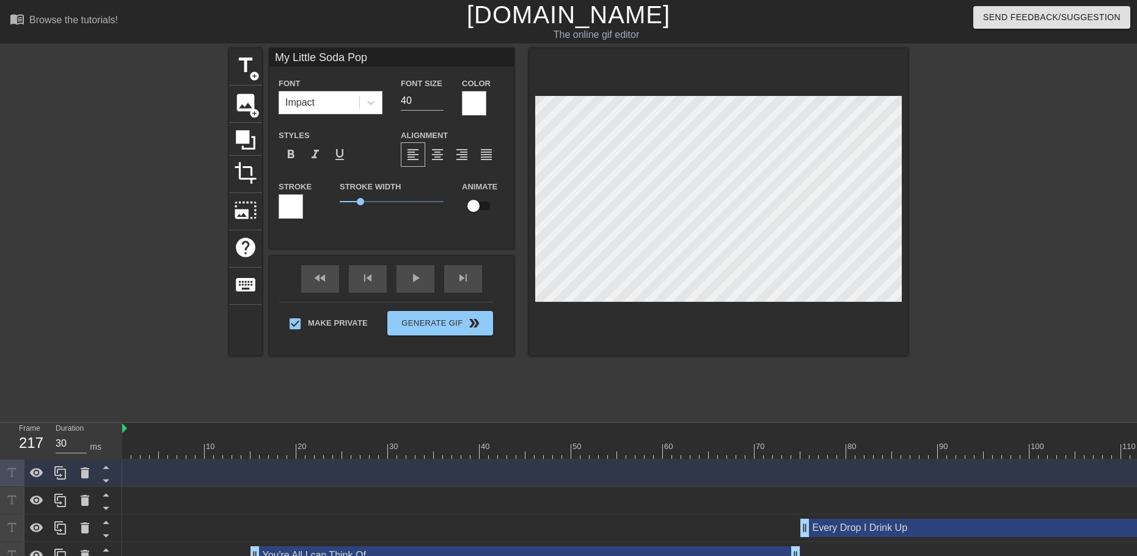
scroll to position [2, 1]
drag, startPoint x: 363, startPoint y: 201, endPoint x: 380, endPoint y: 199, distance: 17.2
click at [380, 199] on span "1.95" at bounding box center [380, 201] width 7 height 7
click at [292, 210] on div at bounding box center [291, 206] width 24 height 24
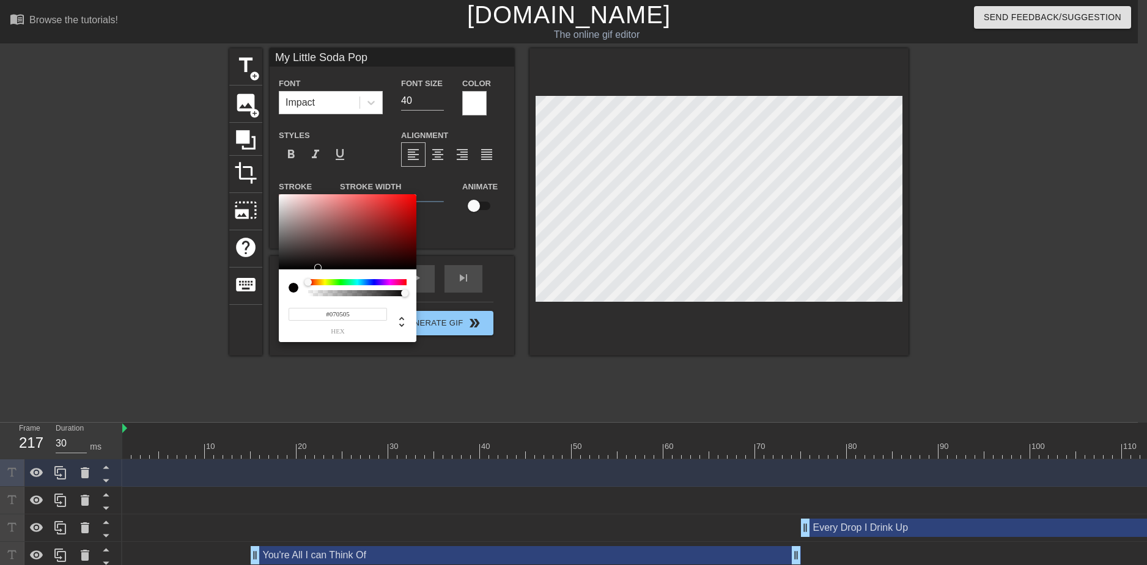
drag, startPoint x: 318, startPoint y: 260, endPoint x: 306, endPoint y: 268, distance: 14.3
click at [306, 268] on div at bounding box center [348, 232] width 138 height 76
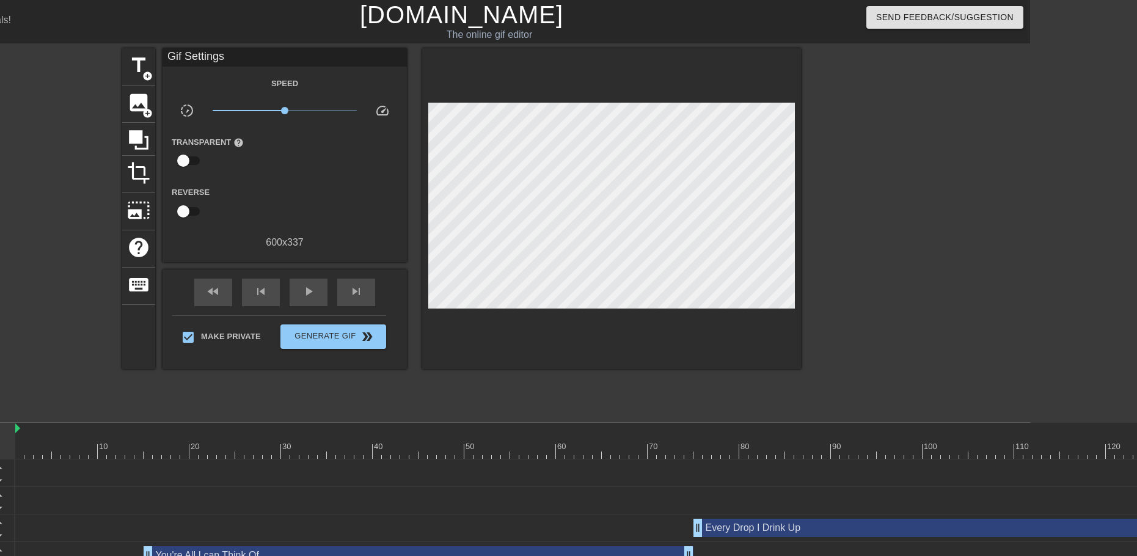
scroll to position [0, 0]
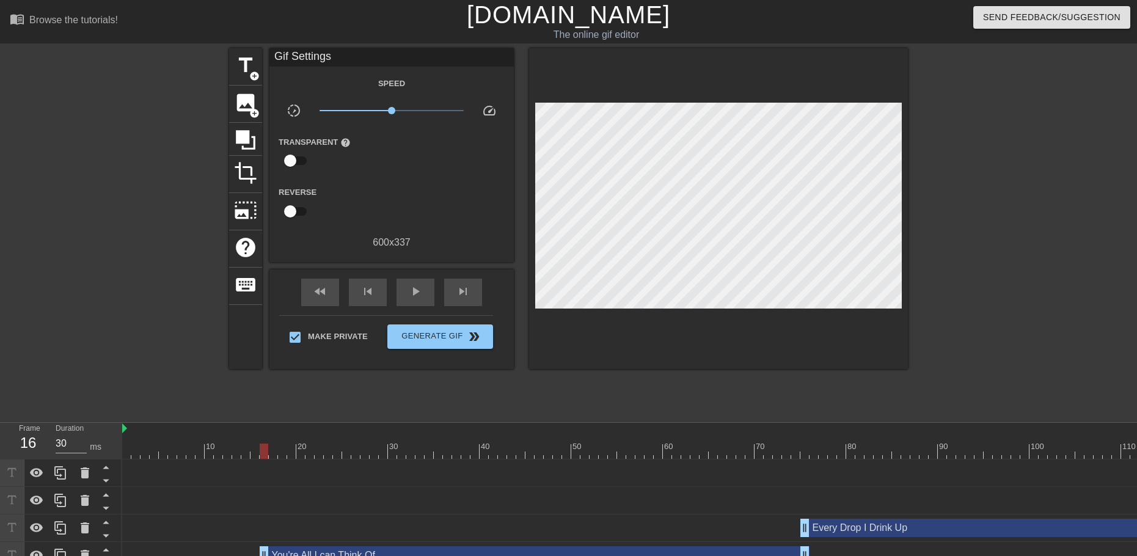
click at [449, 548] on div "You're All I can Think Of drag_handle drag_handle" at bounding box center [535, 555] width 550 height 18
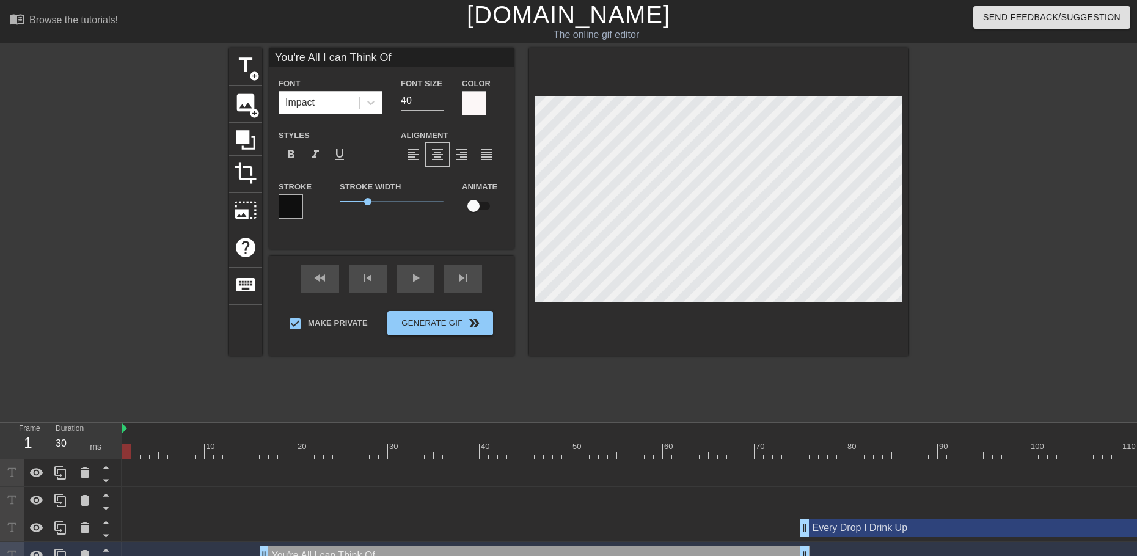
drag, startPoint x: 260, startPoint y: 445, endPoint x: 123, endPoint y: 443, distance: 136.9
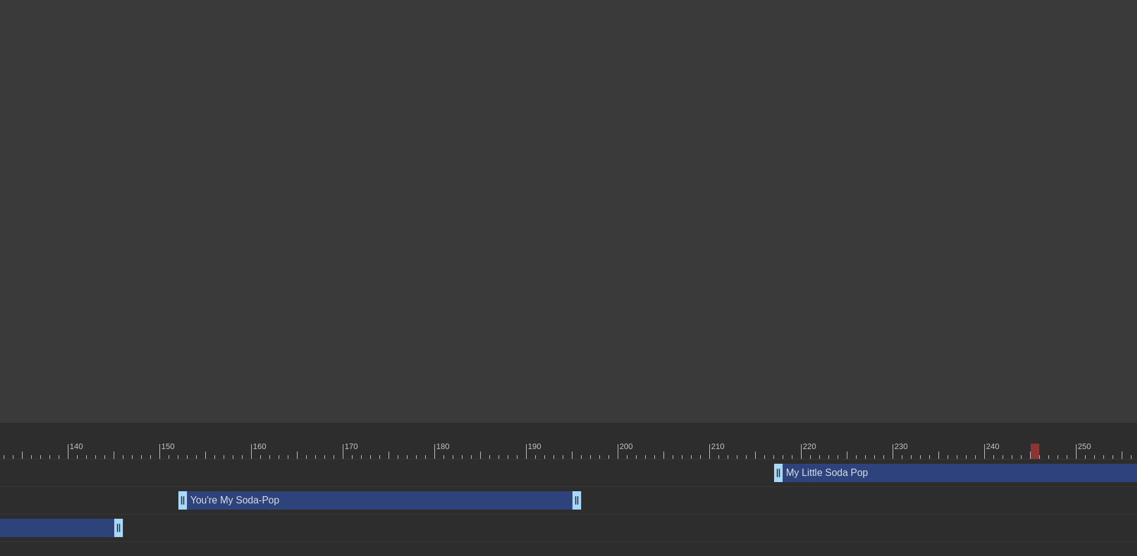
scroll to position [0, 1320]
drag, startPoint x: 787, startPoint y: 473, endPoint x: 750, endPoint y: 472, distance: 36.7
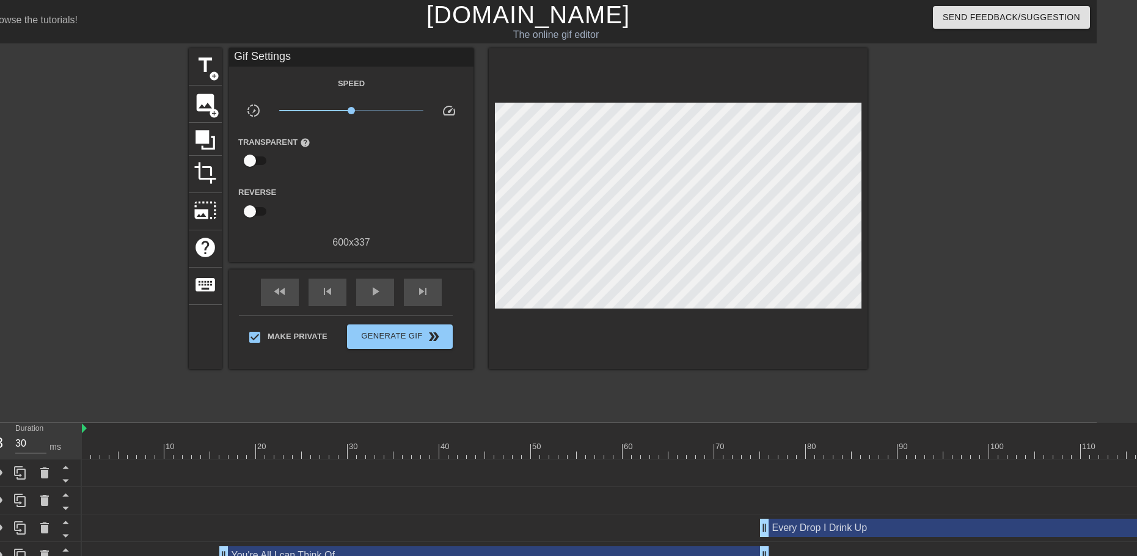
scroll to position [0, 0]
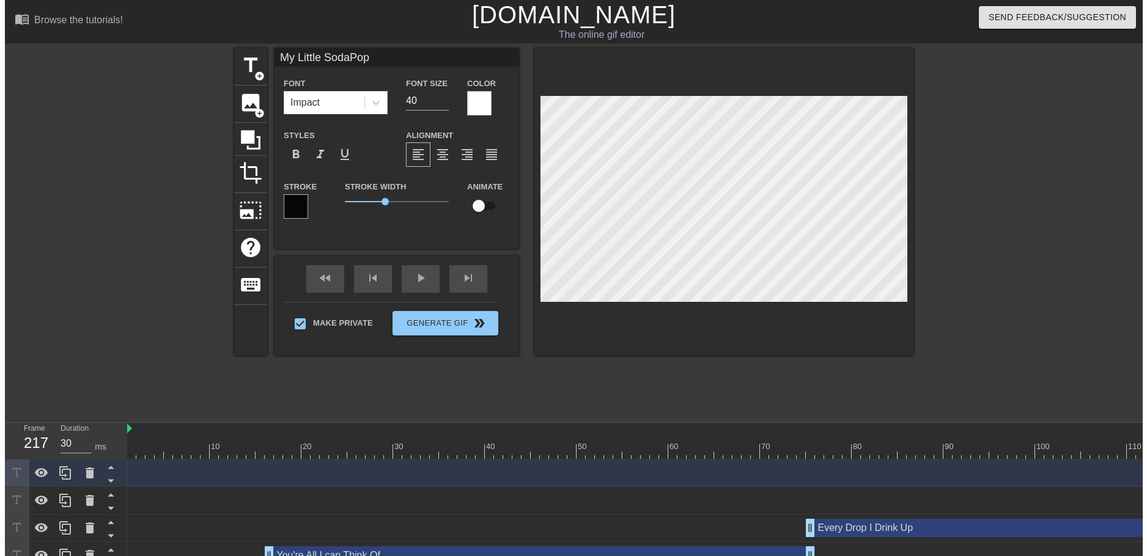
scroll to position [1, 4]
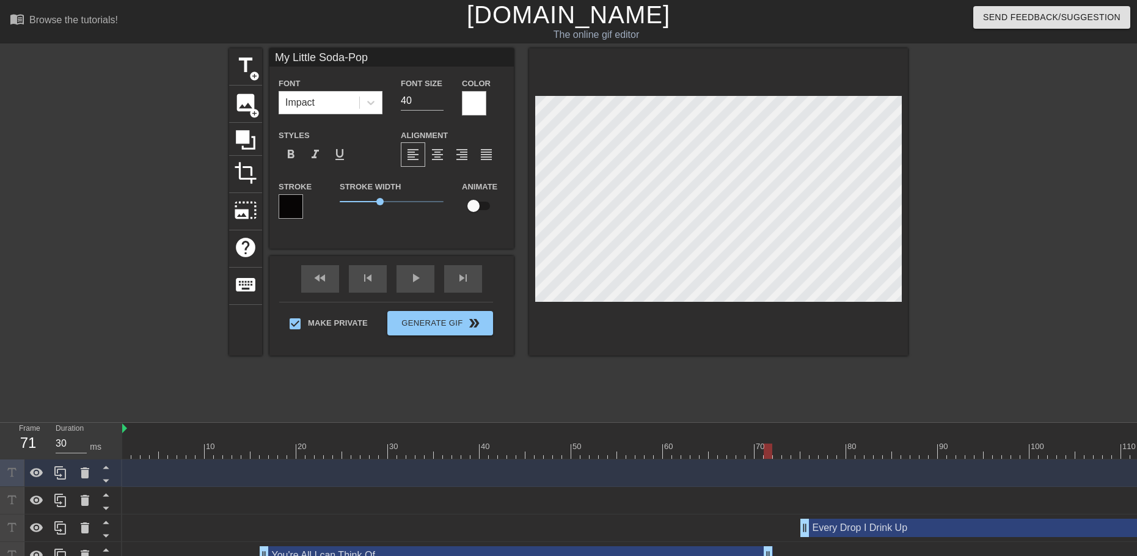
drag, startPoint x: 804, startPoint y: 551, endPoint x: 772, endPoint y: 549, distance: 32.4
drag, startPoint x: 768, startPoint y: 449, endPoint x: 139, endPoint y: 442, distance: 629.0
click at [120, 454] on div "Frame 1 Duration 30 ms 10 20 30 40 50 60 70 80 90 100 110 120 130 140 150" at bounding box center [568, 496] width 1137 height 147
click at [448, 315] on div "Make Private Generate Gif double_arrow" at bounding box center [386, 326] width 214 height 48
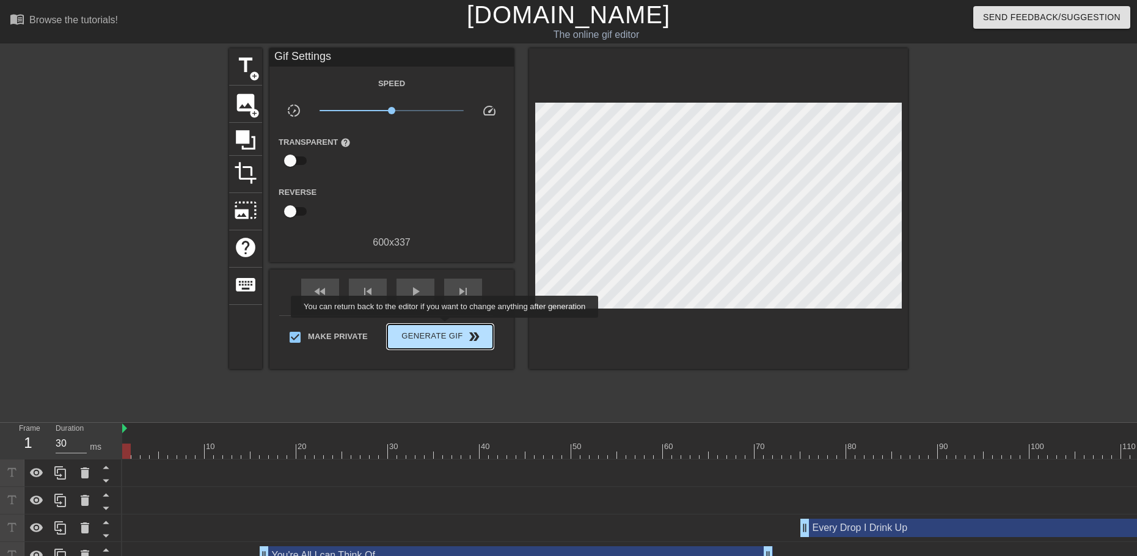
click at [446, 326] on button "Generate Gif double_arrow" at bounding box center [441, 337] width 106 height 24
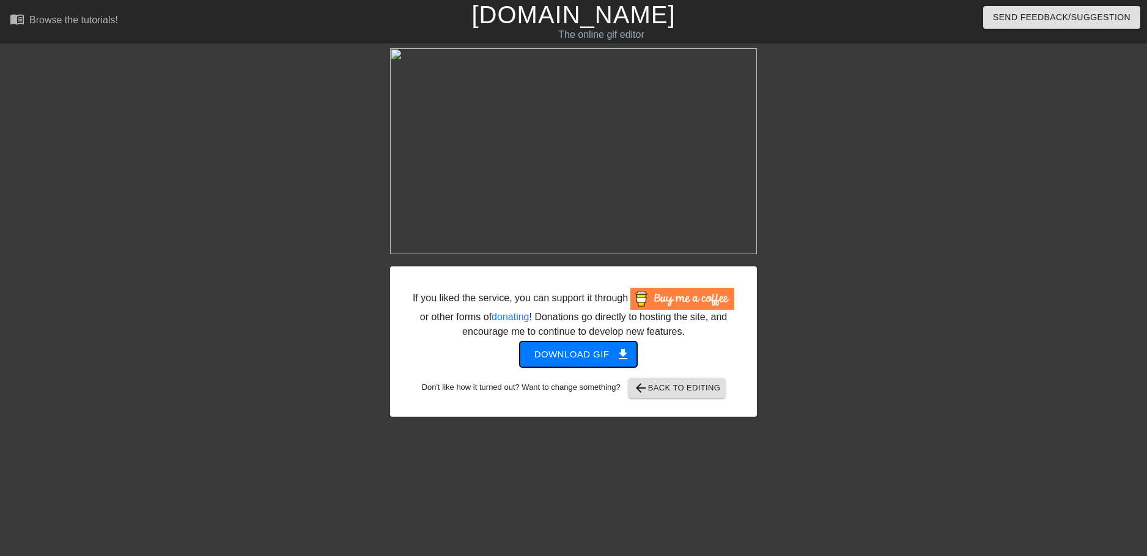
click at [545, 357] on span "Download gif get_app" at bounding box center [578, 355] width 89 height 16
